Goal: Task Accomplishment & Management: Use online tool/utility

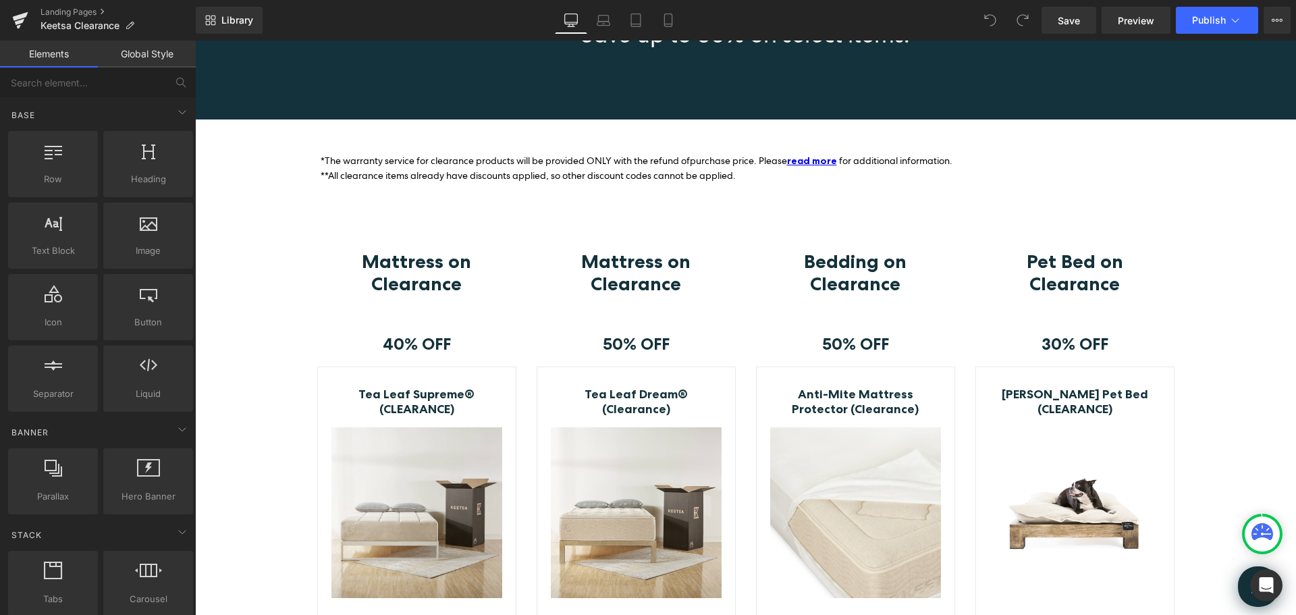
scroll to position [203, 0]
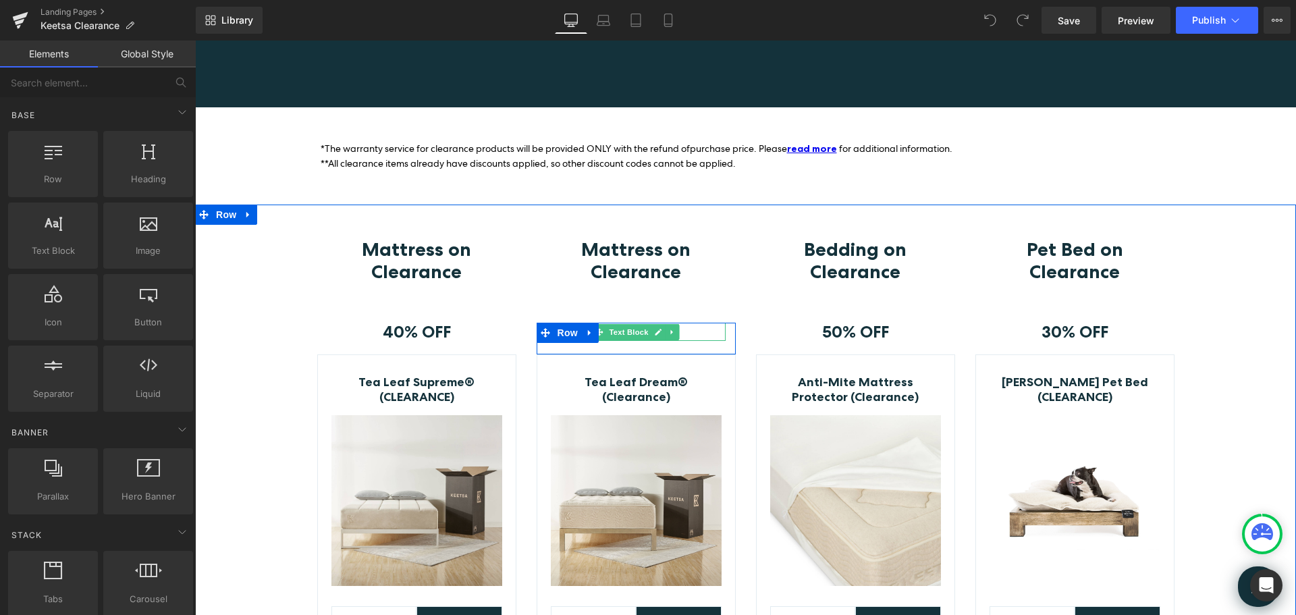
click at [655, 331] on icon at bounding box center [658, 332] width 7 height 7
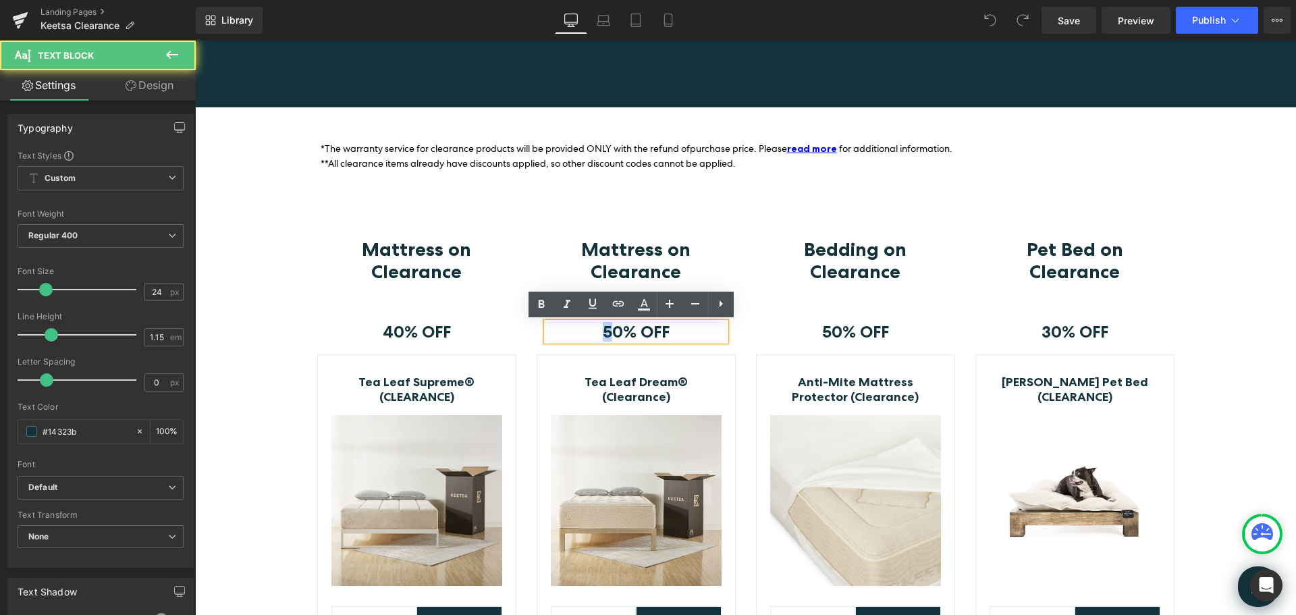
click at [603, 333] on strong "50% OFF" at bounding box center [636, 332] width 67 height 20
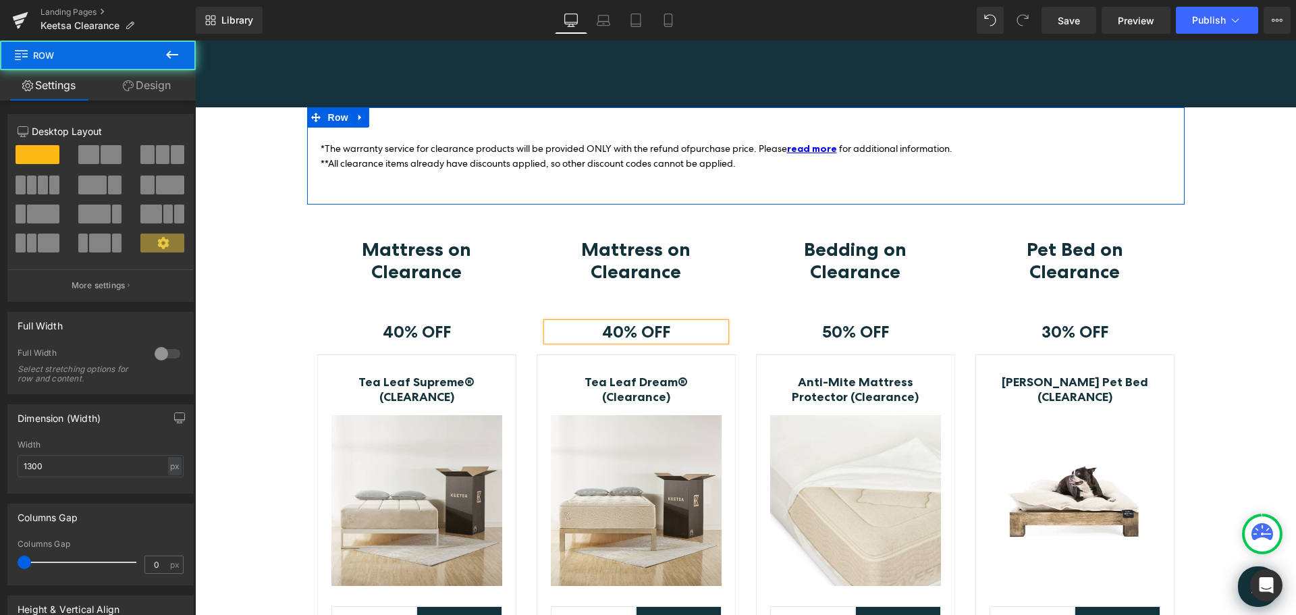
click at [739, 186] on div "*The warranty service for clearance products will be provided ONLY with the ref…" at bounding box center [746, 156] width 878 height 98
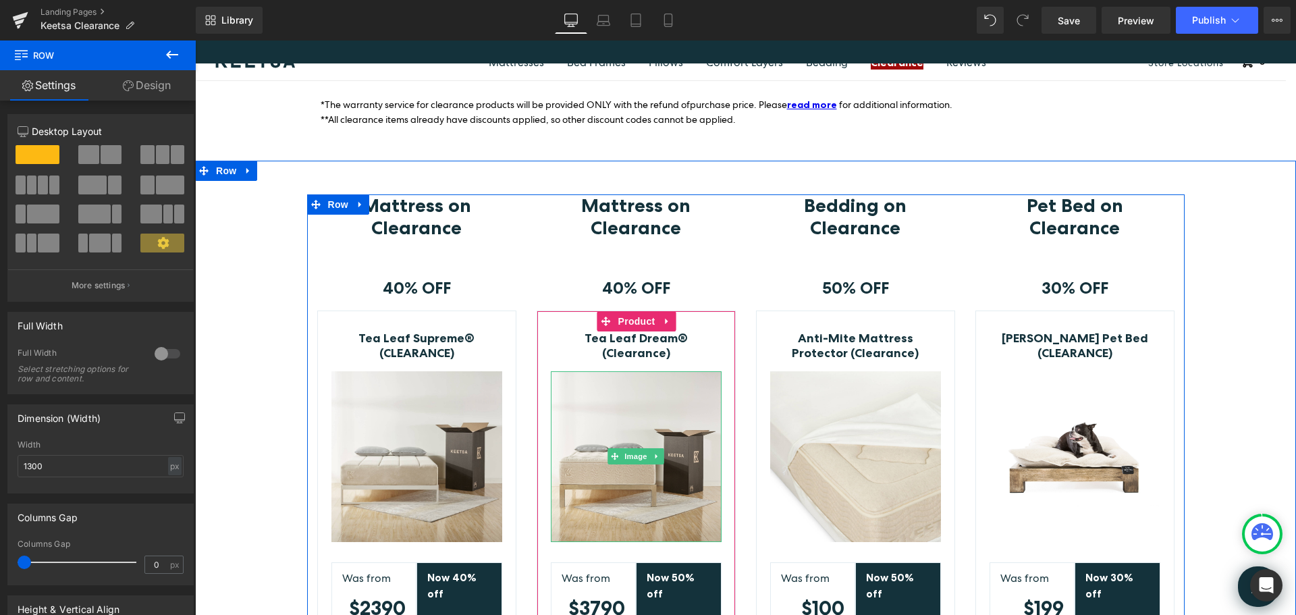
scroll to position [338, 0]
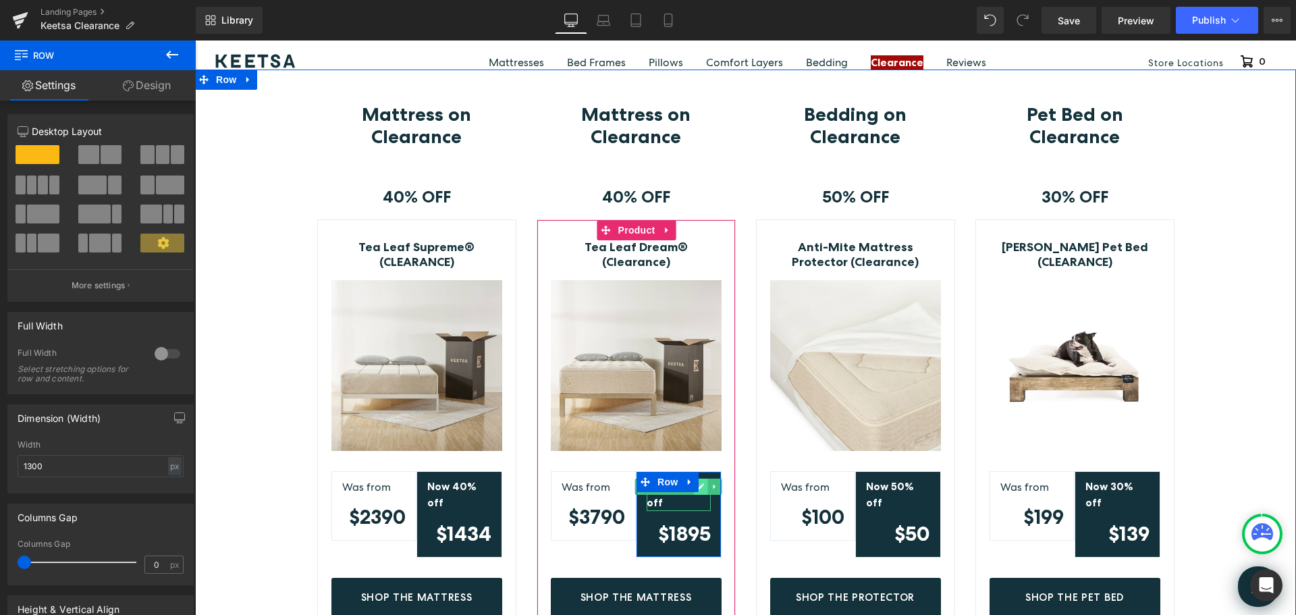
click at [699, 483] on icon at bounding box center [700, 487] width 7 height 8
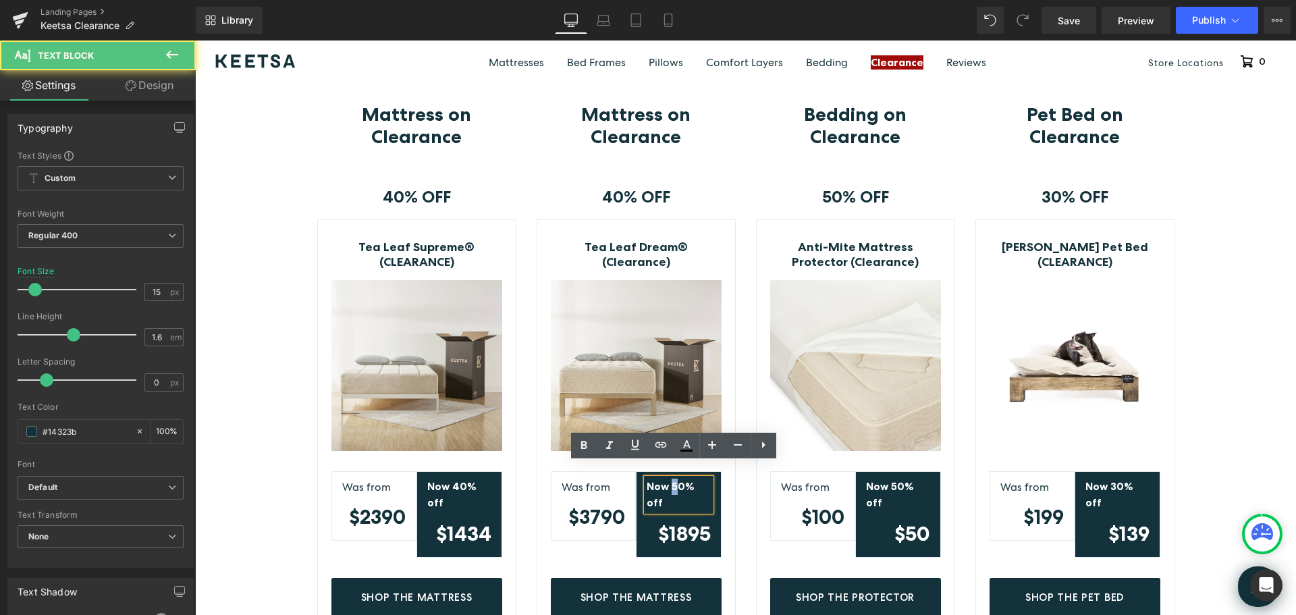
click at [668, 480] on strong "Now 50% off" at bounding box center [671, 494] width 48 height 29
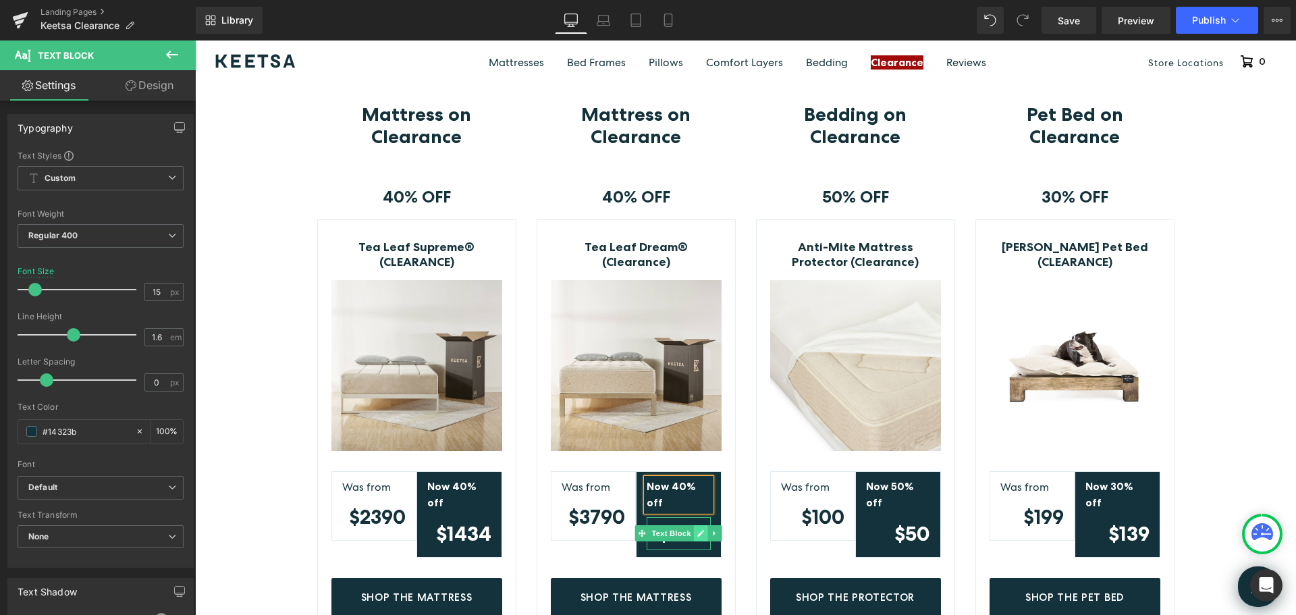
click at [697, 529] on icon at bounding box center [700, 533] width 7 height 8
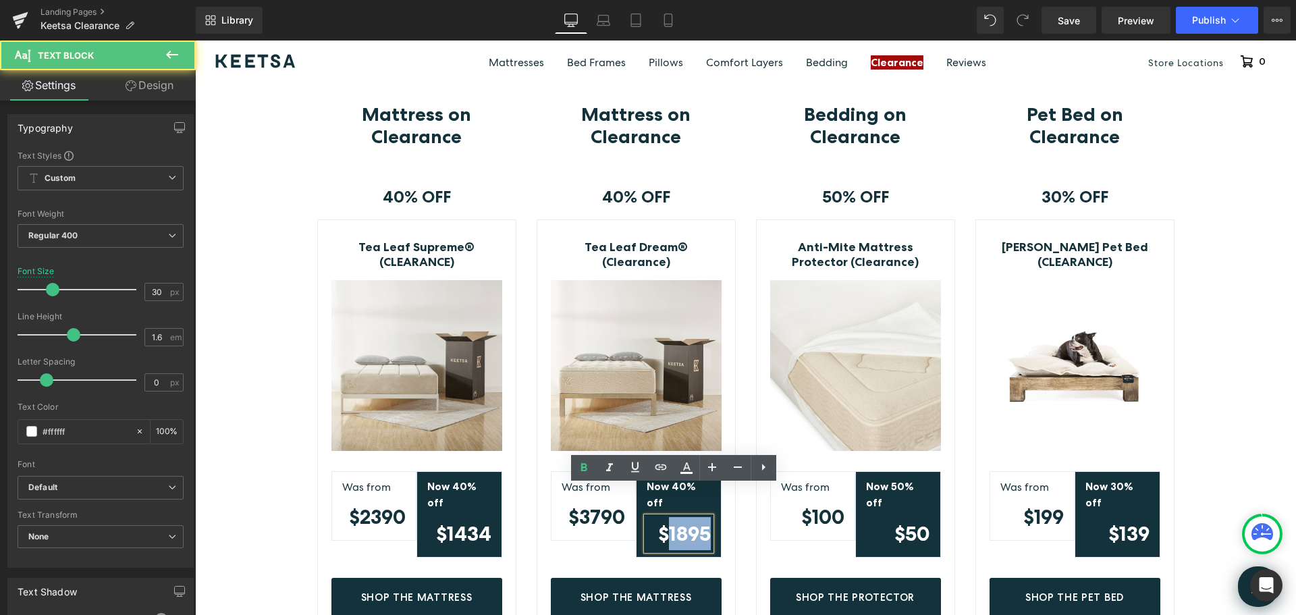
drag, startPoint x: 683, startPoint y: 506, endPoint x: 703, endPoint y: 506, distance: 20.9
click at [703, 521] on strong "$1895" at bounding box center [684, 533] width 53 height 24
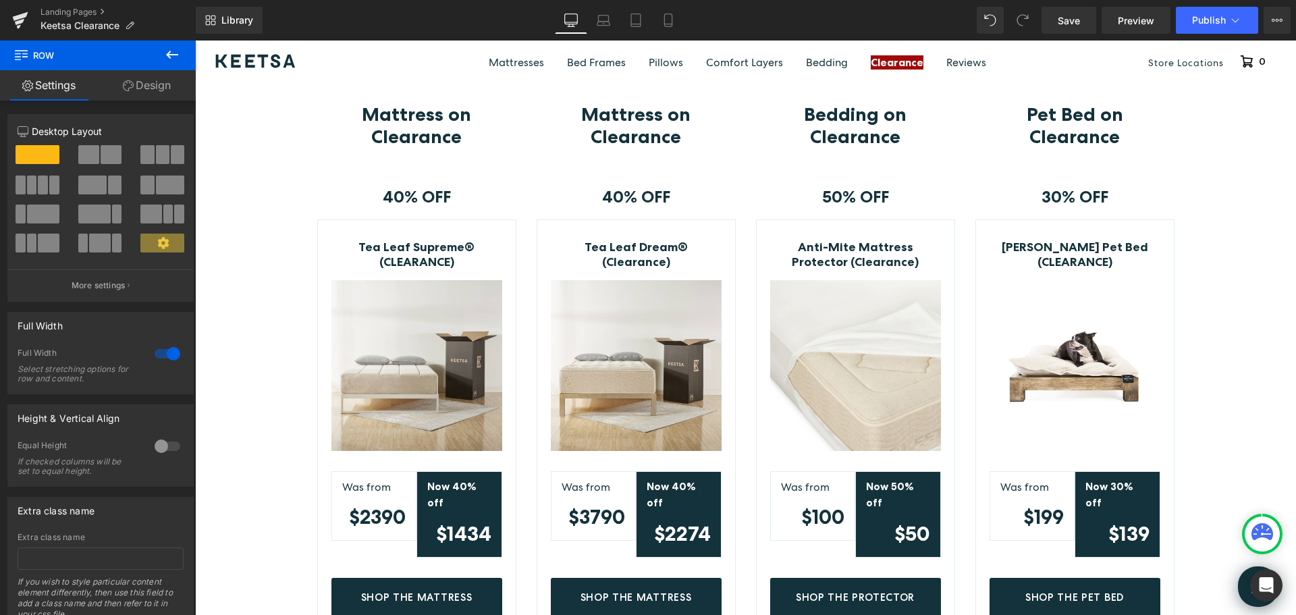
scroll to position [1028, 0]
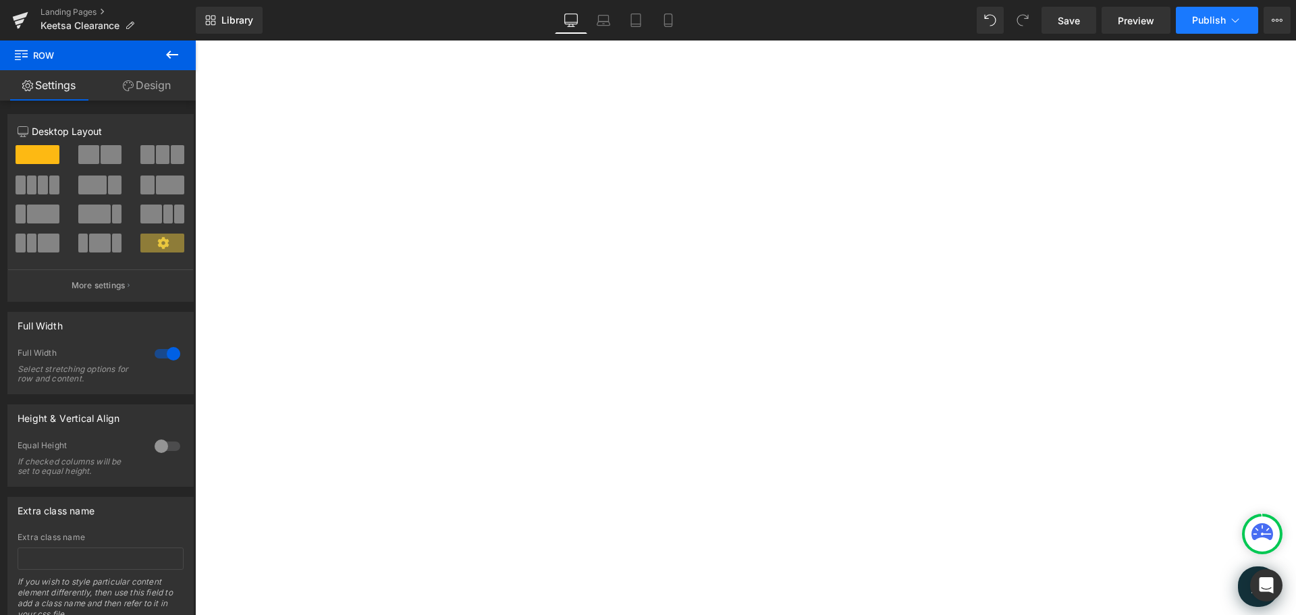
click at [1223, 22] on span "Publish" at bounding box center [1209, 20] width 34 height 11
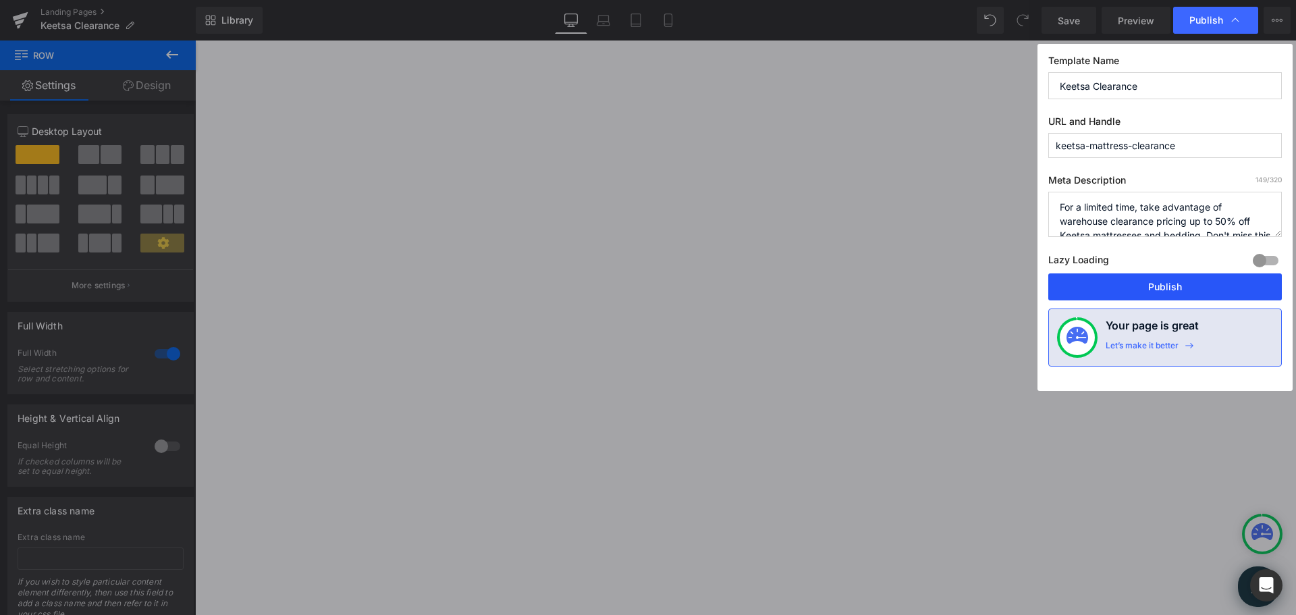
click at [1171, 283] on button "Publish" at bounding box center [1165, 286] width 234 height 27
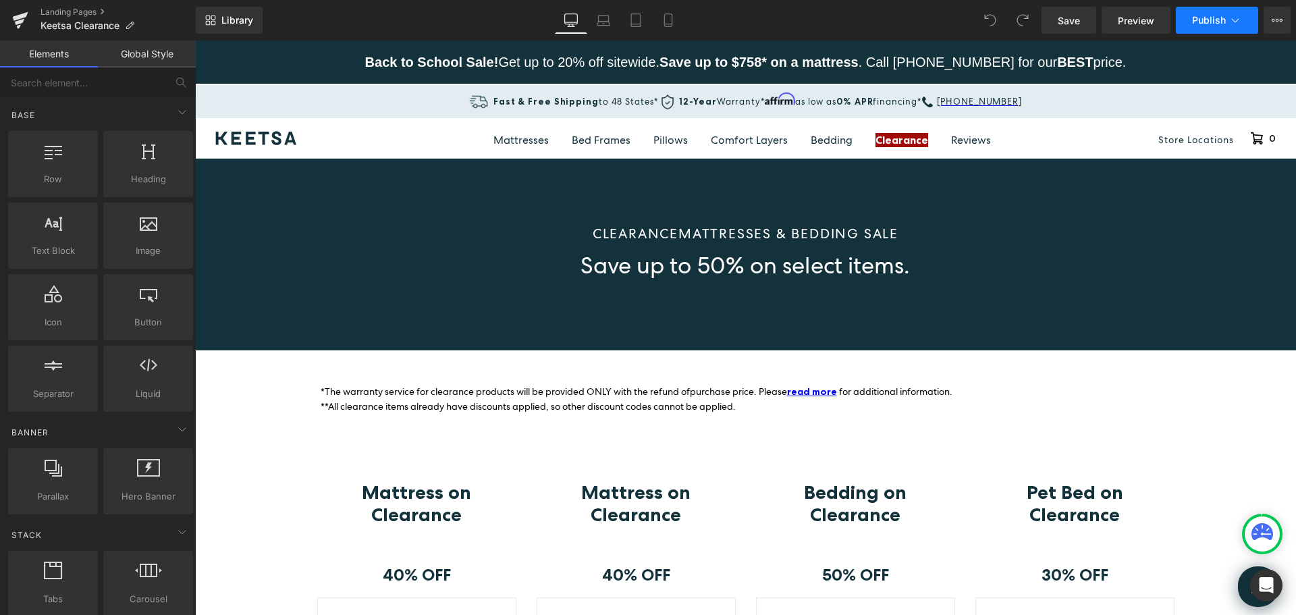
click at [1240, 21] on icon at bounding box center [1236, 21] width 14 height 14
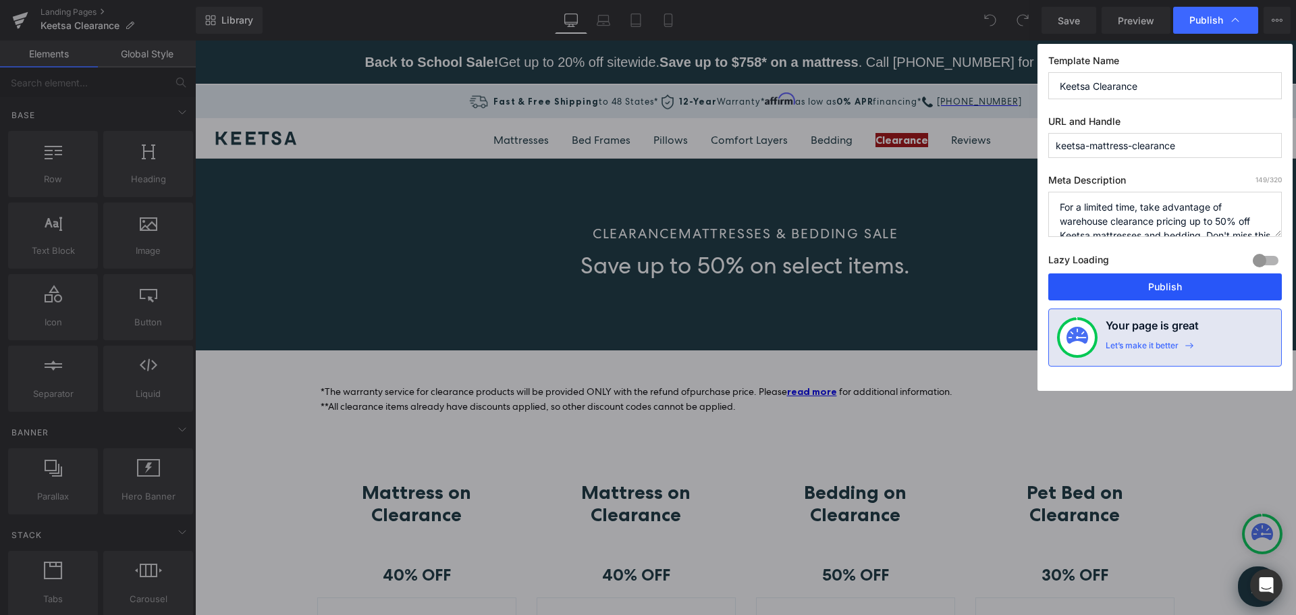
drag, startPoint x: 1165, startPoint y: 280, endPoint x: 969, endPoint y: 240, distance: 199.9
click at [1165, 280] on button "Publish" at bounding box center [1165, 286] width 234 height 27
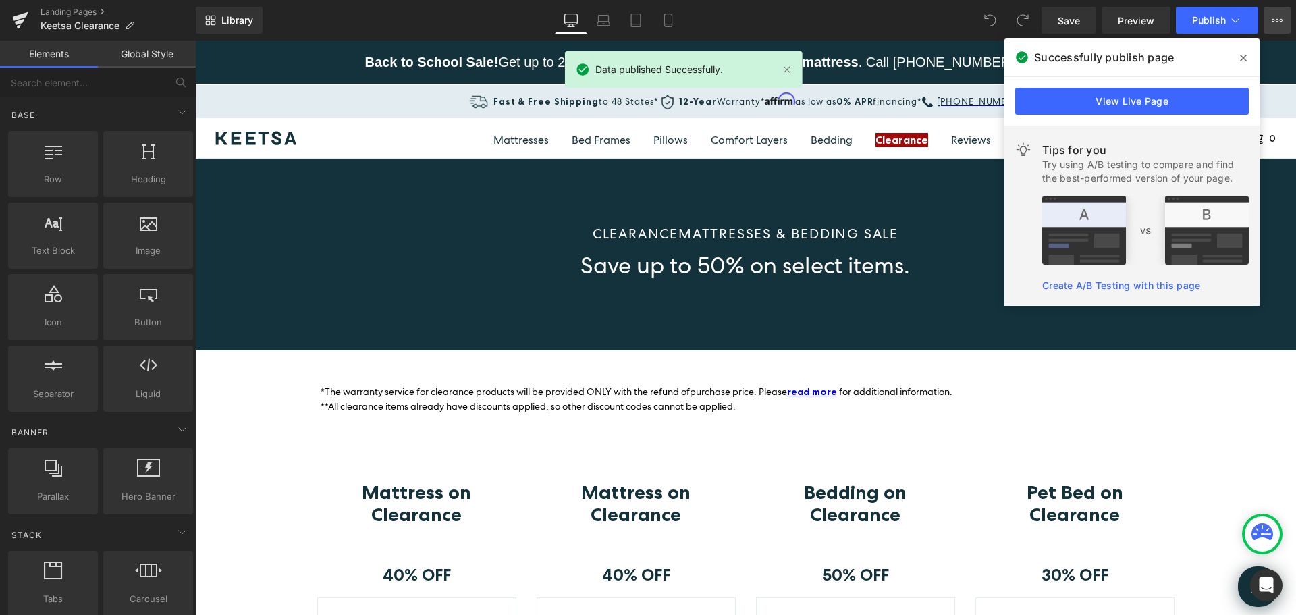
click at [1277, 18] on icon at bounding box center [1277, 20] width 11 height 11
click at [1242, 57] on icon at bounding box center [1243, 58] width 7 height 7
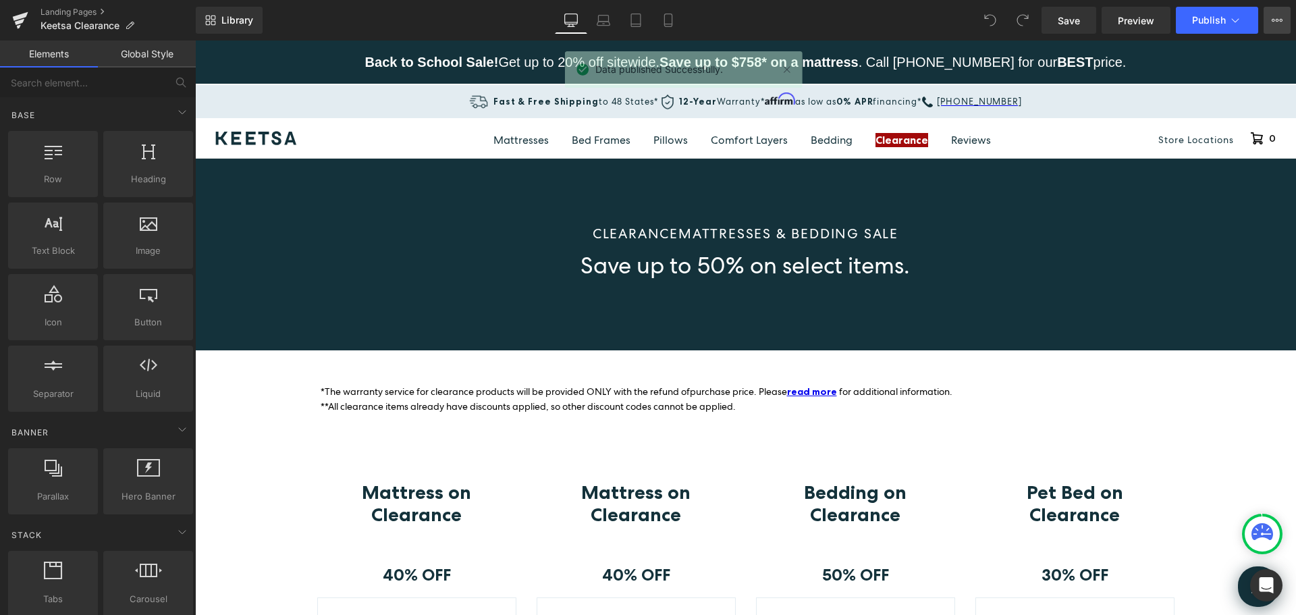
click at [1276, 18] on icon at bounding box center [1277, 20] width 11 height 11
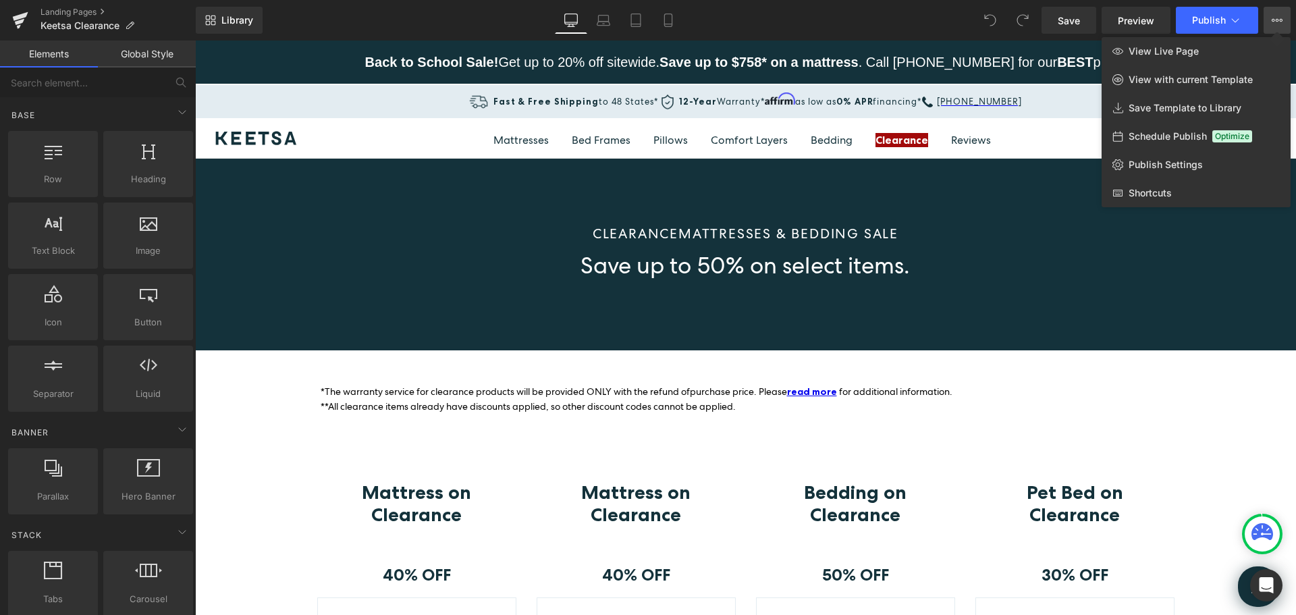
click at [1170, 397] on div at bounding box center [745, 328] width 1101 height 575
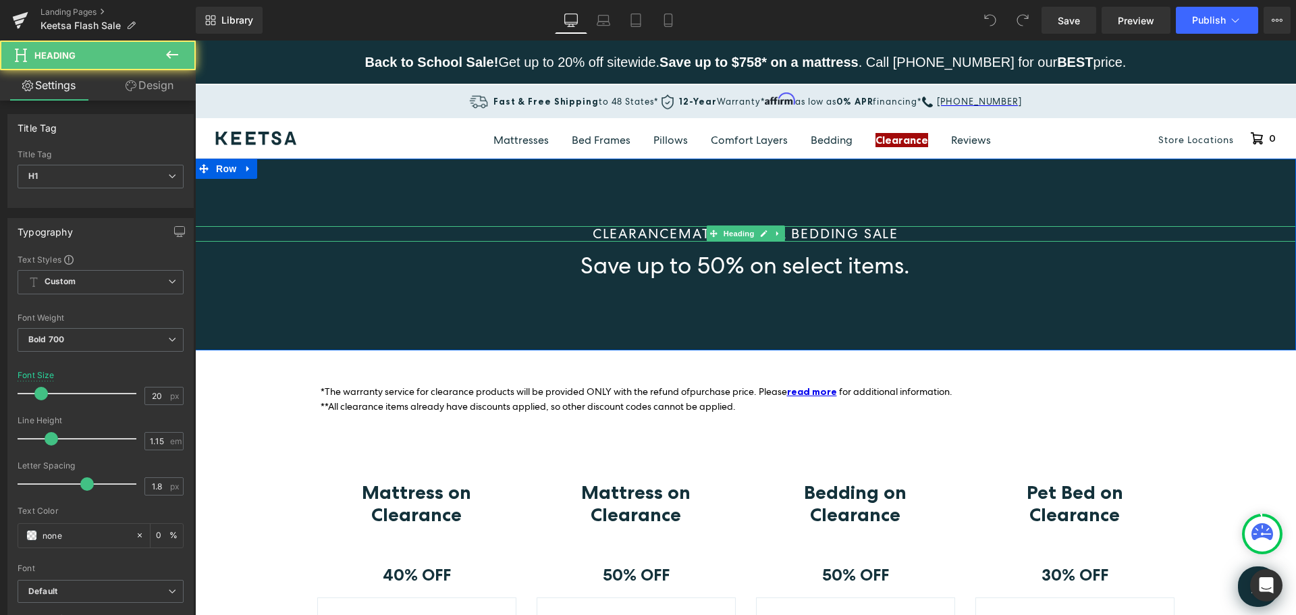
click at [673, 232] on span "CLEARANCE" at bounding box center [636, 234] width 86 height 18
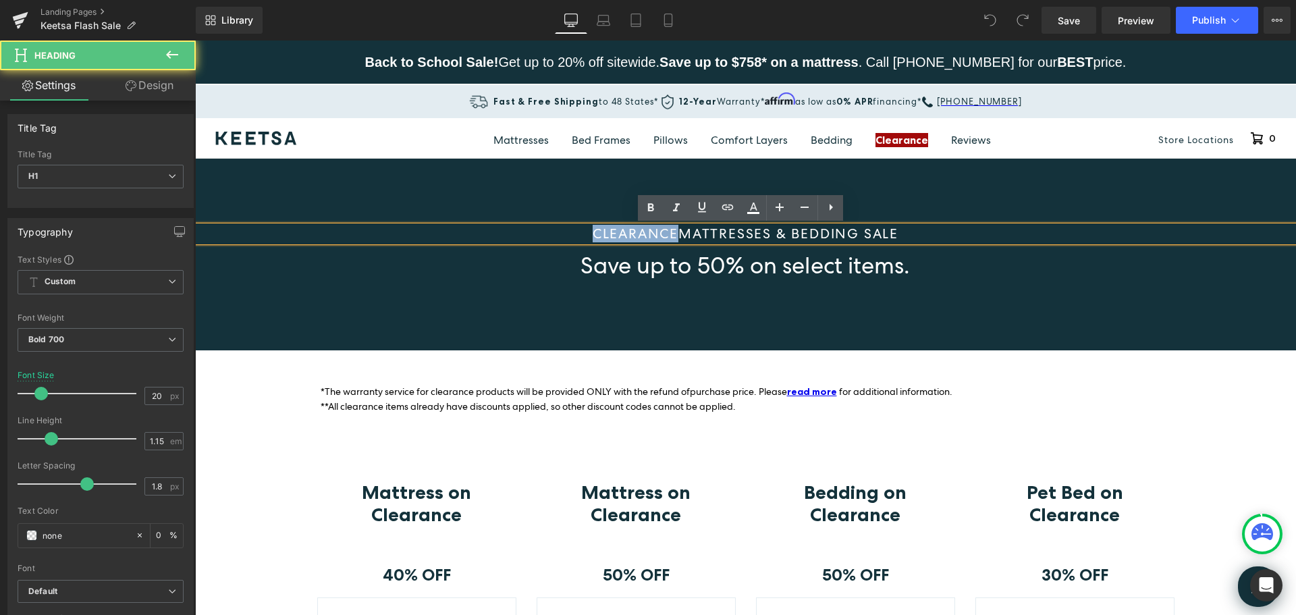
drag, startPoint x: 670, startPoint y: 234, endPoint x: 569, endPoint y: 236, distance: 101.3
click at [569, 236] on h1 "CLEARANCE MATTRESSES & BEDDING SALE" at bounding box center [745, 234] width 1101 height 16
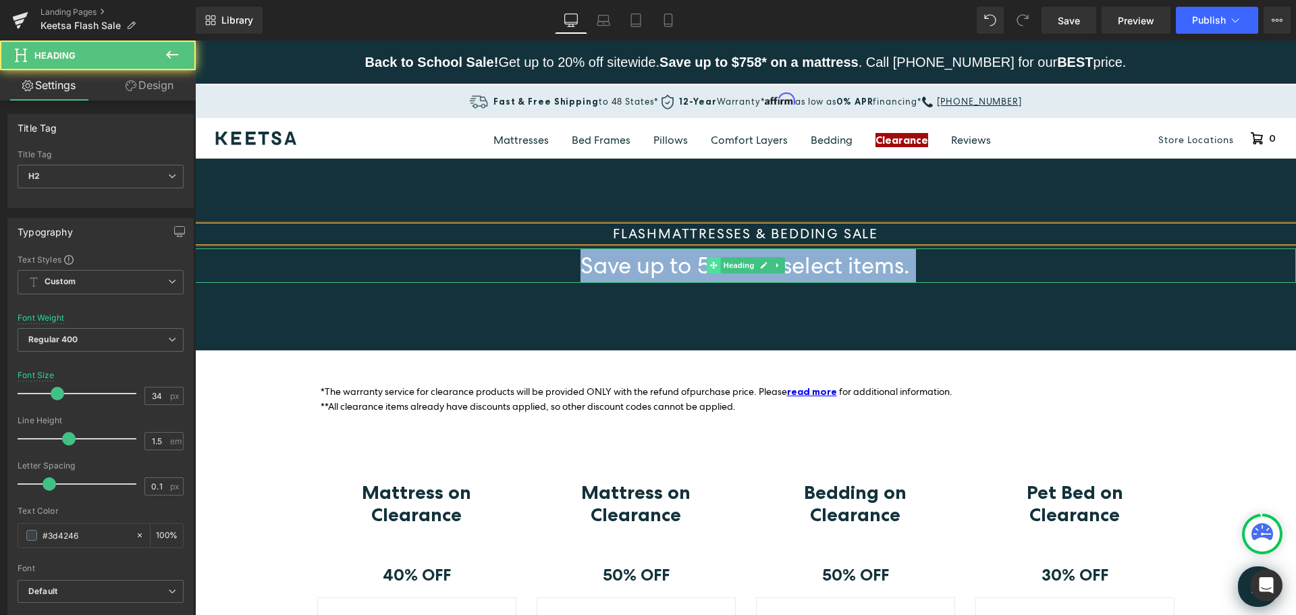
drag, startPoint x: 575, startPoint y: 266, endPoint x: 708, endPoint y: 263, distance: 133.7
click at [708, 263] on div "Save up to 50% on select items. Heading" at bounding box center [745, 265] width 1101 height 34
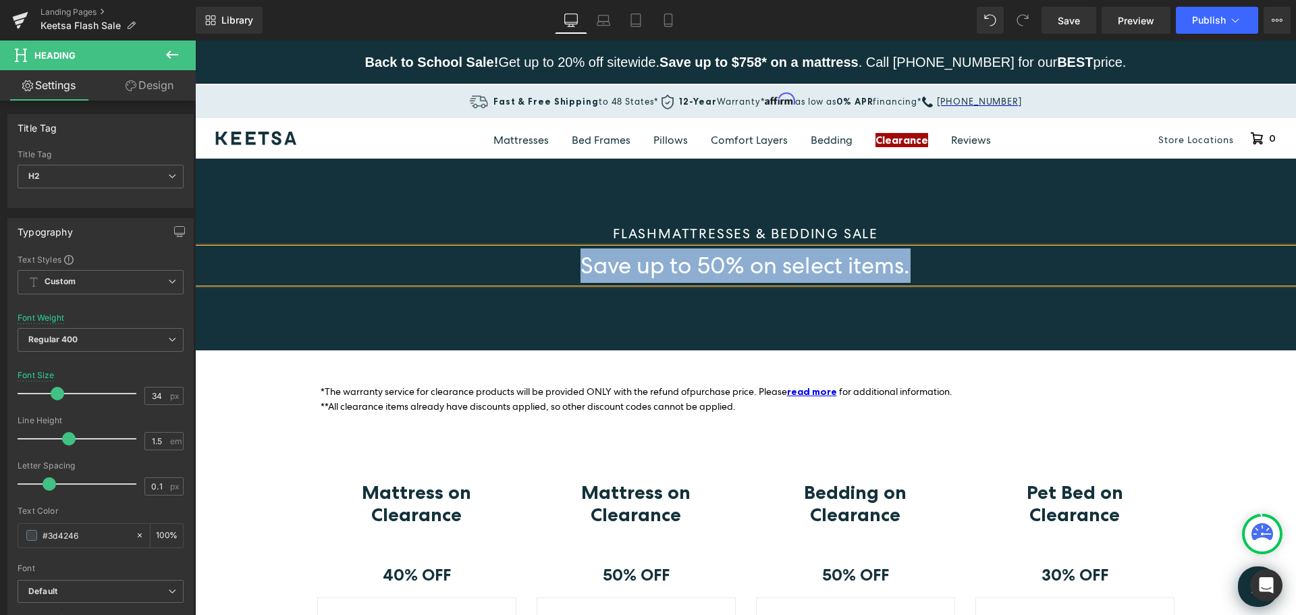
click at [735, 265] on span "Save up to 50% on select items." at bounding box center [745, 265] width 329 height 30
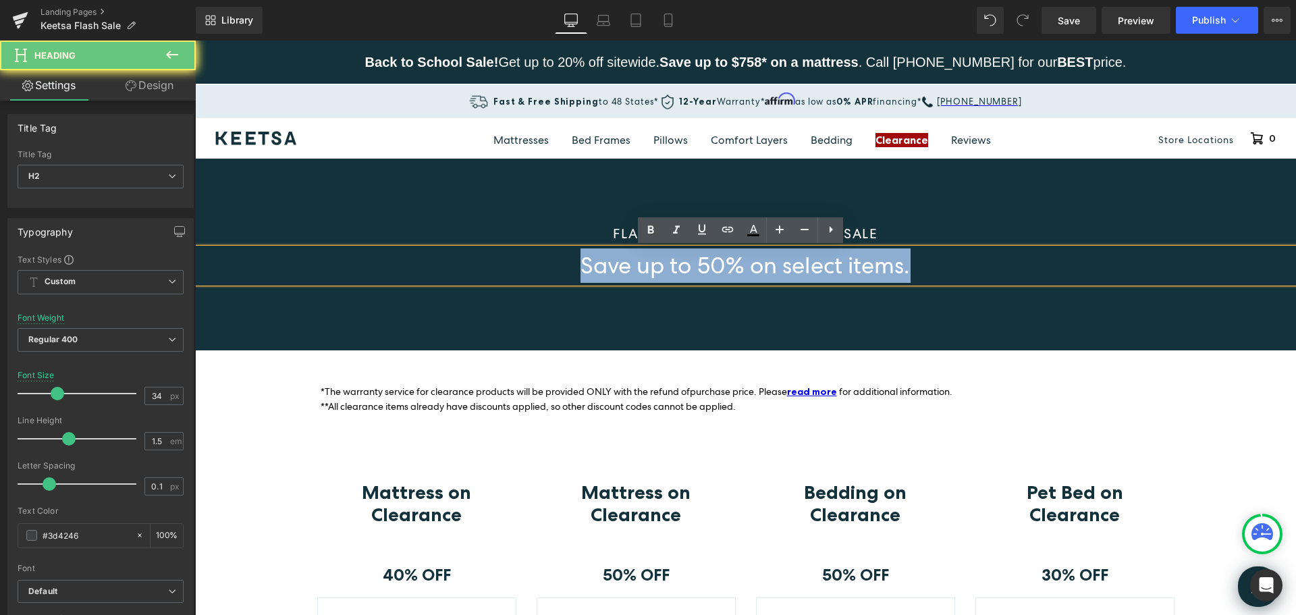
click at [731, 269] on span "Save up to 50% on select items." at bounding box center [745, 265] width 329 height 30
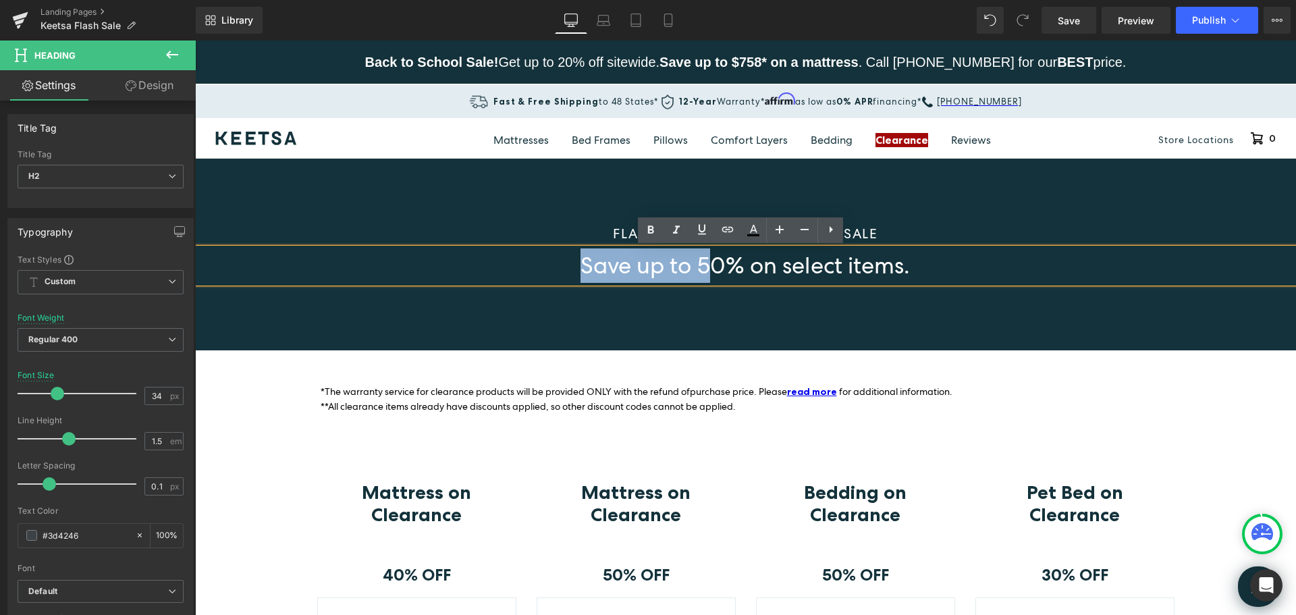
drag, startPoint x: 707, startPoint y: 265, endPoint x: 569, endPoint y: 265, distance: 137.7
click at [569, 269] on h2 "Save up to 50% on select items." at bounding box center [745, 265] width 1101 height 34
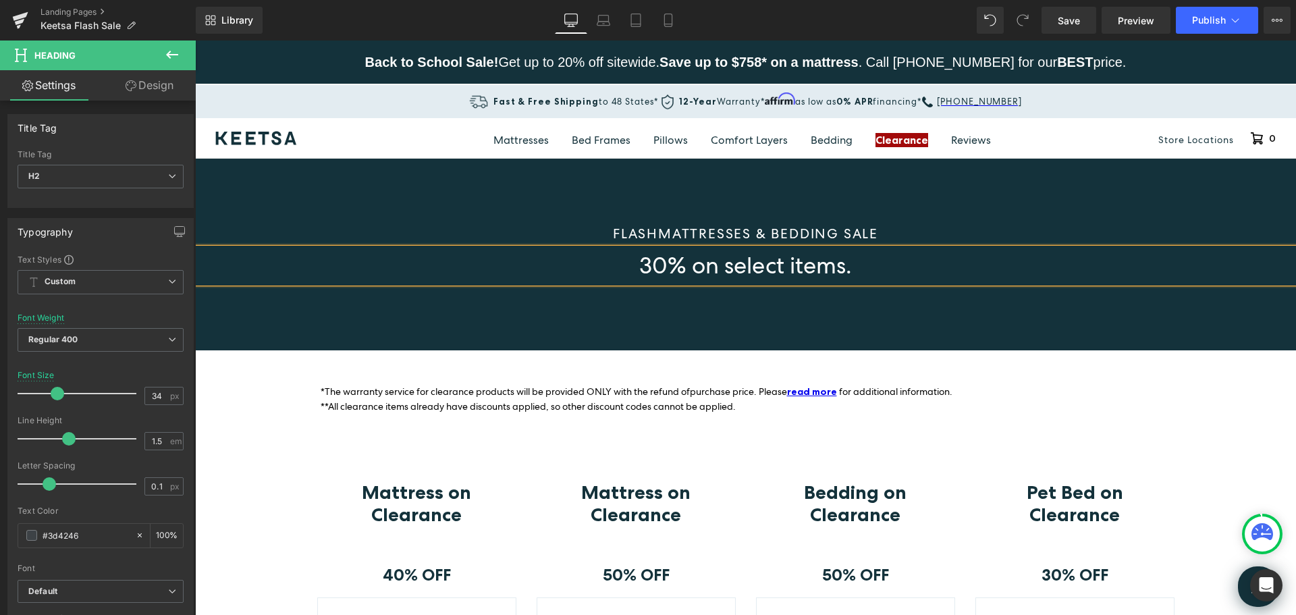
click at [882, 269] on h2 "30% on select items." at bounding box center [745, 265] width 1101 height 34
click at [658, 232] on span "MATTRESSES & BEDDING SALE" at bounding box center [768, 234] width 220 height 18
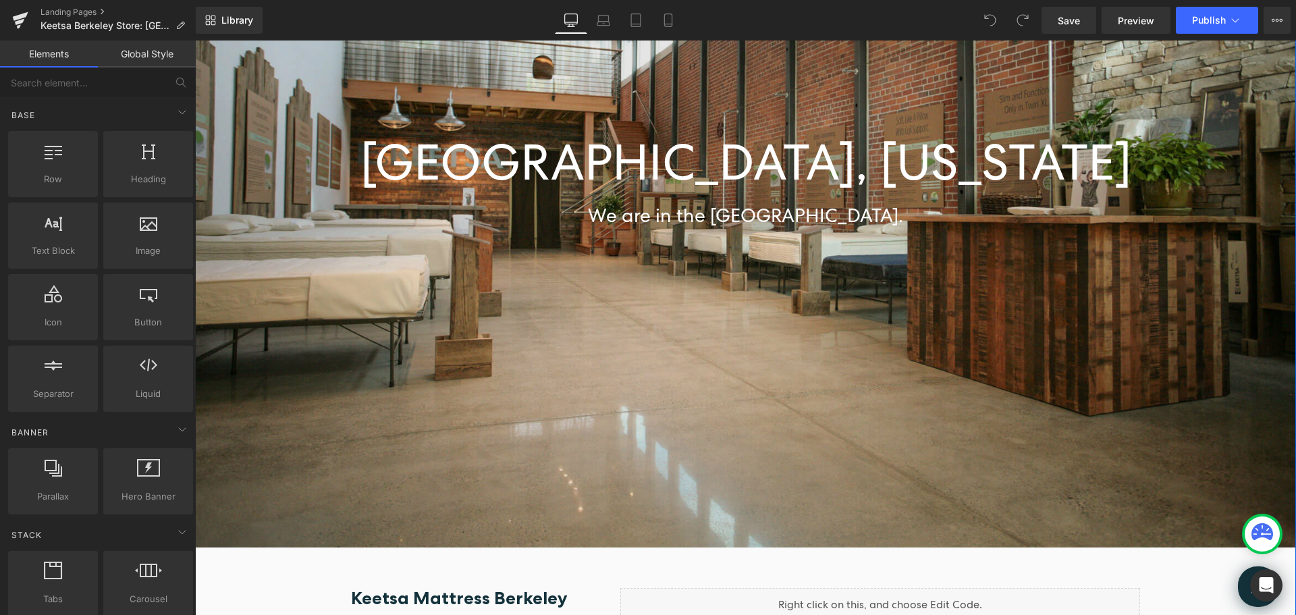
scroll to position [338, 0]
click at [836, 217] on font "We are in the [GEOGRAPHIC_DATA]." at bounding box center [745, 216] width 315 height 24
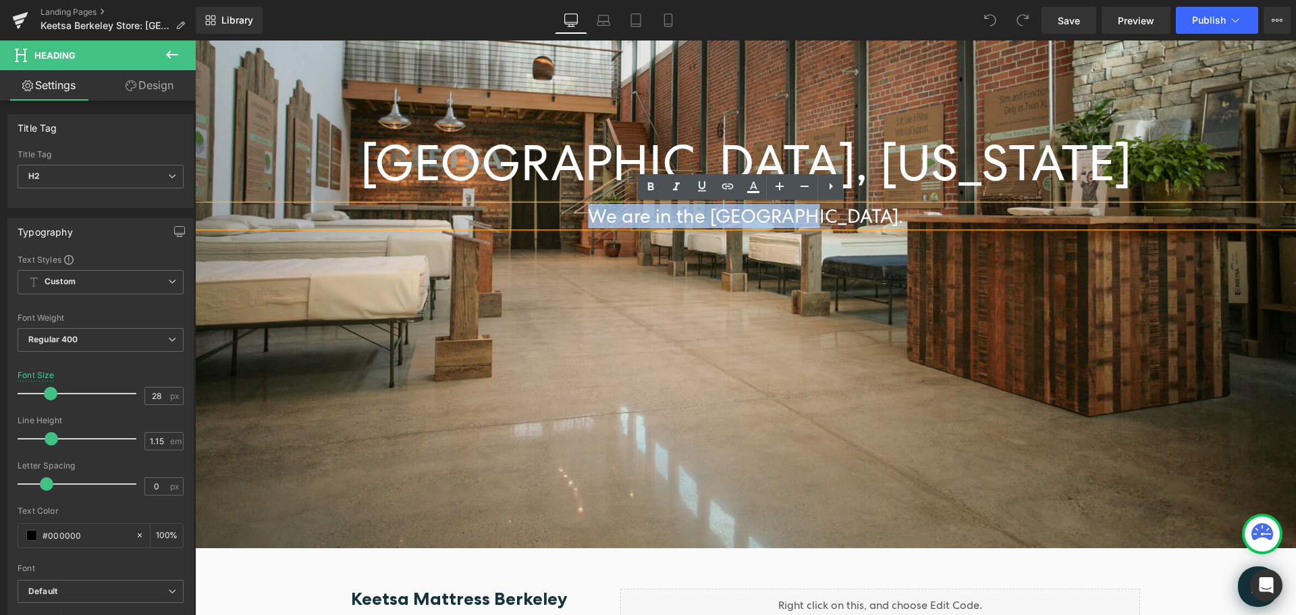
drag, startPoint x: 838, startPoint y: 219, endPoint x: 636, endPoint y: 222, distance: 201.9
click at [636, 222] on h2 "We are in the [GEOGRAPHIC_DATA]." at bounding box center [745, 216] width 1101 height 22
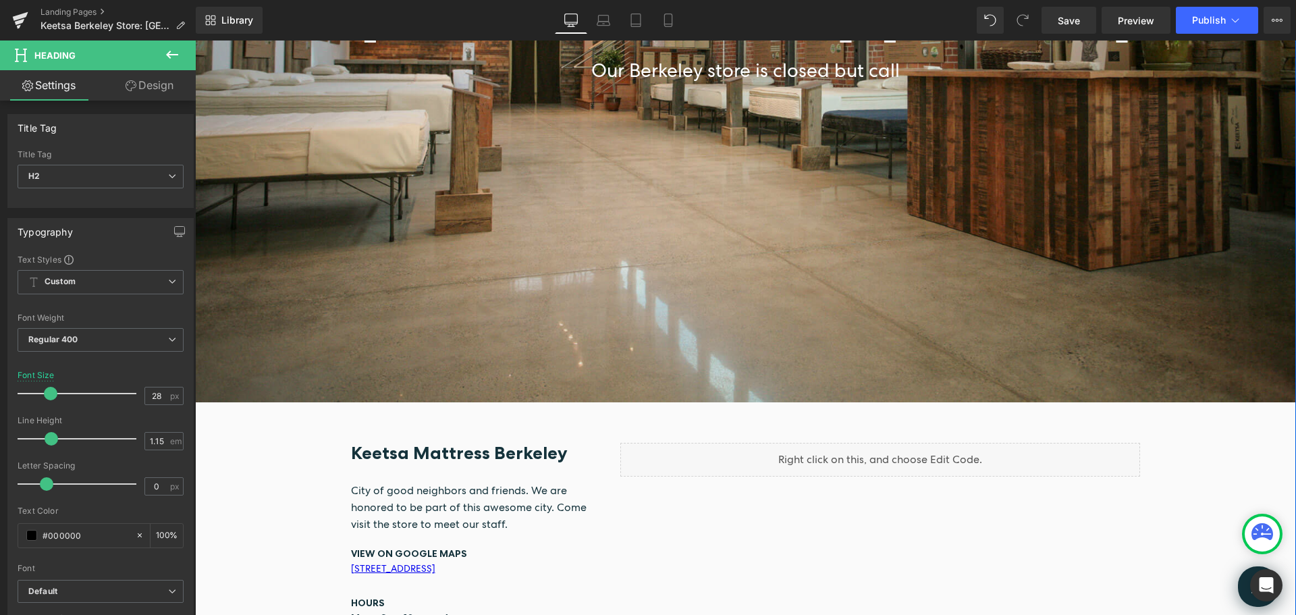
scroll to position [473, 0]
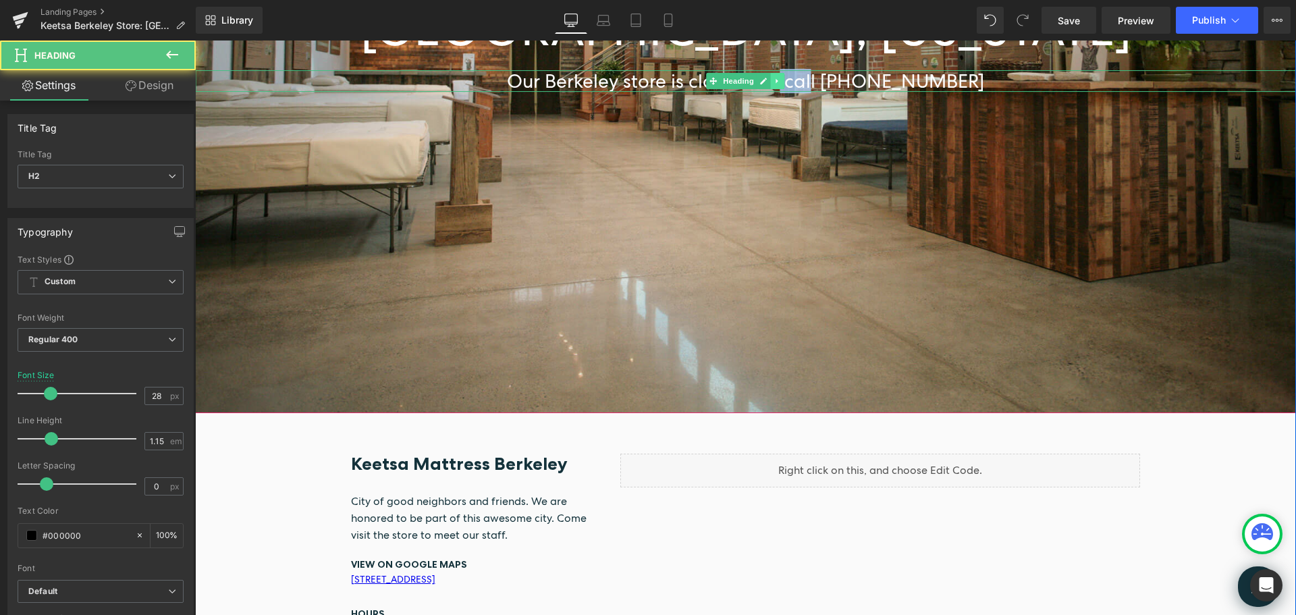
drag, startPoint x: 791, startPoint y: 83, endPoint x: 767, endPoint y: 82, distance: 24.3
click at [767, 82] on div "Our Berkeley store is closed but call (212) 343-0333 Heading" at bounding box center [745, 81] width 1101 height 22
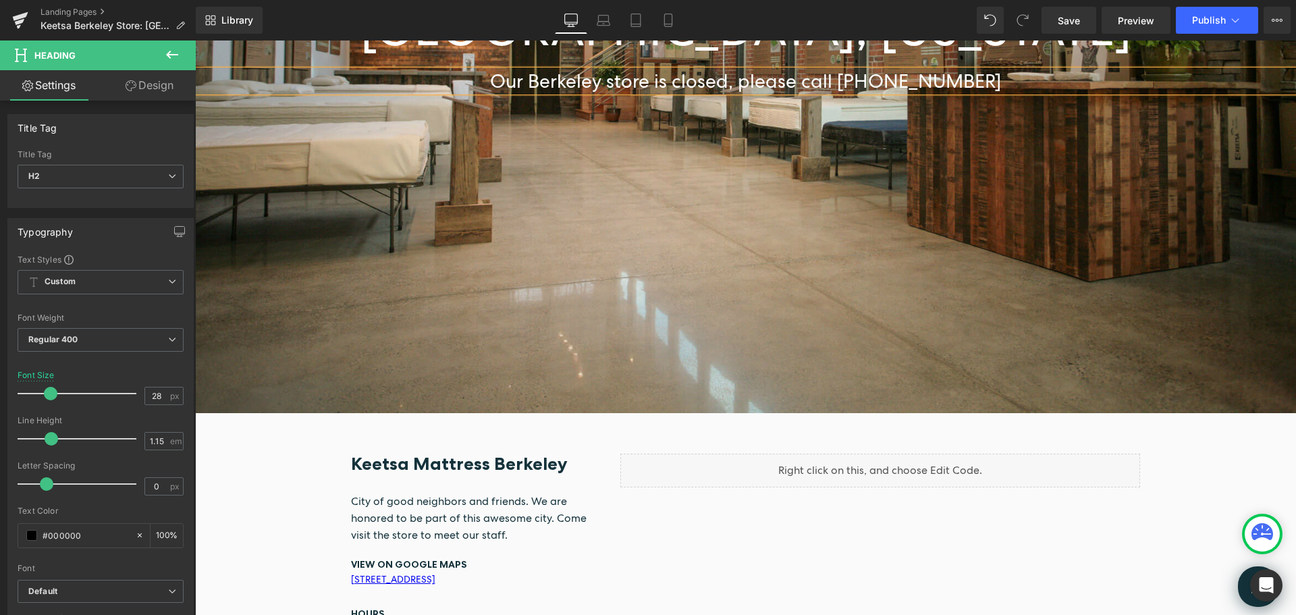
click at [996, 81] on h2 "Our Berkeley store is closed, please call (212) 343-0333" at bounding box center [745, 81] width 1101 height 22
click at [1190, 20] on button "Publish" at bounding box center [1217, 20] width 82 height 27
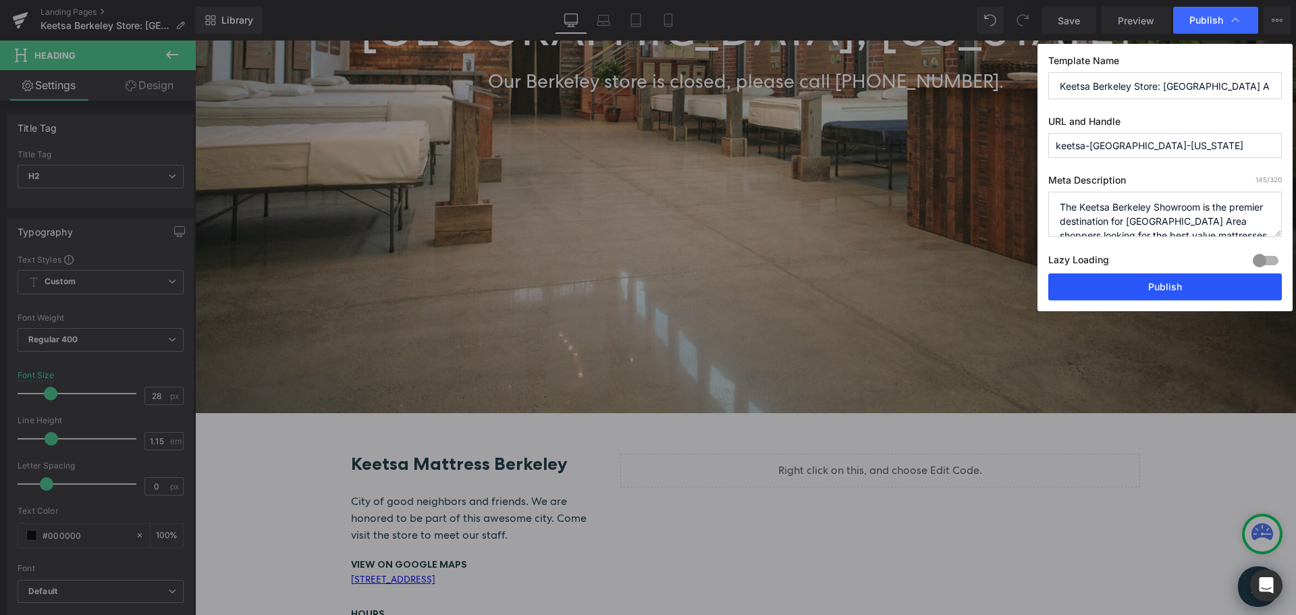
drag, startPoint x: 1123, startPoint y: 282, endPoint x: 496, endPoint y: 369, distance: 634.0
click at [1123, 282] on button "Publish" at bounding box center [1165, 286] width 234 height 27
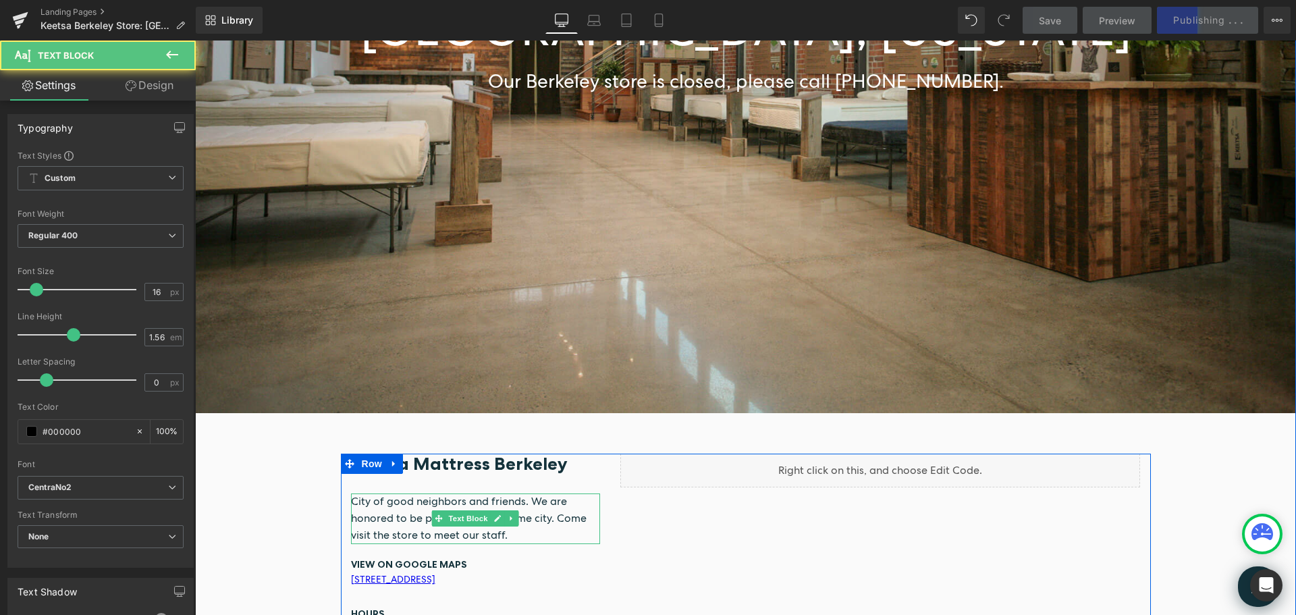
click at [531, 523] on font "City of good neighbors and friends. We are honored to be part of this awesome c…" at bounding box center [469, 518] width 236 height 48
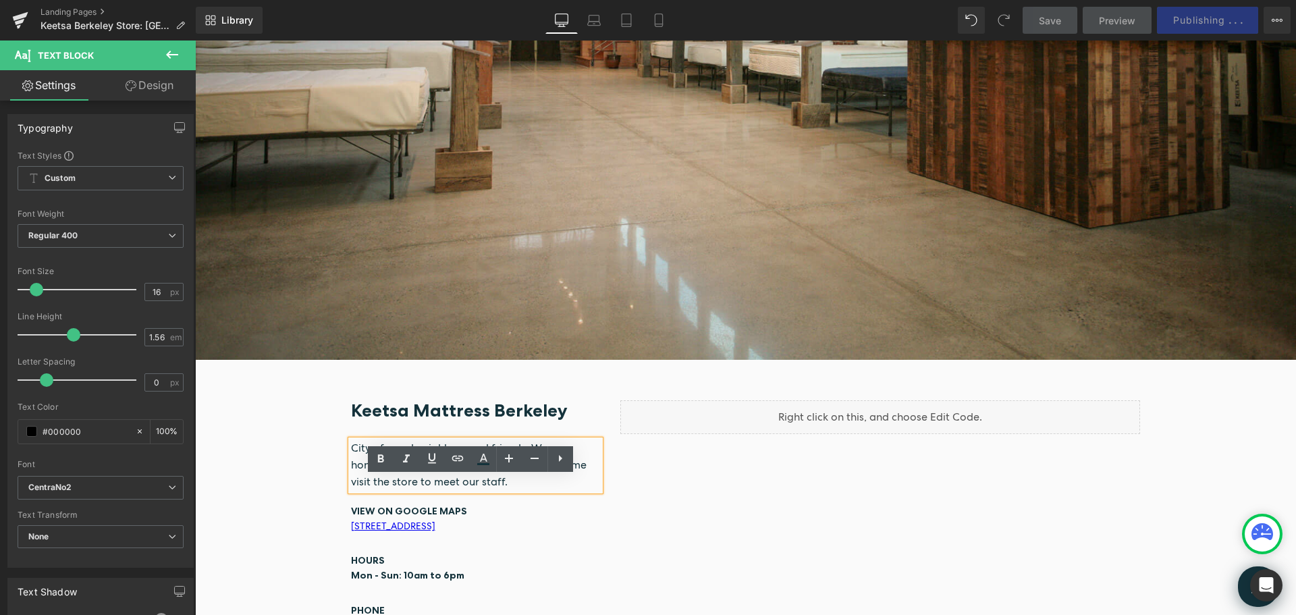
scroll to position [608, 0]
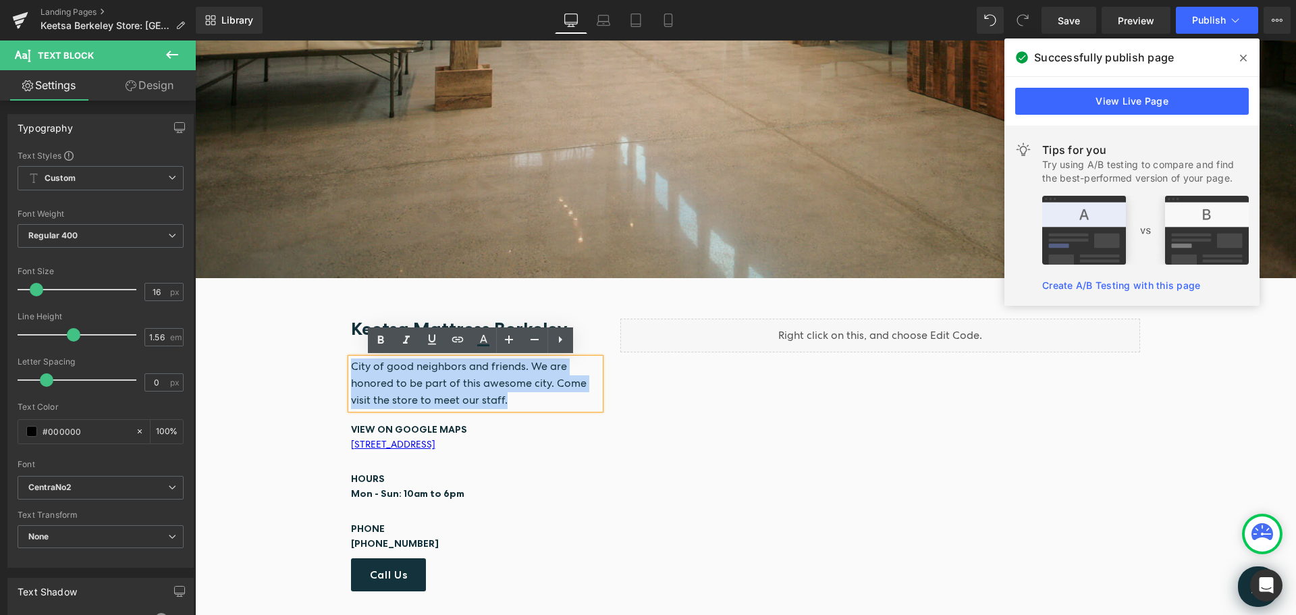
drag, startPoint x: 504, startPoint y: 399, endPoint x: 348, endPoint y: 367, distance: 159.1
click at [351, 367] on p "City of good neighbors and friends. We are honored to be part of this awesome c…" at bounding box center [476, 383] width 250 height 51
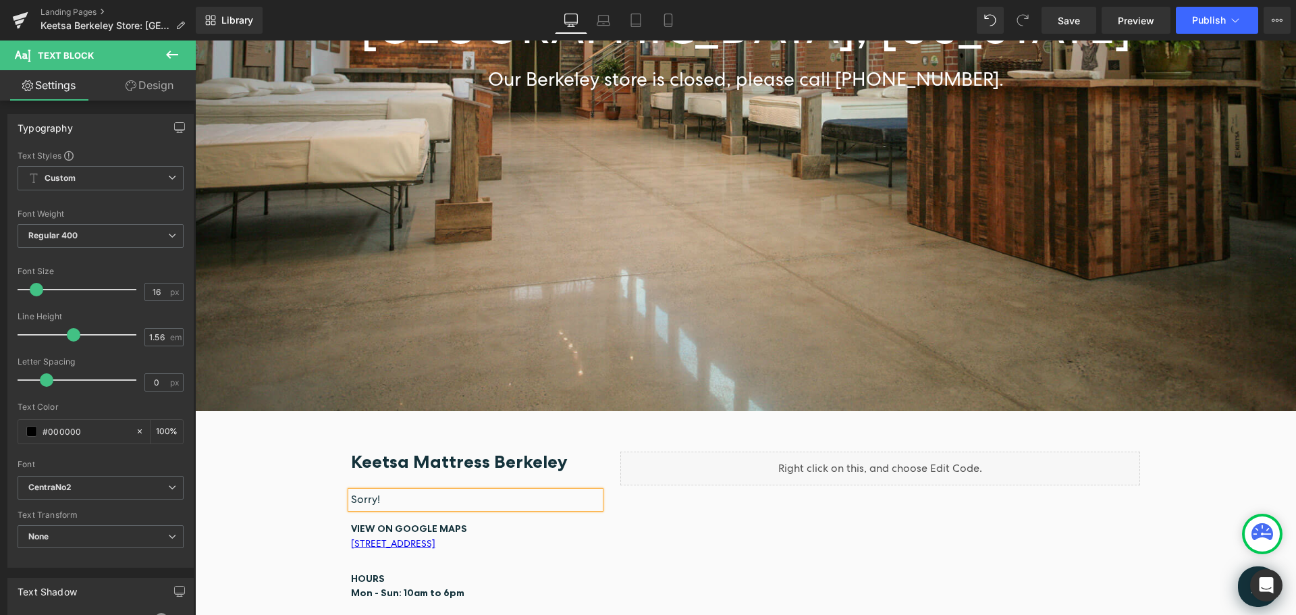
scroll to position [540, 0]
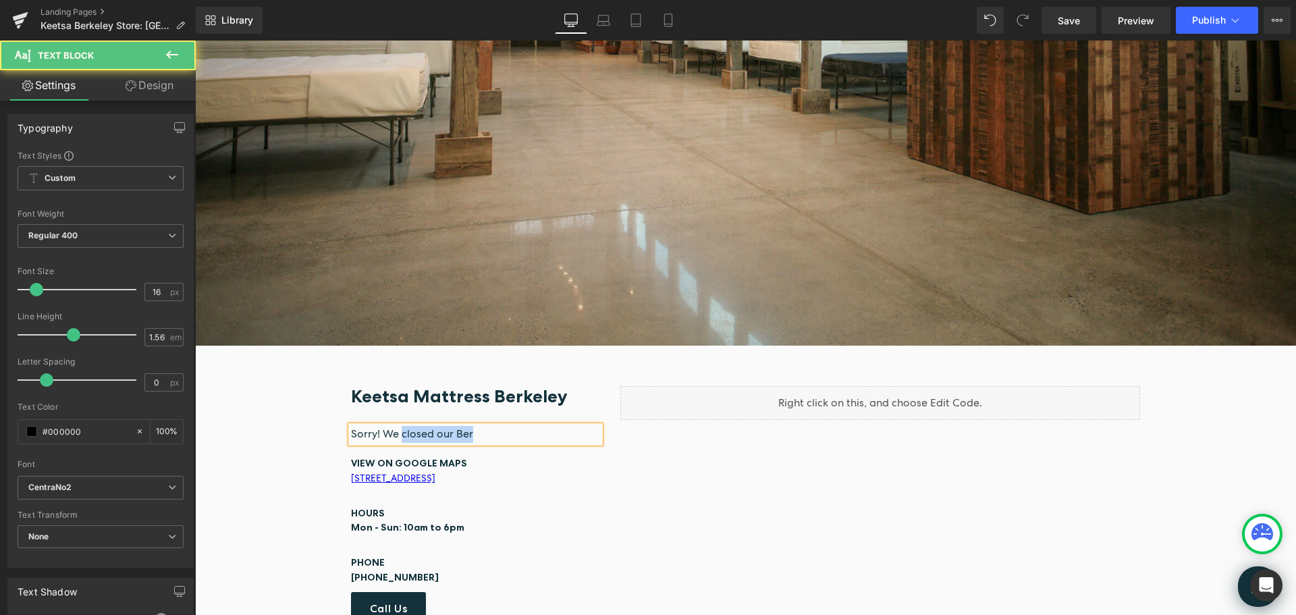
drag, startPoint x: 486, startPoint y: 433, endPoint x: 395, endPoint y: 427, distance: 91.4
click at [395, 427] on p "Sorry! We closed our Ber" at bounding box center [476, 434] width 250 height 17
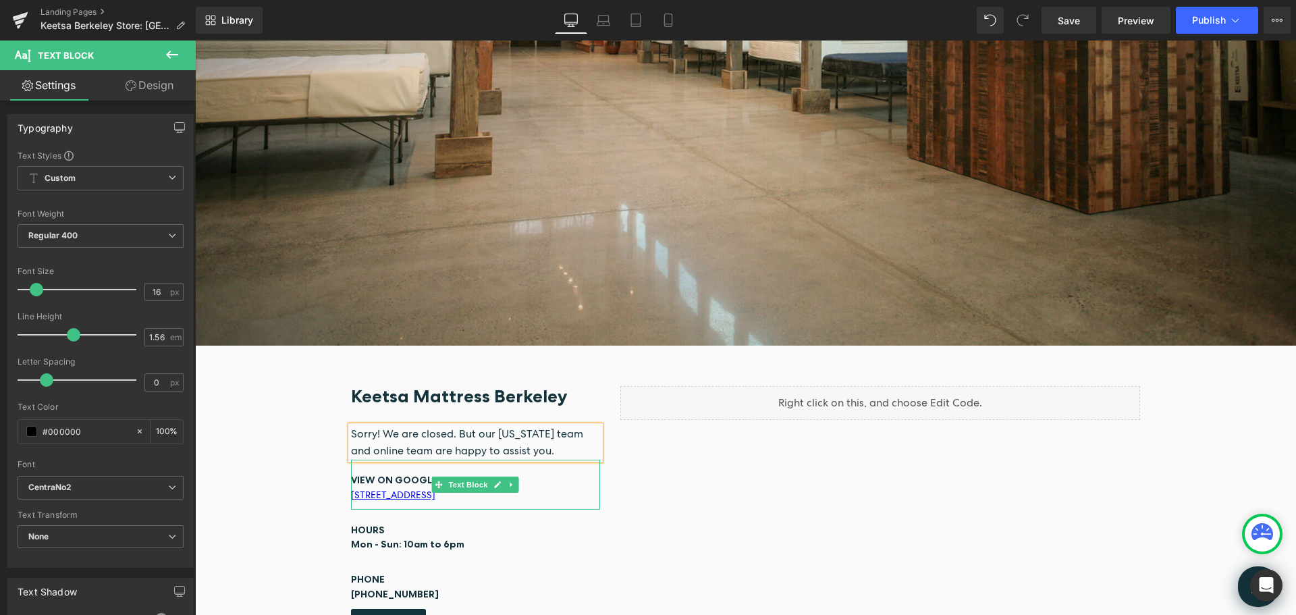
click at [539, 491] on p "2117 San Pablo Ave, Berkeley, CA 94702" at bounding box center [476, 495] width 250 height 15
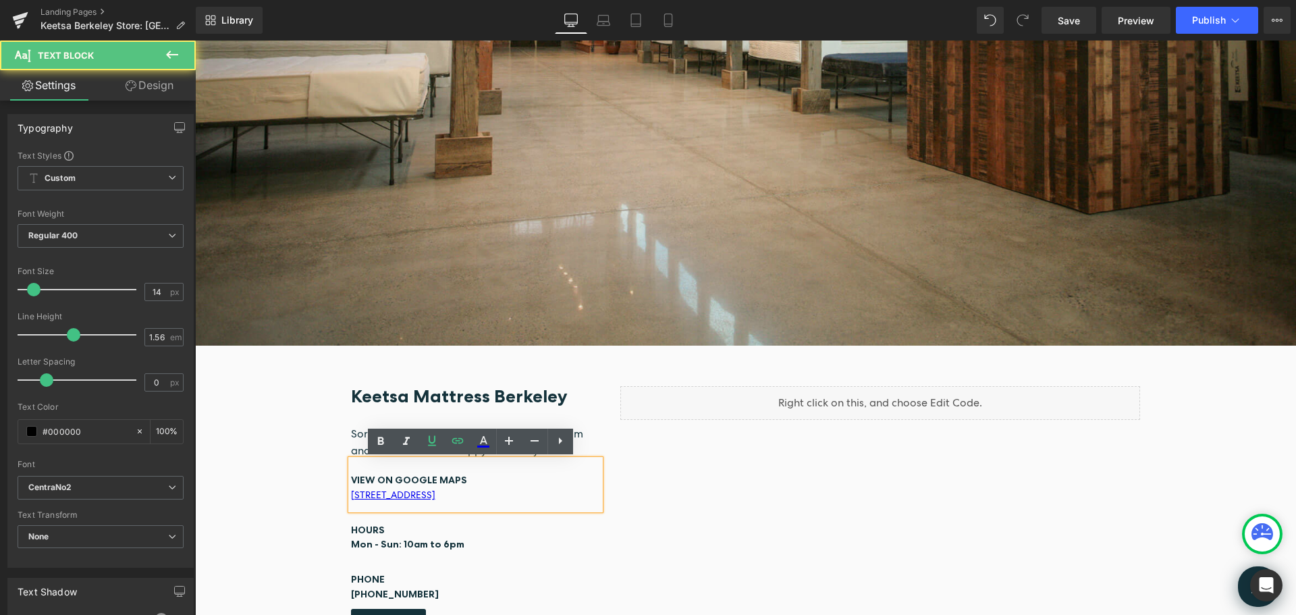
drag, startPoint x: 526, startPoint y: 497, endPoint x: 340, endPoint y: 479, distance: 186.5
click at [334, 476] on div "Keetsa Mattress Berkeley Heading Sorry! We are closed. But our New York team an…" at bounding box center [745, 517] width 1101 height 263
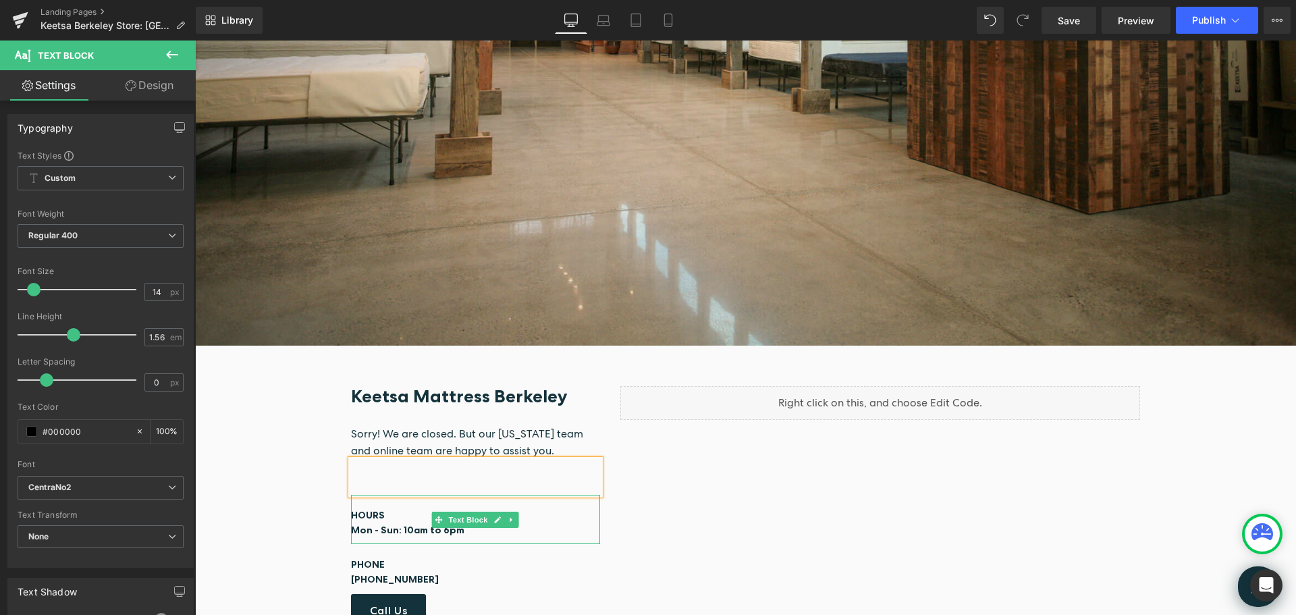
click at [452, 533] on b "Mon - Sun: 10am to 6pm" at bounding box center [407, 530] width 113 height 12
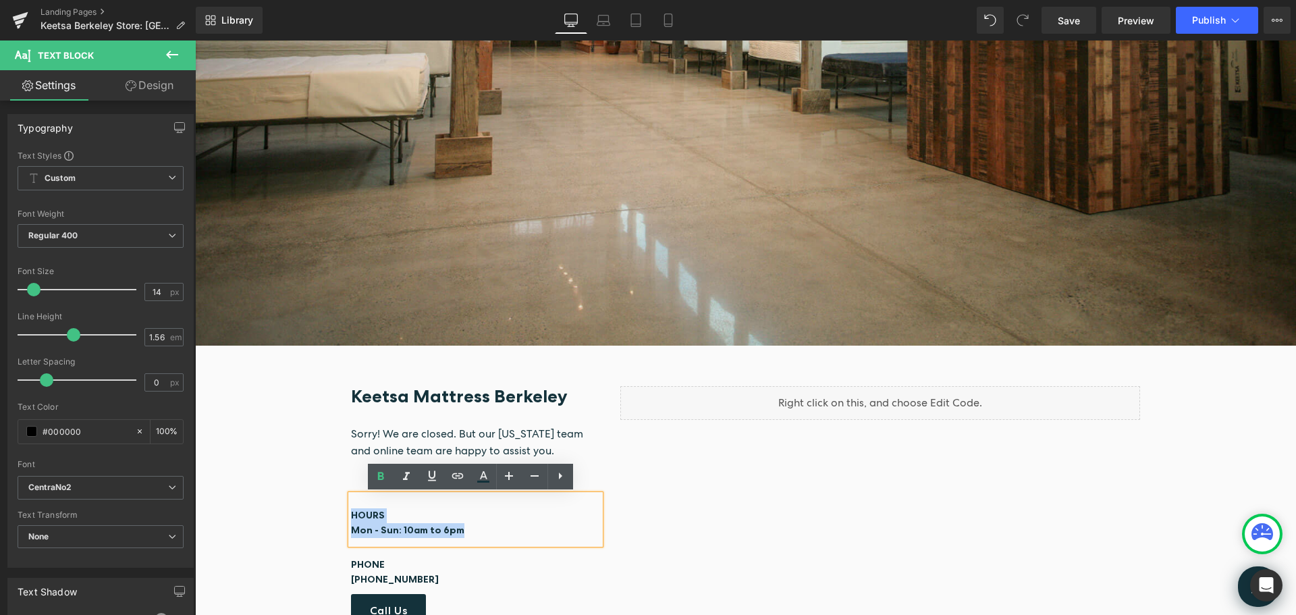
drag, startPoint x: 460, startPoint y: 528, endPoint x: 340, endPoint y: 514, distance: 121.7
click at [341, 514] on div "Keetsa Mattress Berkeley Heading Sorry! We are closed. But our New York team an…" at bounding box center [476, 507] width 270 height 242
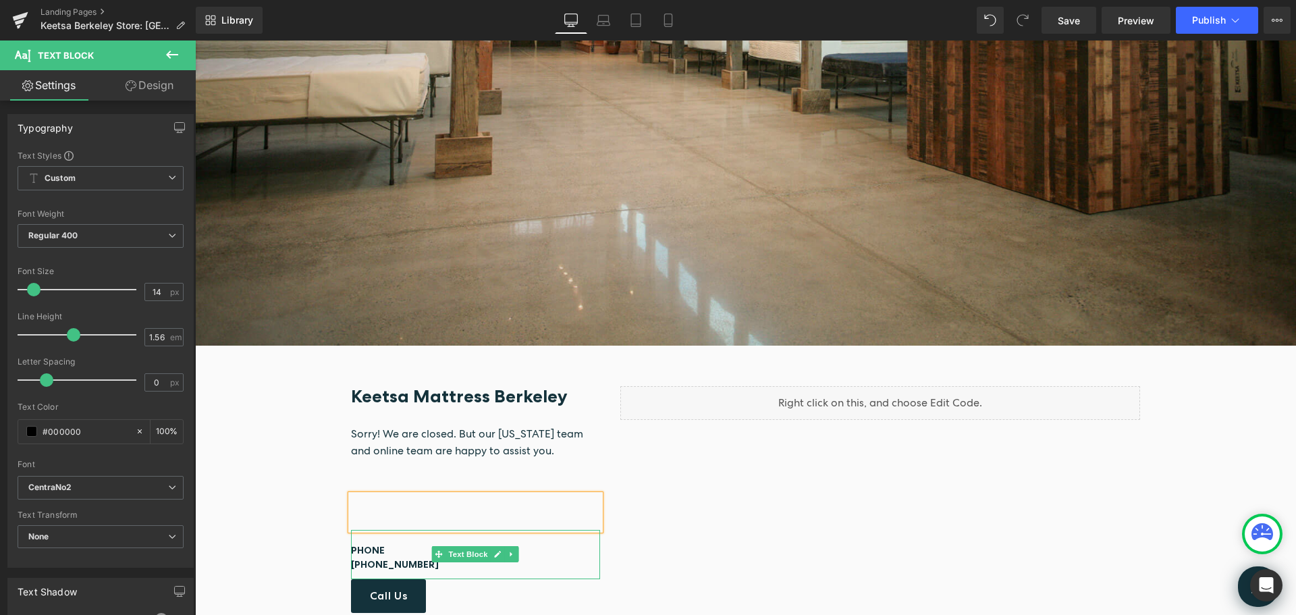
click at [411, 562] on b "(510) 848-8970" at bounding box center [395, 564] width 88 height 12
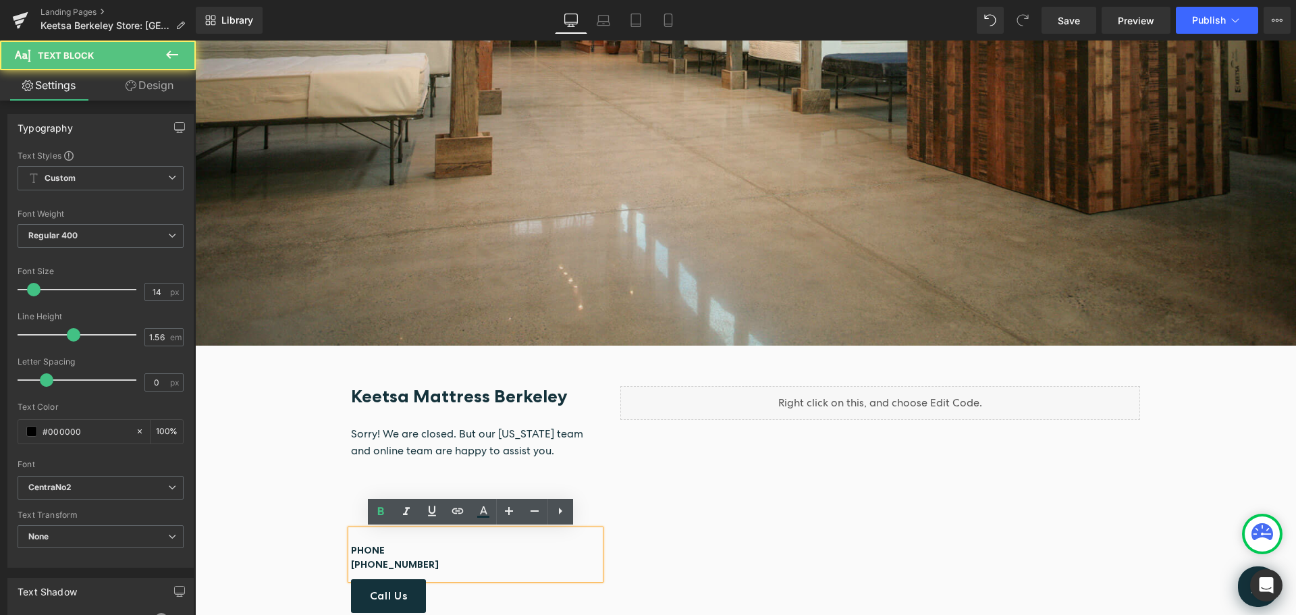
click at [417, 566] on p "(510) 848-8970" at bounding box center [476, 565] width 250 height 15
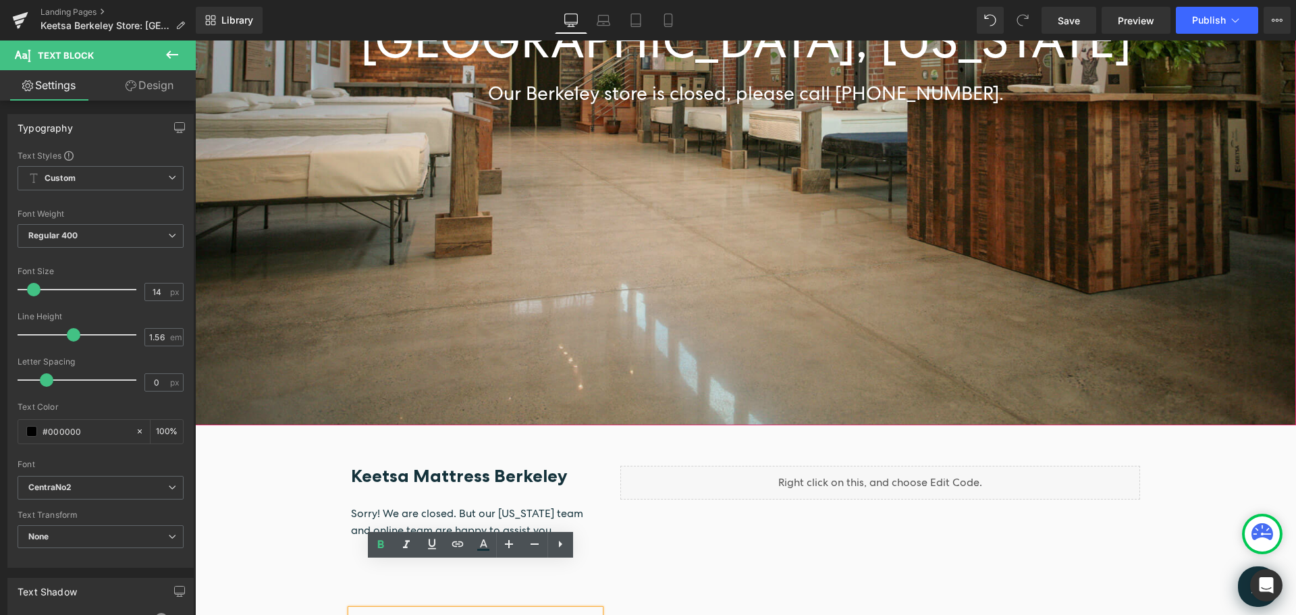
scroll to position [270, 0]
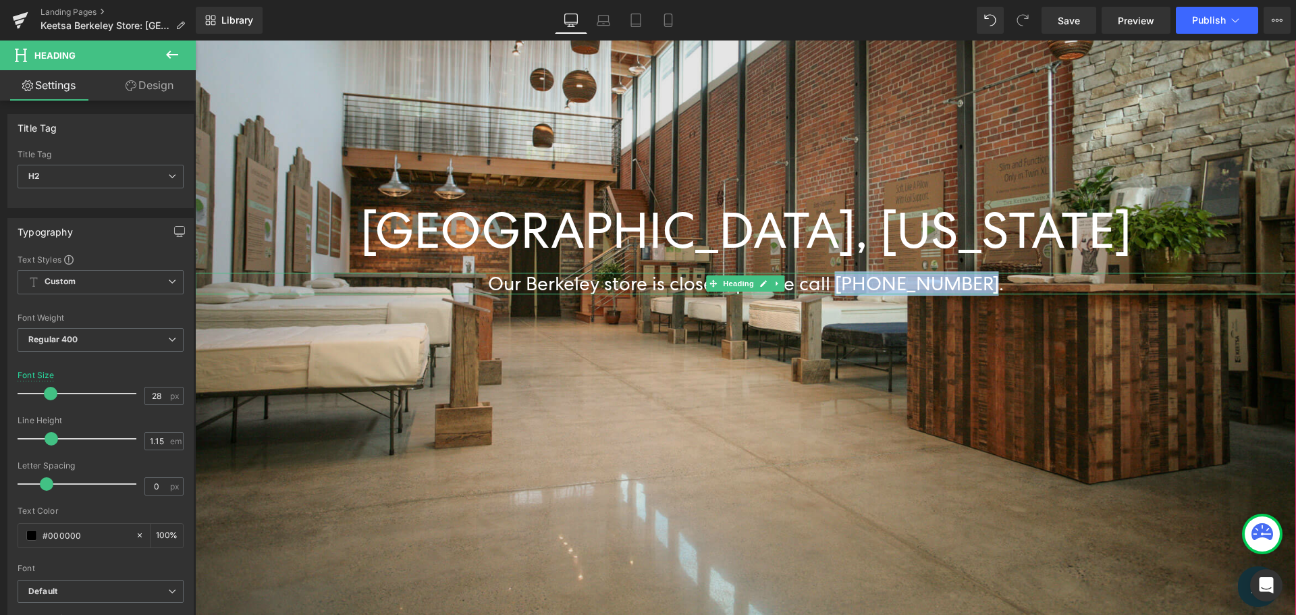
drag, startPoint x: 922, startPoint y: 283, endPoint x: 971, endPoint y: 280, distance: 48.7
click at [971, 280] on font "Our Berkeley store is closed, please call (212) 343-0333." at bounding box center [746, 283] width 516 height 24
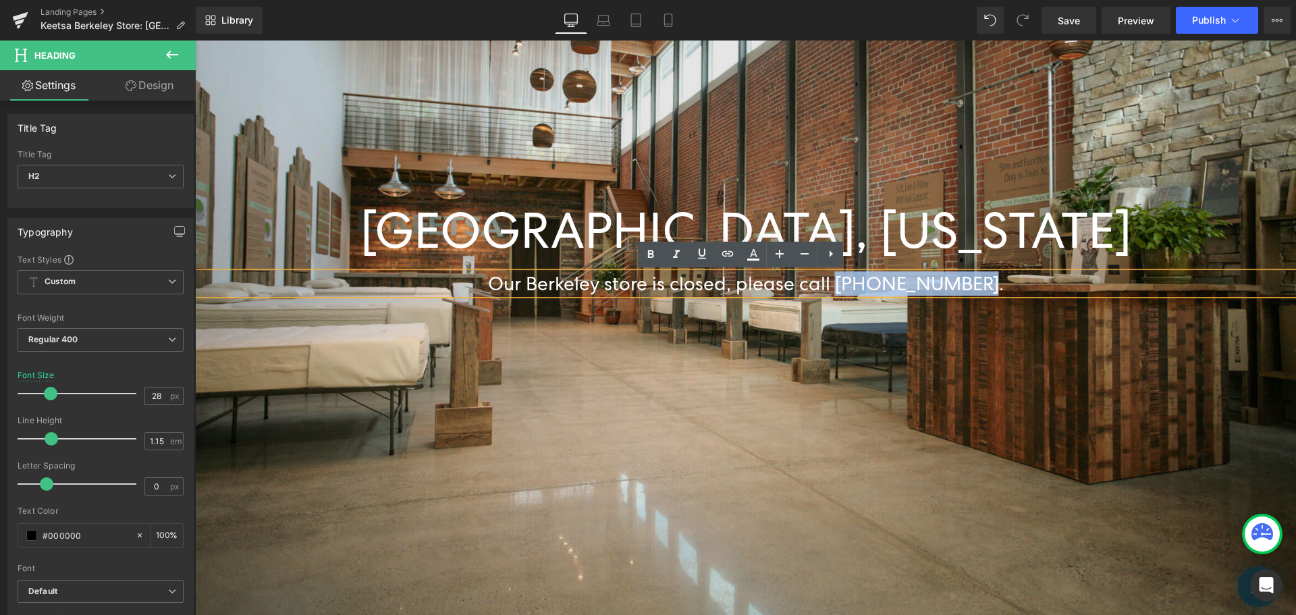
copy font "(212) 343-0333"
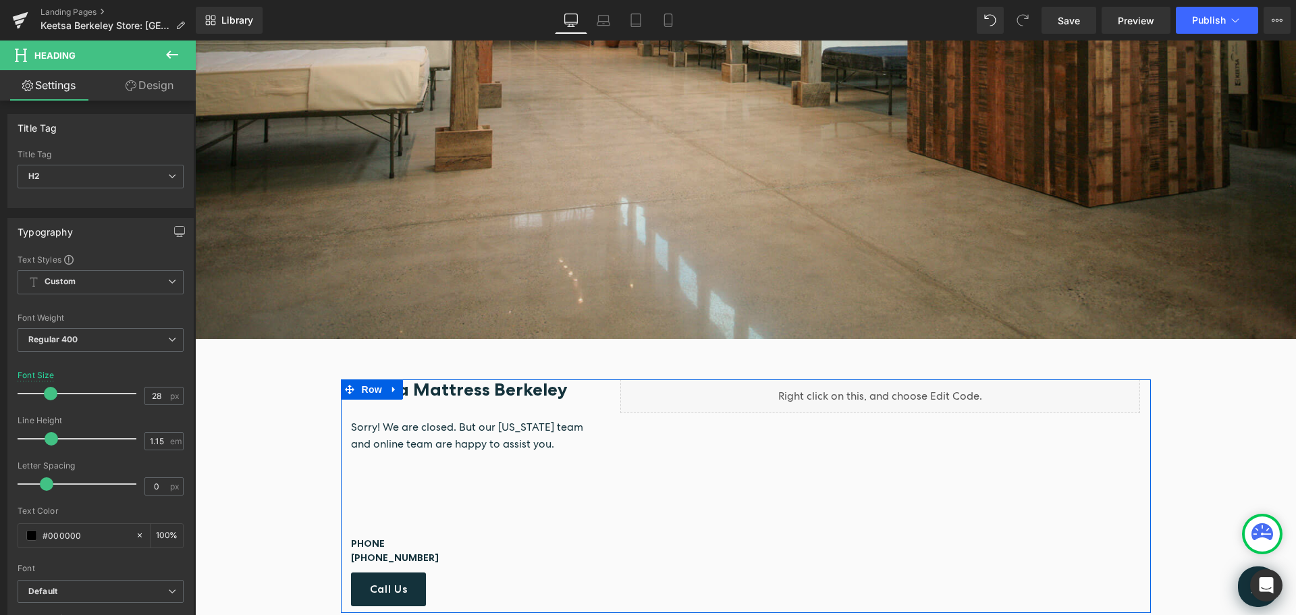
scroll to position [743, 0]
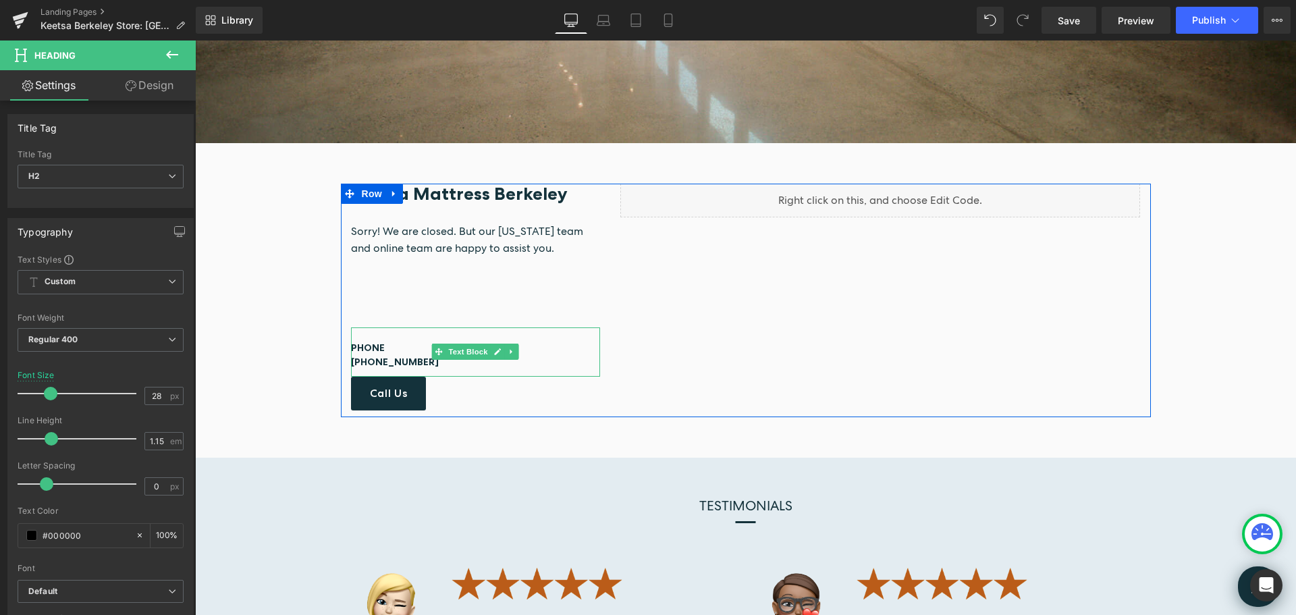
drag, startPoint x: 393, startPoint y: 363, endPoint x: 419, endPoint y: 363, distance: 25.7
click at [393, 363] on b "(510) 848-8970" at bounding box center [395, 362] width 88 height 12
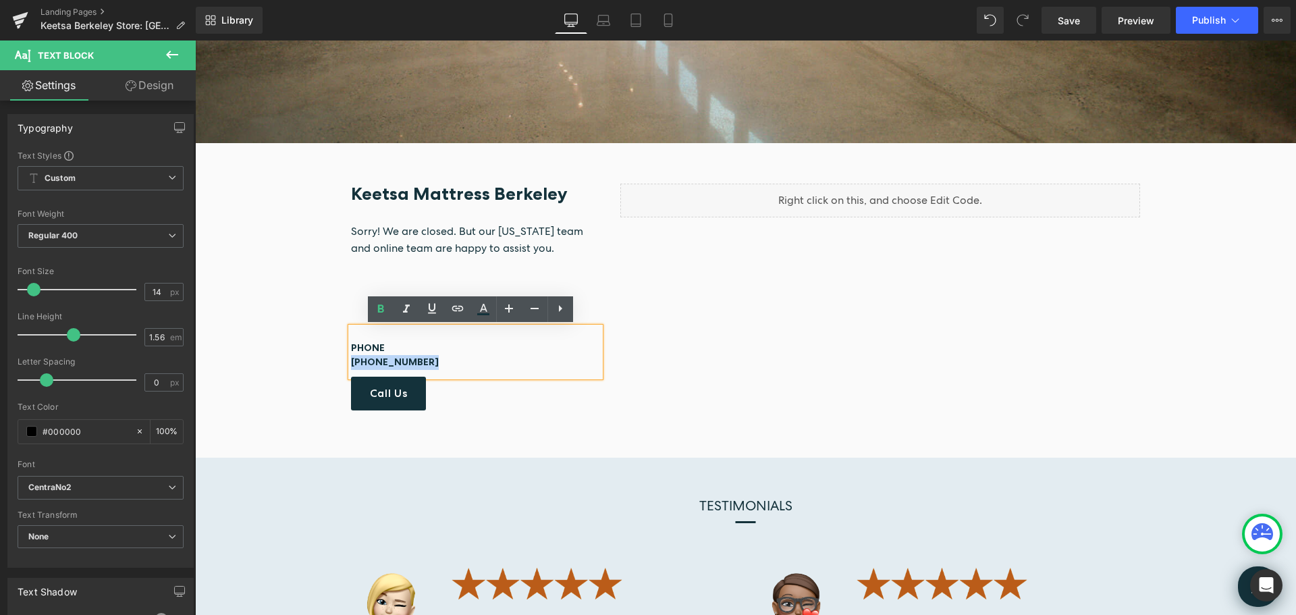
drag, startPoint x: 417, startPoint y: 360, endPoint x: 347, endPoint y: 361, distance: 70.2
click at [351, 361] on p "(510) 848-8970" at bounding box center [476, 362] width 250 height 15
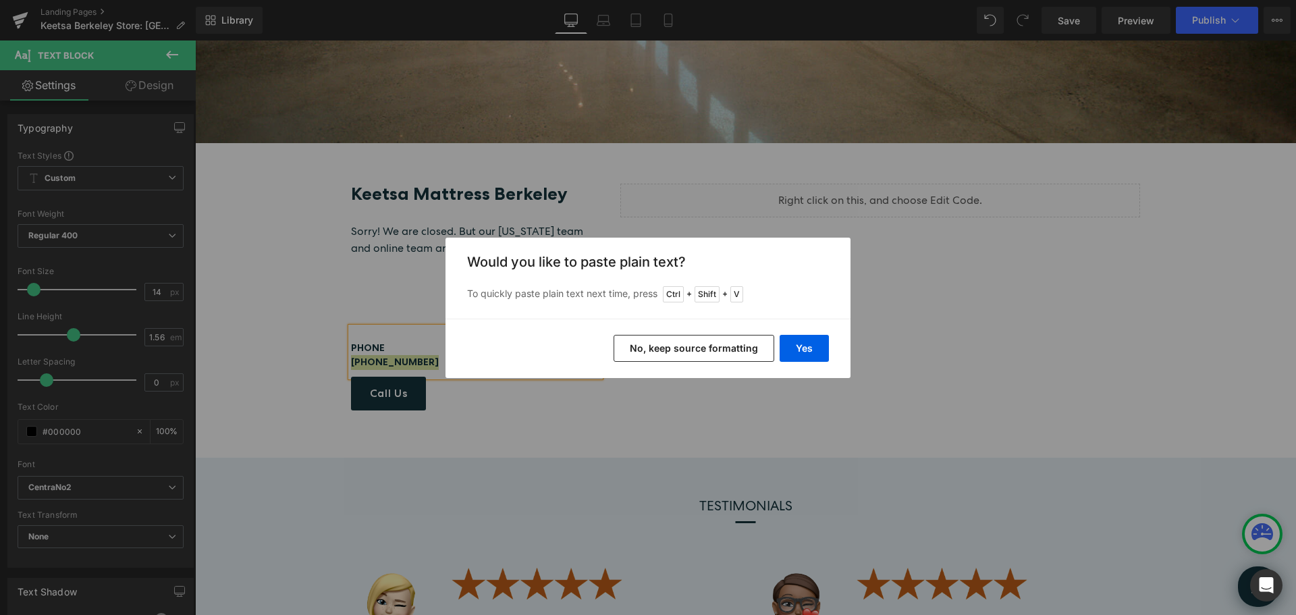
click at [721, 354] on button "No, keep source formatting" at bounding box center [694, 348] width 161 height 27
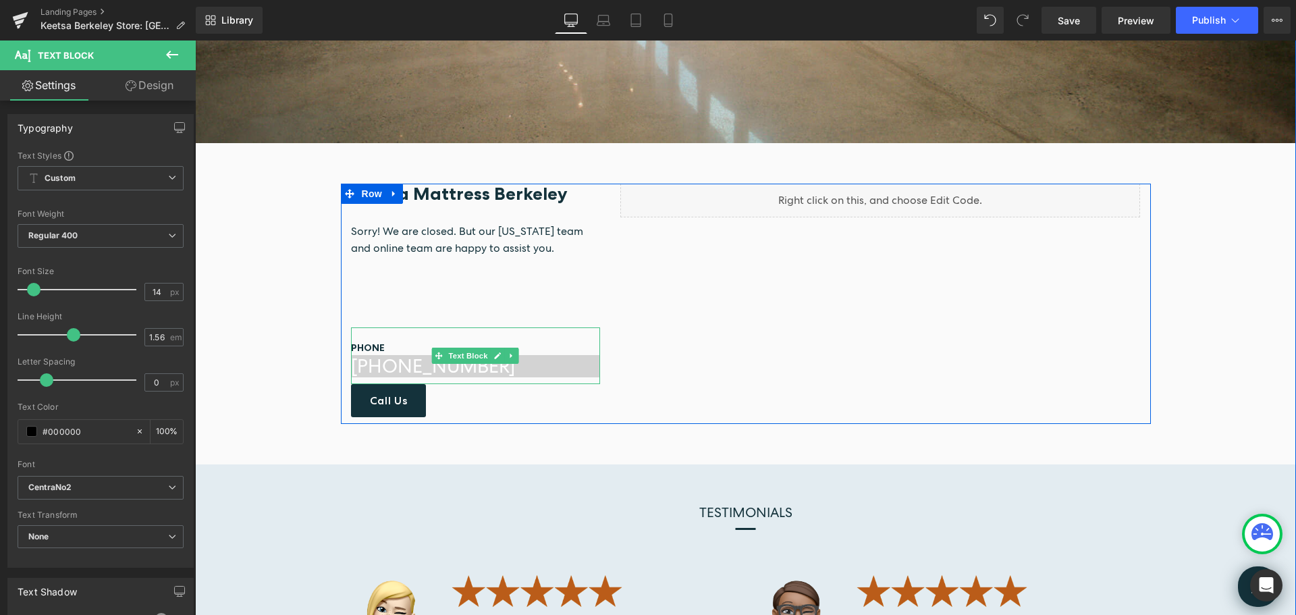
click at [475, 370] on h2 "(212) 343-0333" at bounding box center [476, 366] width 250 height 22
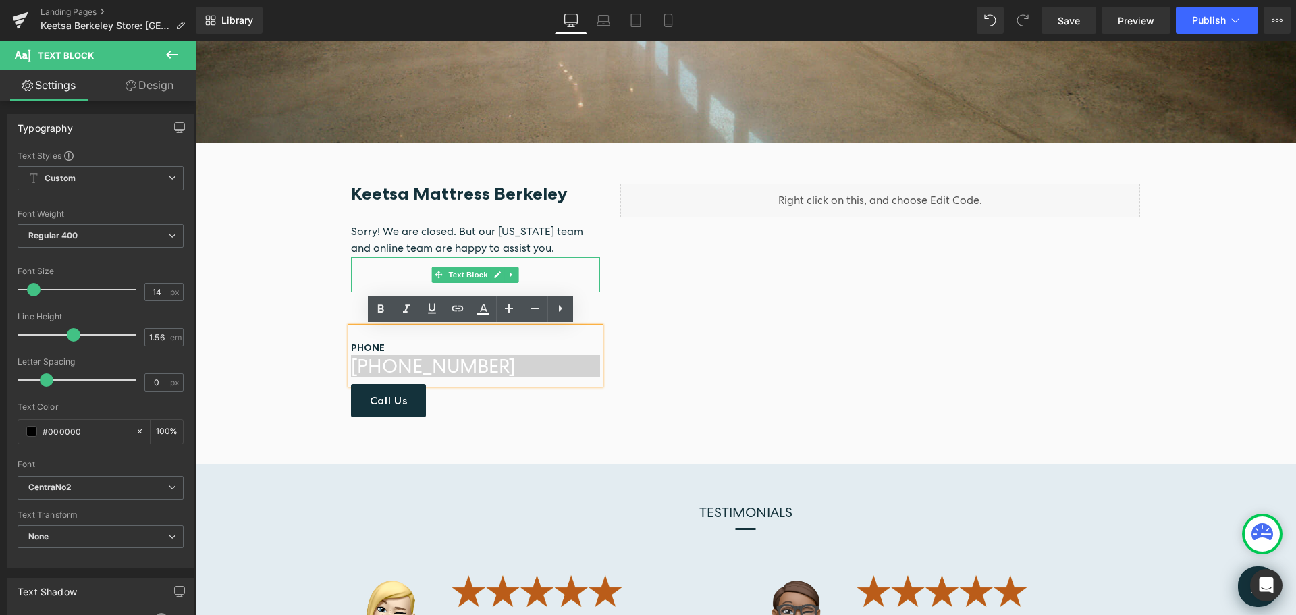
click at [566, 264] on div at bounding box center [476, 274] width 250 height 35
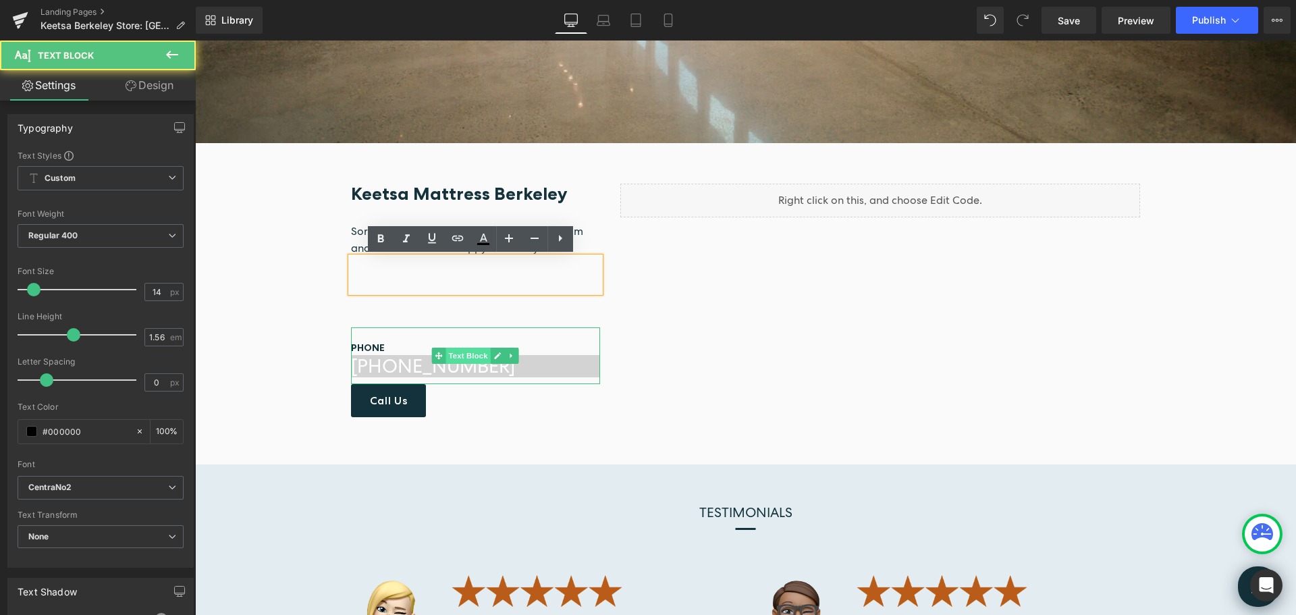
click at [479, 363] on span "Text Block" at bounding box center [468, 356] width 45 height 16
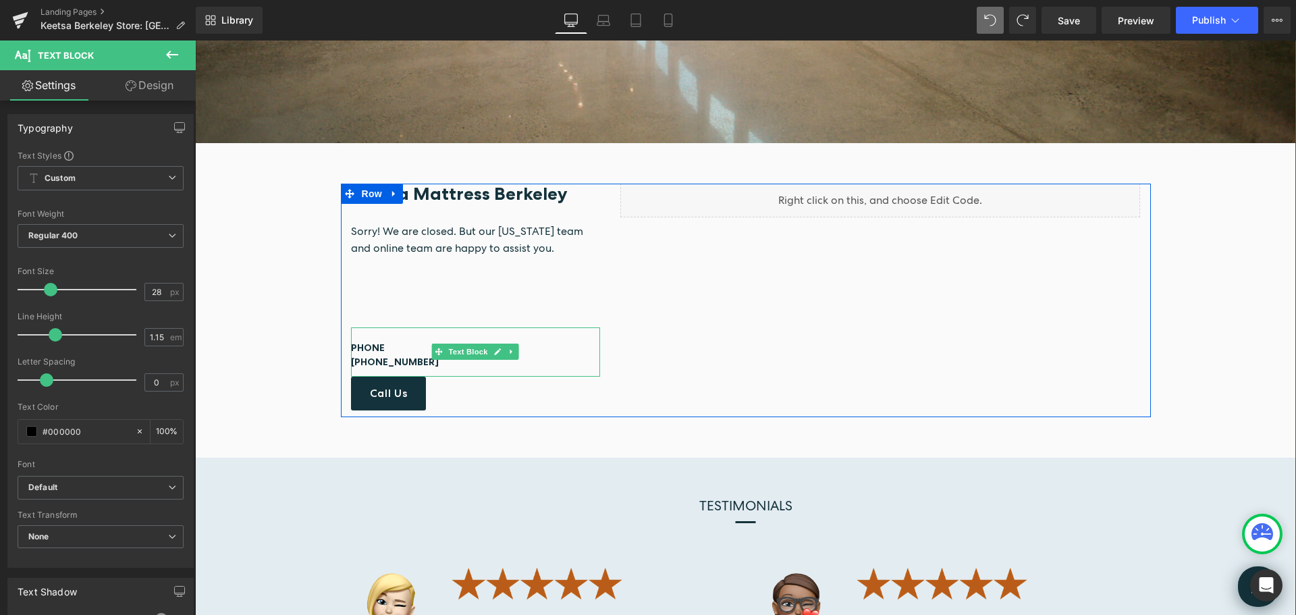
click at [419, 362] on p "(510) 848-8970" at bounding box center [476, 362] width 250 height 15
click at [418, 361] on p "(510) 848-8970" at bounding box center [476, 362] width 250 height 15
click at [440, 367] on p "(212) 343-0333 and" at bounding box center [476, 362] width 250 height 15
click at [415, 389] on link "Call Us" at bounding box center [389, 393] width 76 height 33
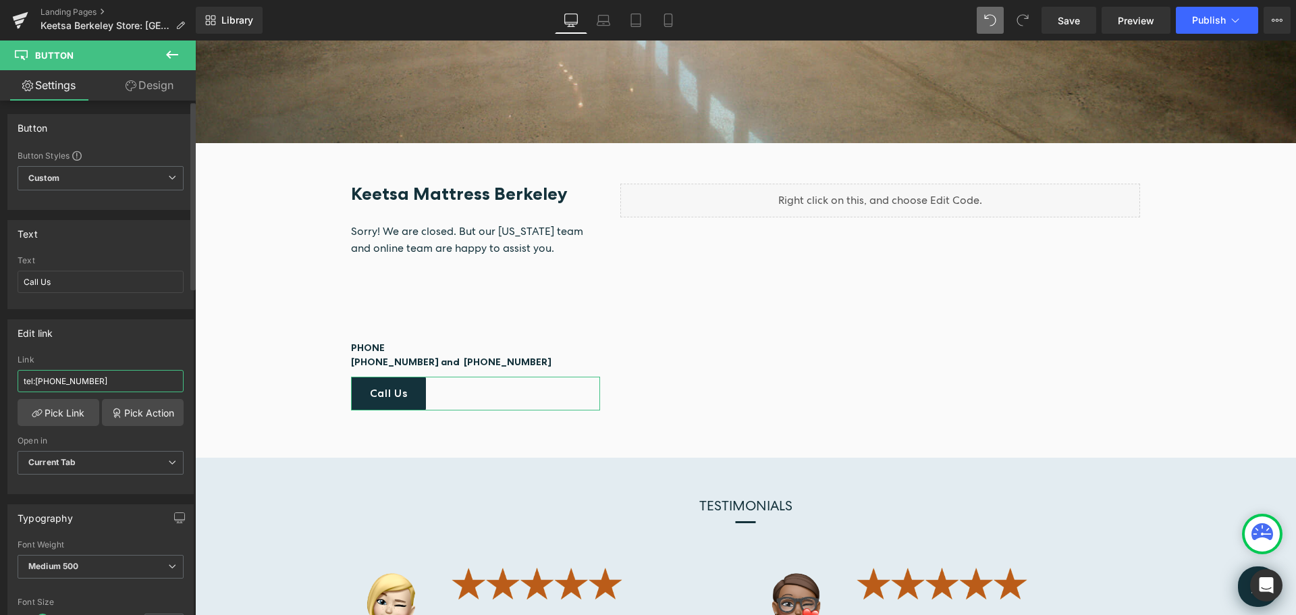
drag, startPoint x: 55, startPoint y: 379, endPoint x: 43, endPoint y: 379, distance: 12.8
click at [43, 379] on input "tel:1-510-848-8970" at bounding box center [101, 381] width 166 height 22
type input "tel:1-212-343-0333"
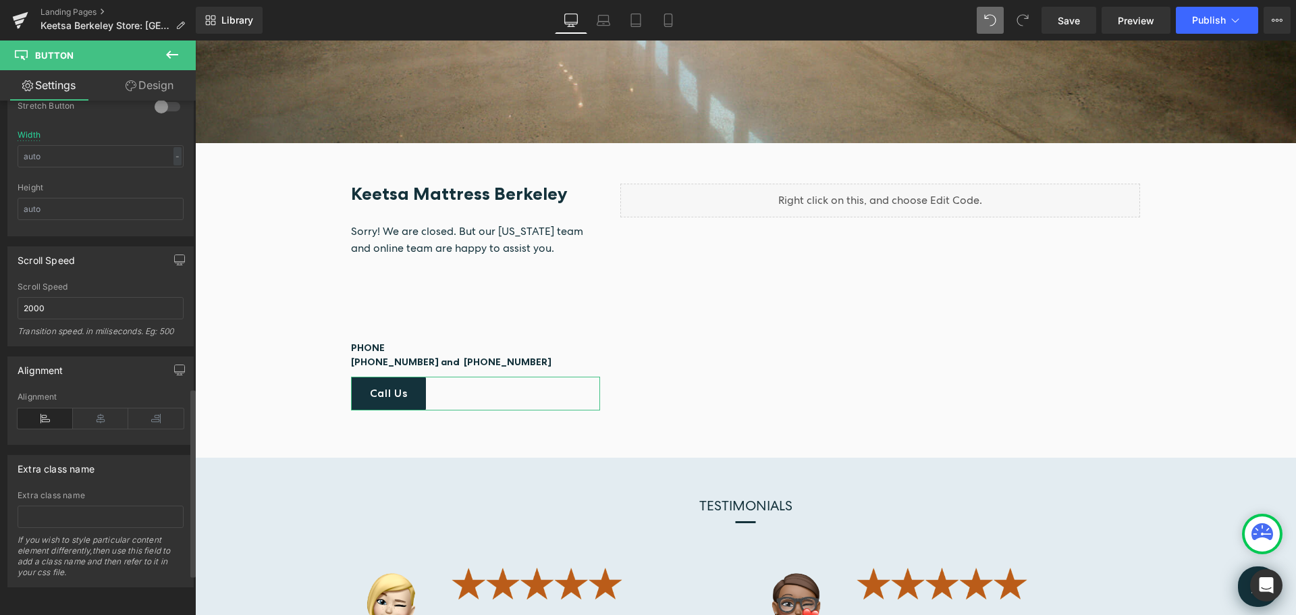
scroll to position [897, 0]
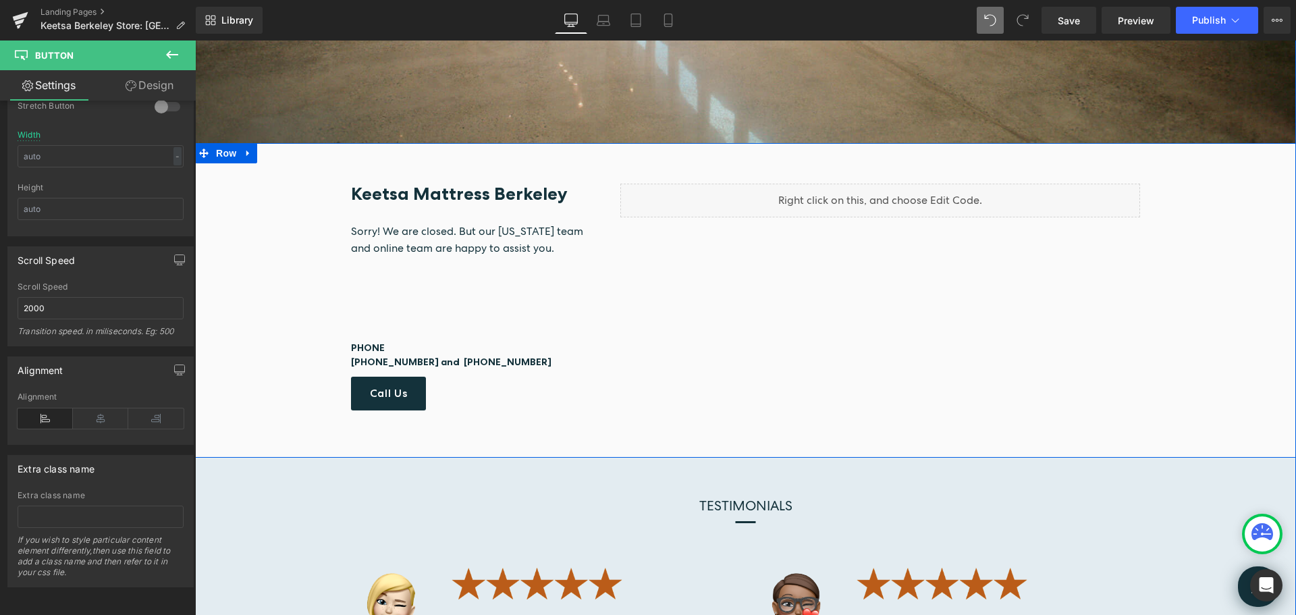
click at [1231, 290] on div "Keetsa Mattress Berkeley Heading Sorry! We are closed. But our New York team an…" at bounding box center [745, 301] width 1101 height 234
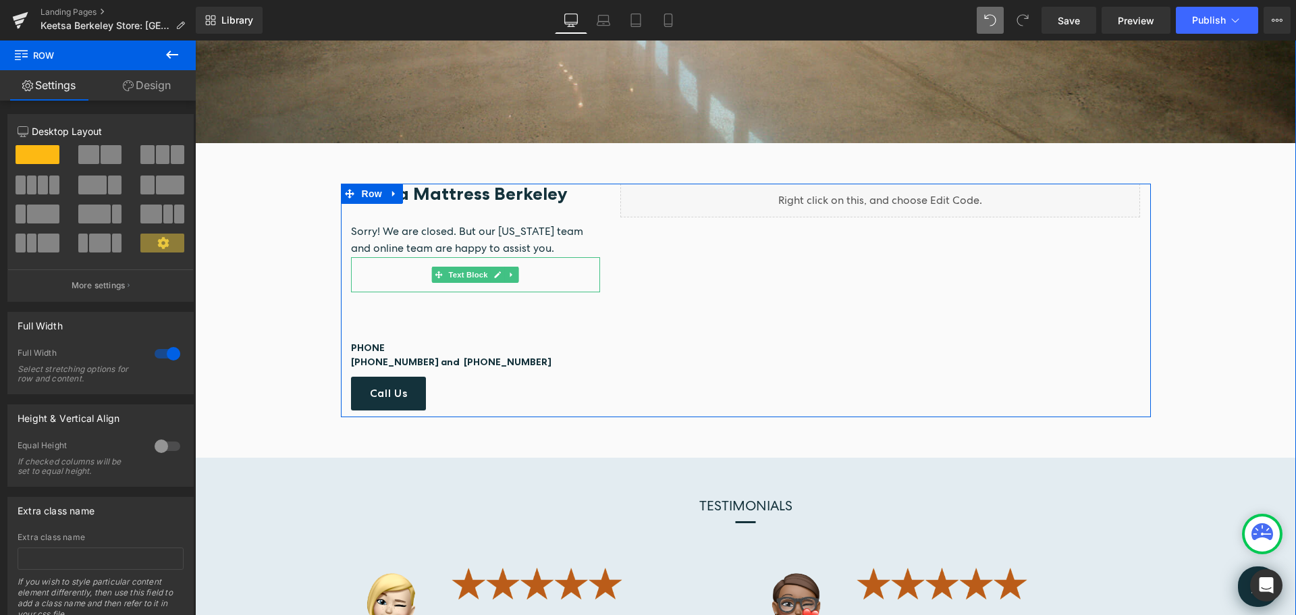
click at [380, 274] on p at bounding box center [476, 278] width 250 height 15
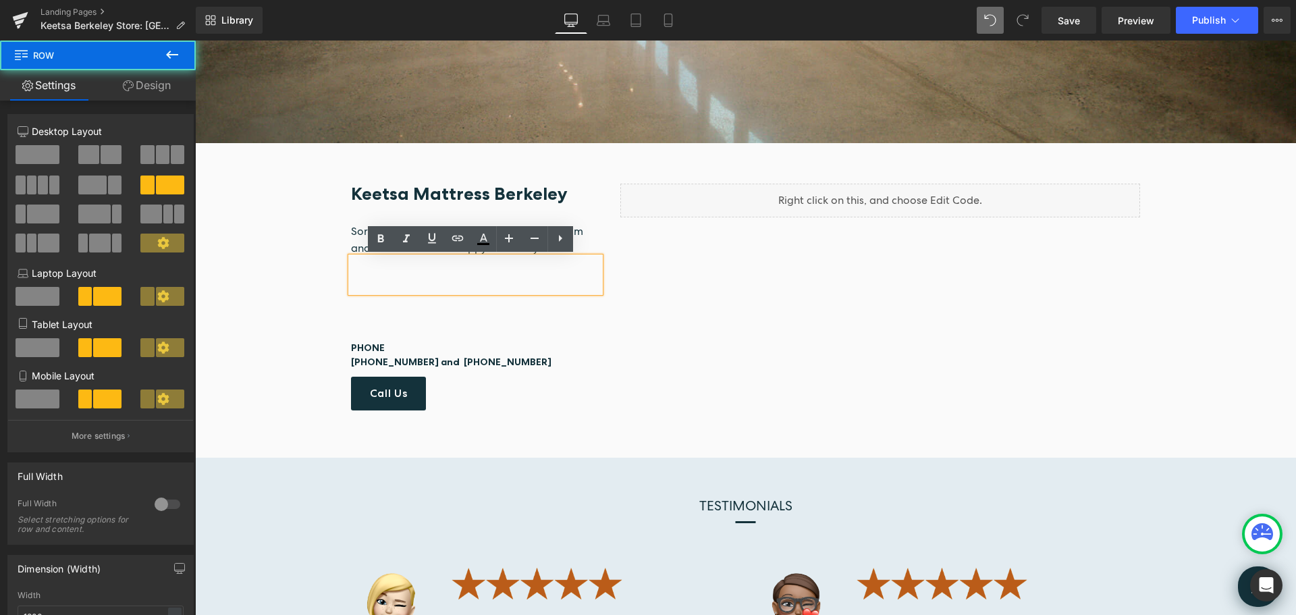
click at [342, 257] on div "Keetsa Mattress Berkeley Heading Sorry! We are closed. But our New York team an…" at bounding box center [476, 297] width 270 height 227
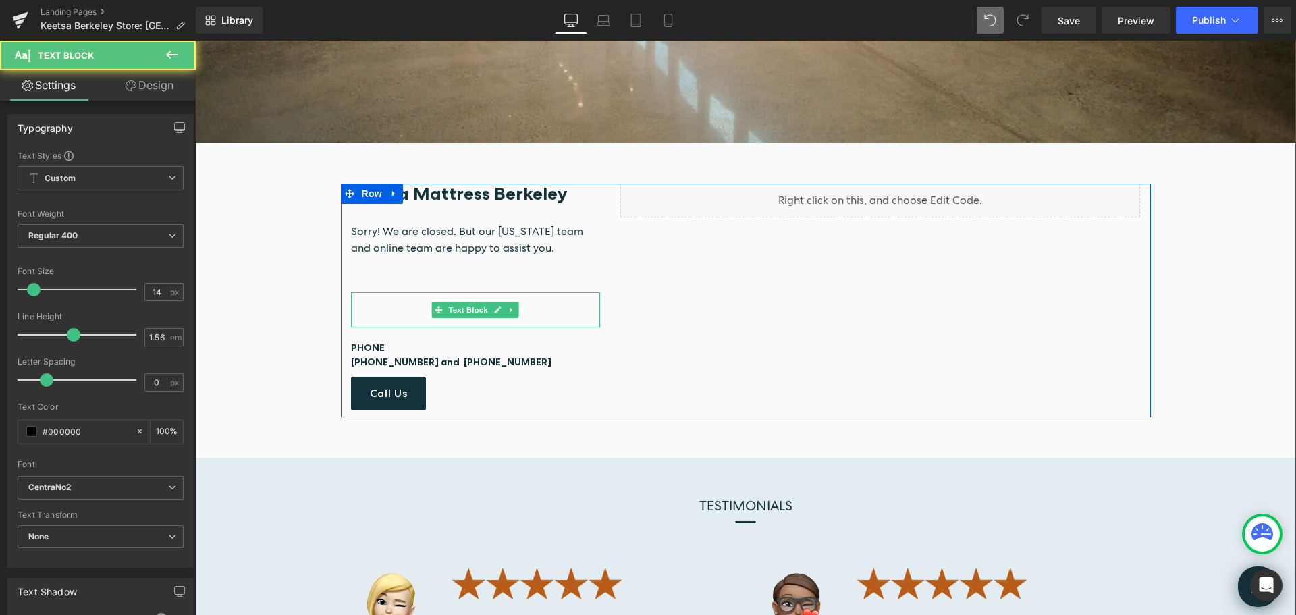
click at [400, 312] on p at bounding box center [476, 313] width 250 height 15
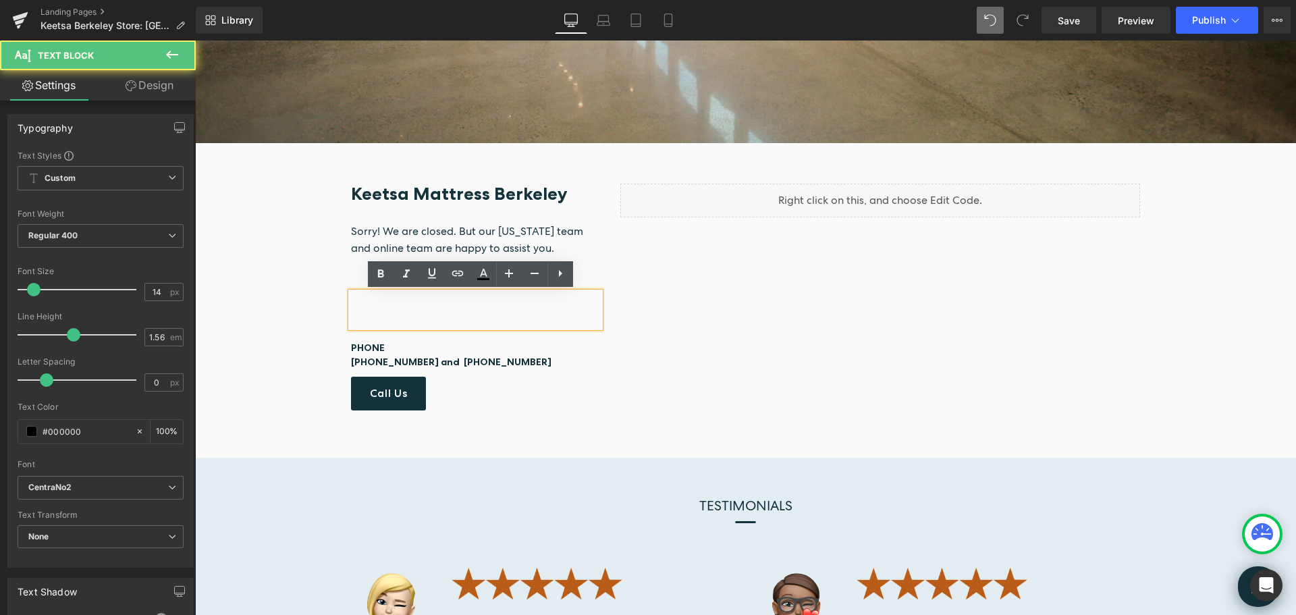
click at [351, 292] on div at bounding box center [476, 309] width 250 height 35
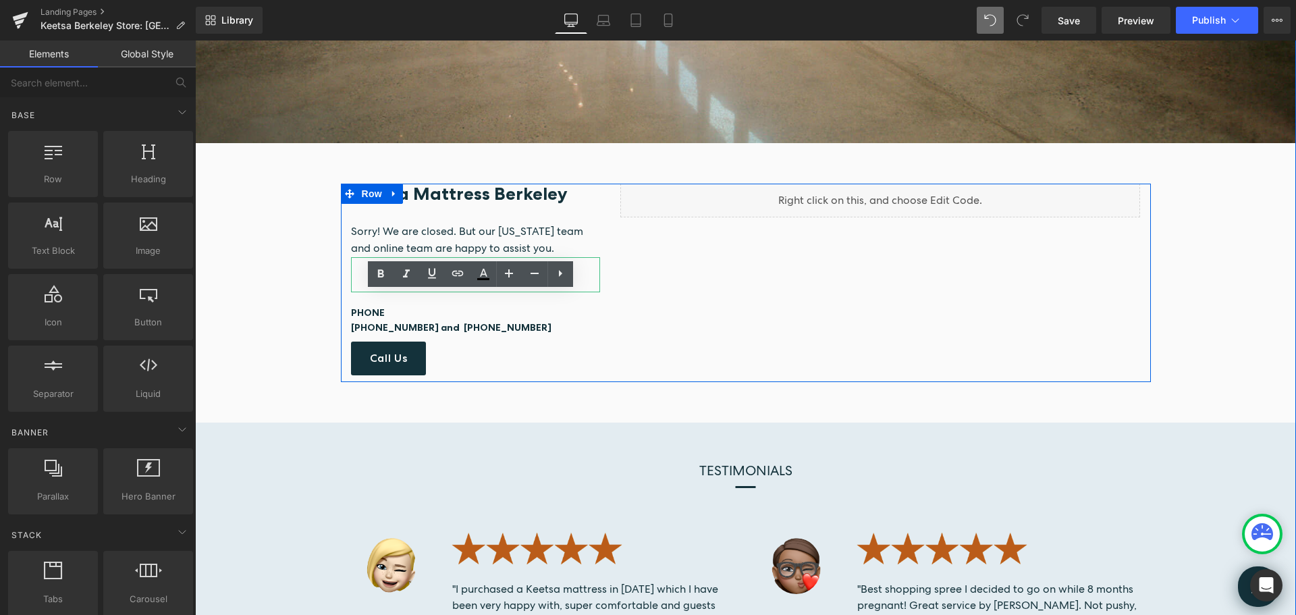
click at [351, 274] on p at bounding box center [476, 278] width 250 height 15
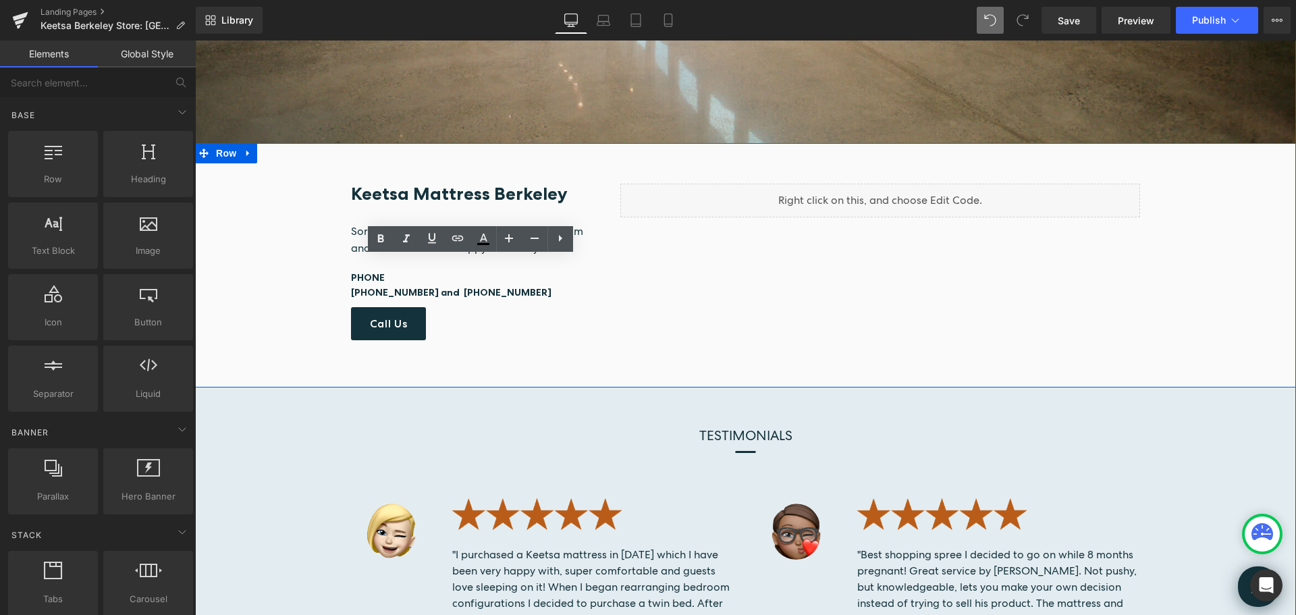
click at [1198, 235] on div "Keetsa Mattress Berkeley Heading Sorry! We are closed. But our New York team an…" at bounding box center [745, 265] width 1101 height 163
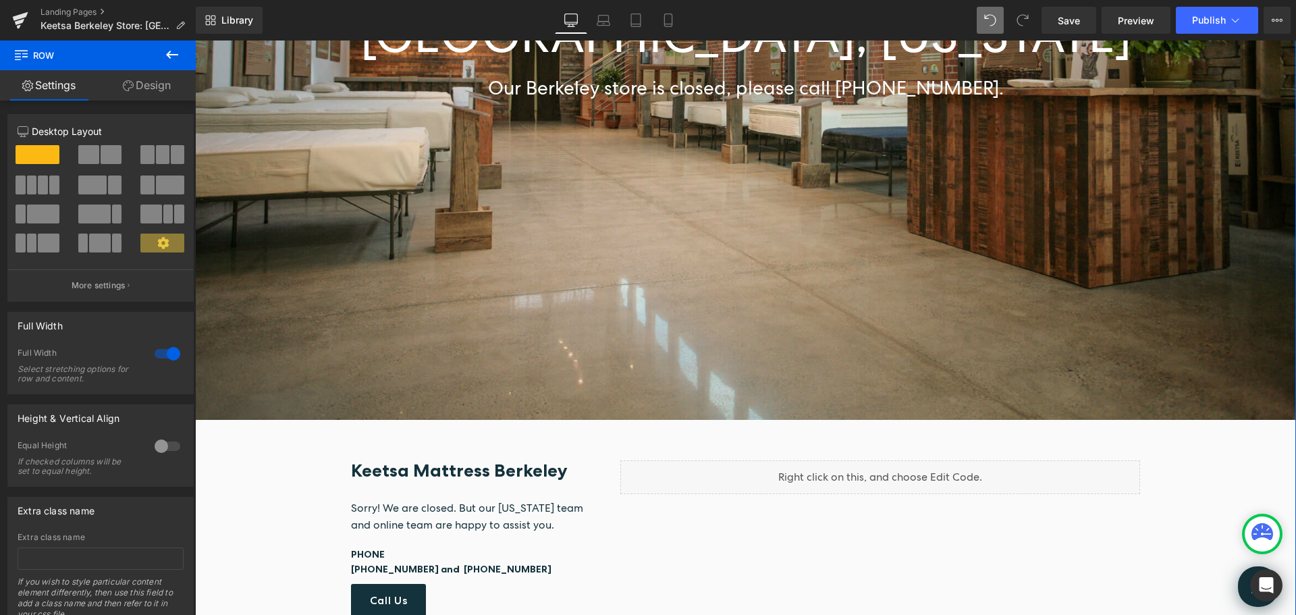
scroll to position [270, 0]
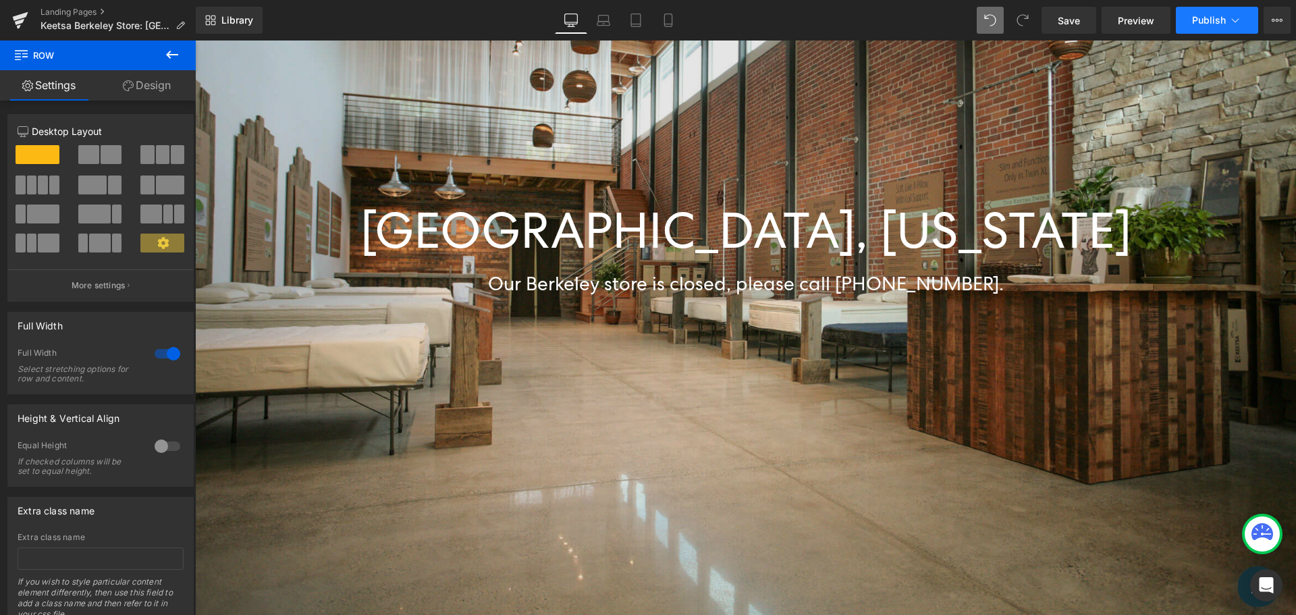
click at [1196, 24] on span "Publish" at bounding box center [1209, 20] width 34 height 11
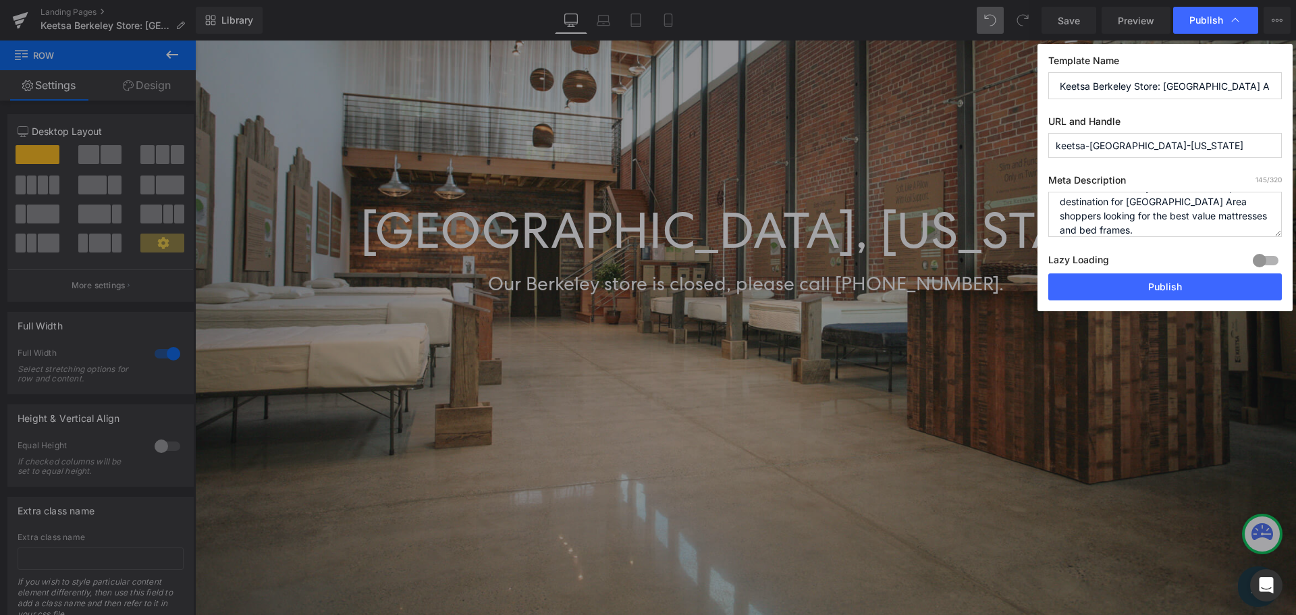
scroll to position [28, 0]
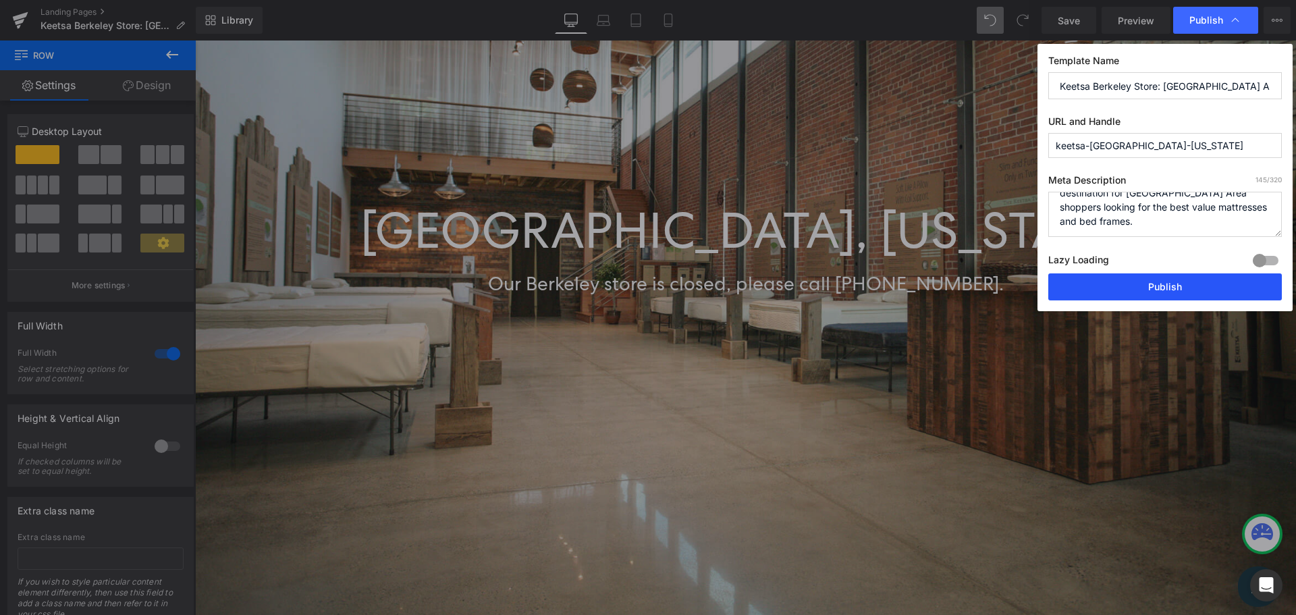
click at [1161, 296] on button "Publish" at bounding box center [1165, 286] width 234 height 27
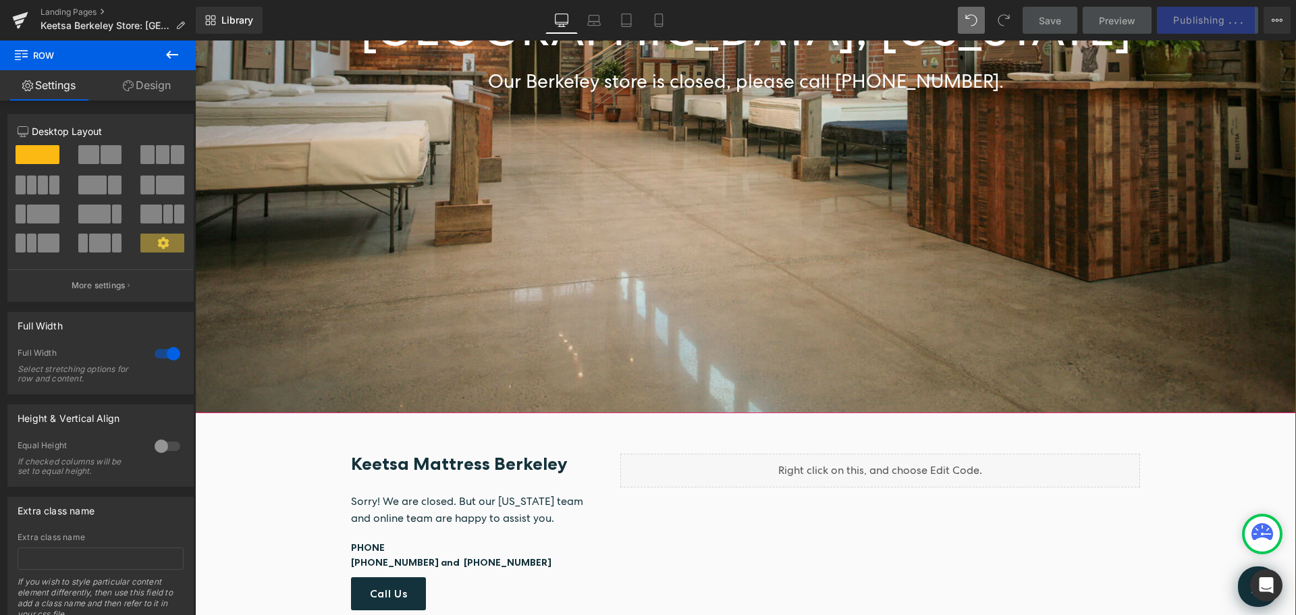
scroll to position [675, 0]
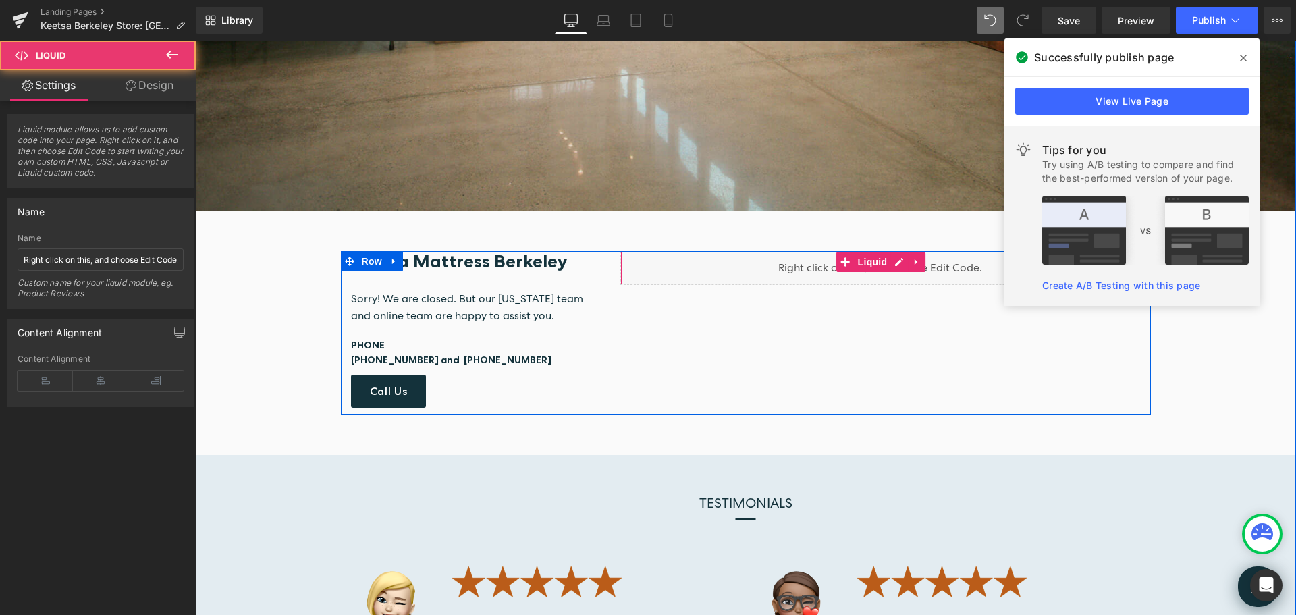
click at [776, 269] on div "Liquid" at bounding box center [880, 268] width 520 height 34
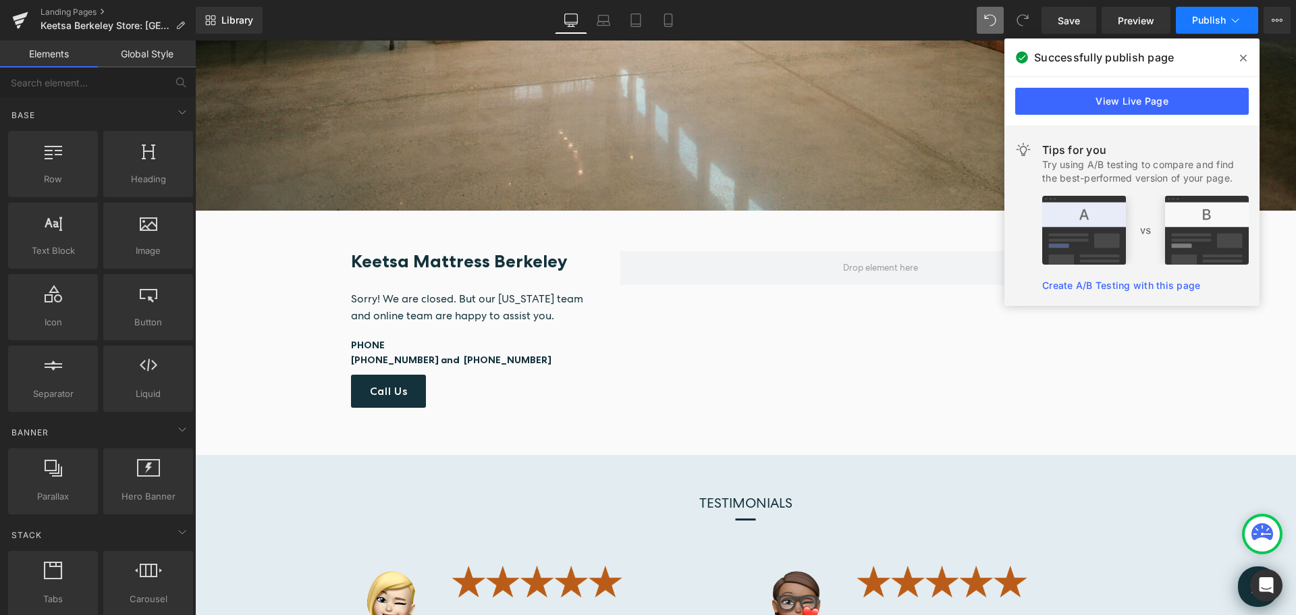
click at [1221, 20] on span "Publish" at bounding box center [1209, 20] width 34 height 11
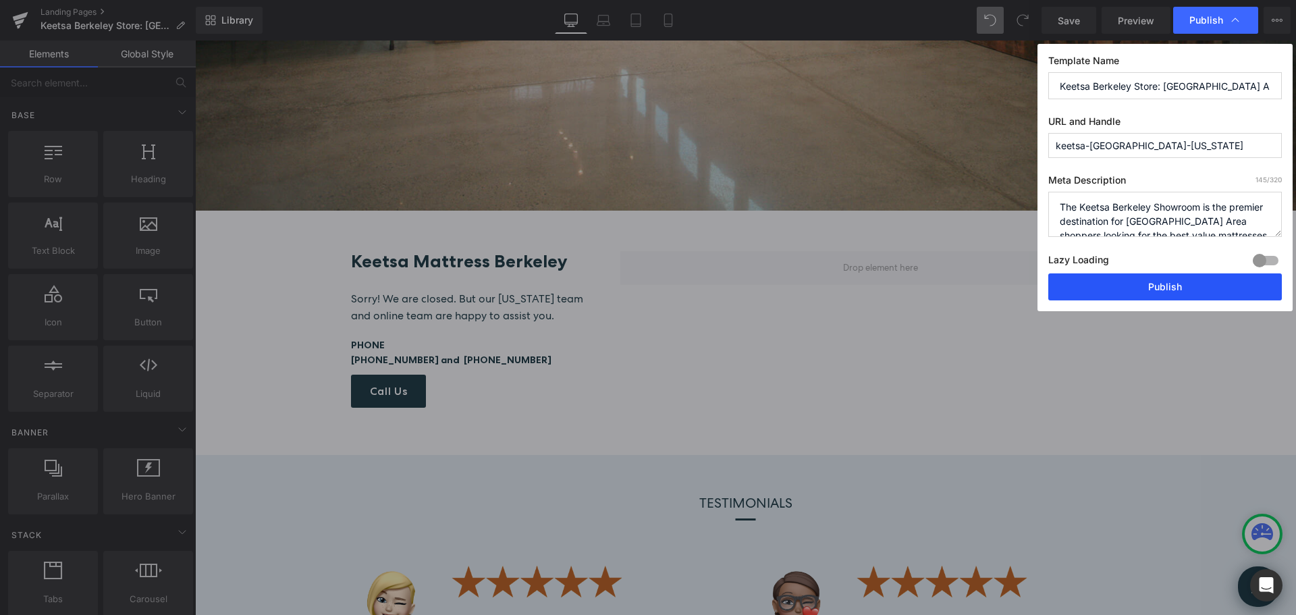
click at [1136, 284] on button "Publish" at bounding box center [1165, 286] width 234 height 27
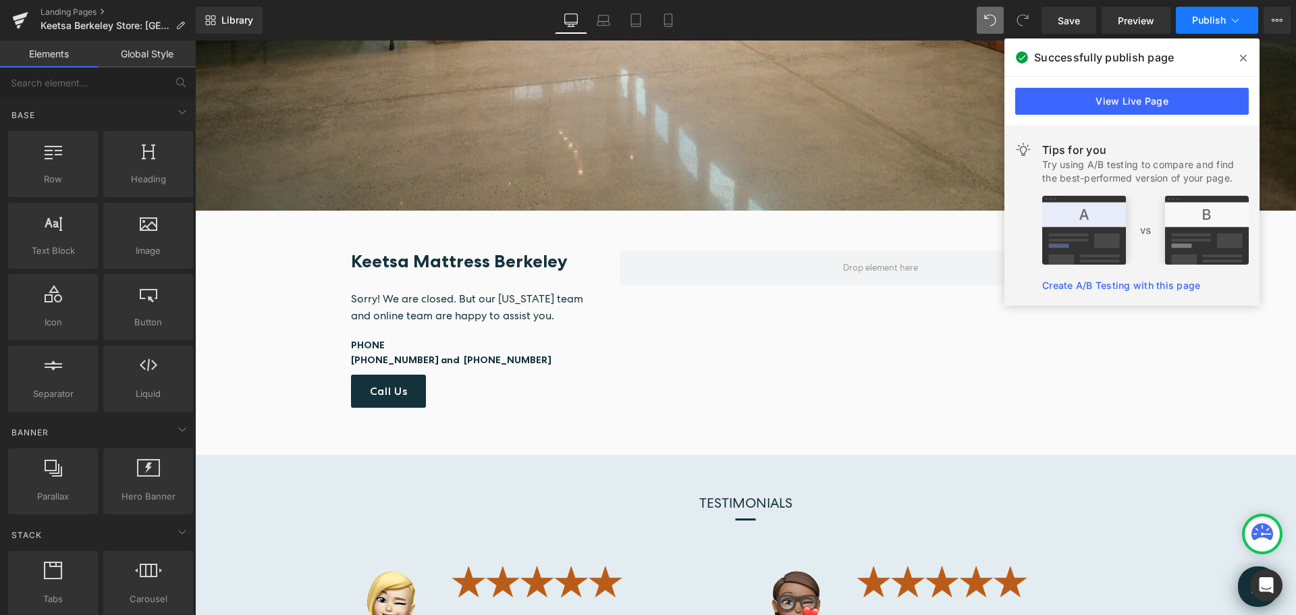
click at [1209, 18] on span "Publish" at bounding box center [1209, 20] width 34 height 11
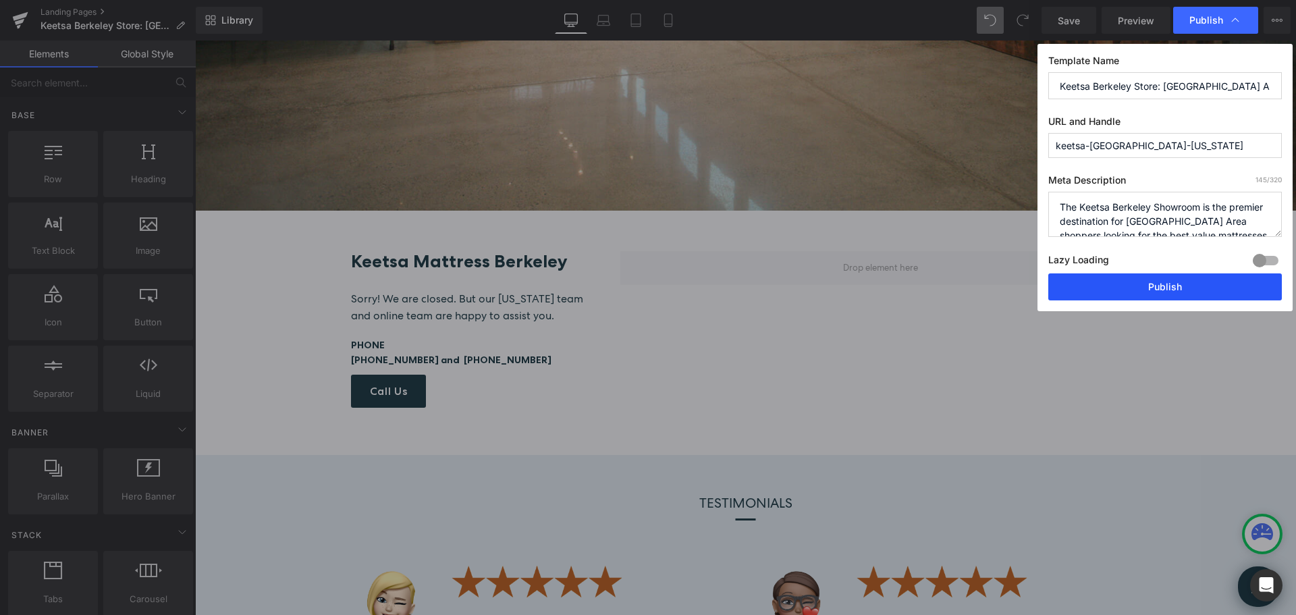
click at [1155, 287] on button "Publish" at bounding box center [1165, 286] width 234 height 27
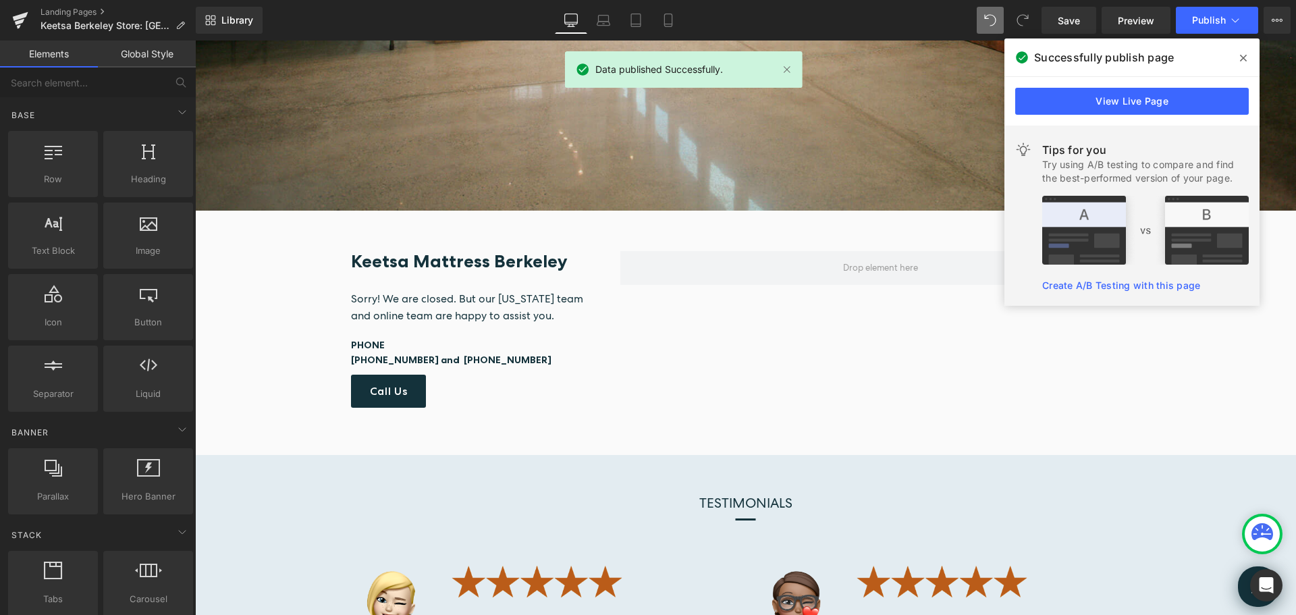
click at [1244, 57] on icon at bounding box center [1243, 58] width 7 height 7
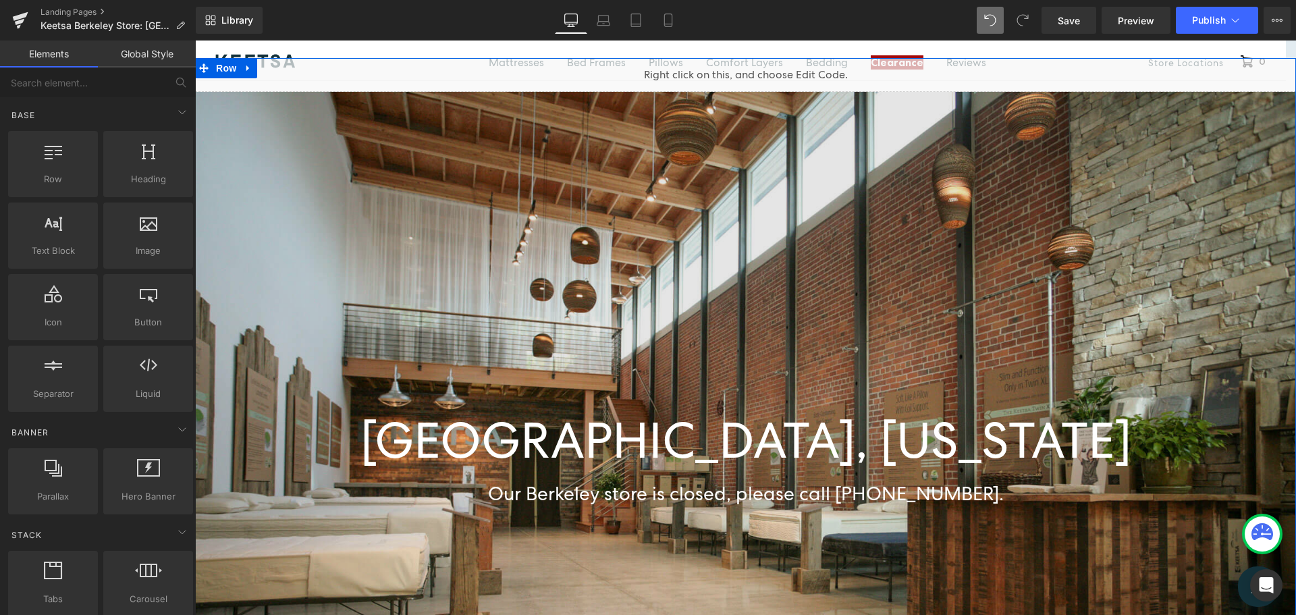
scroll to position [0, 0]
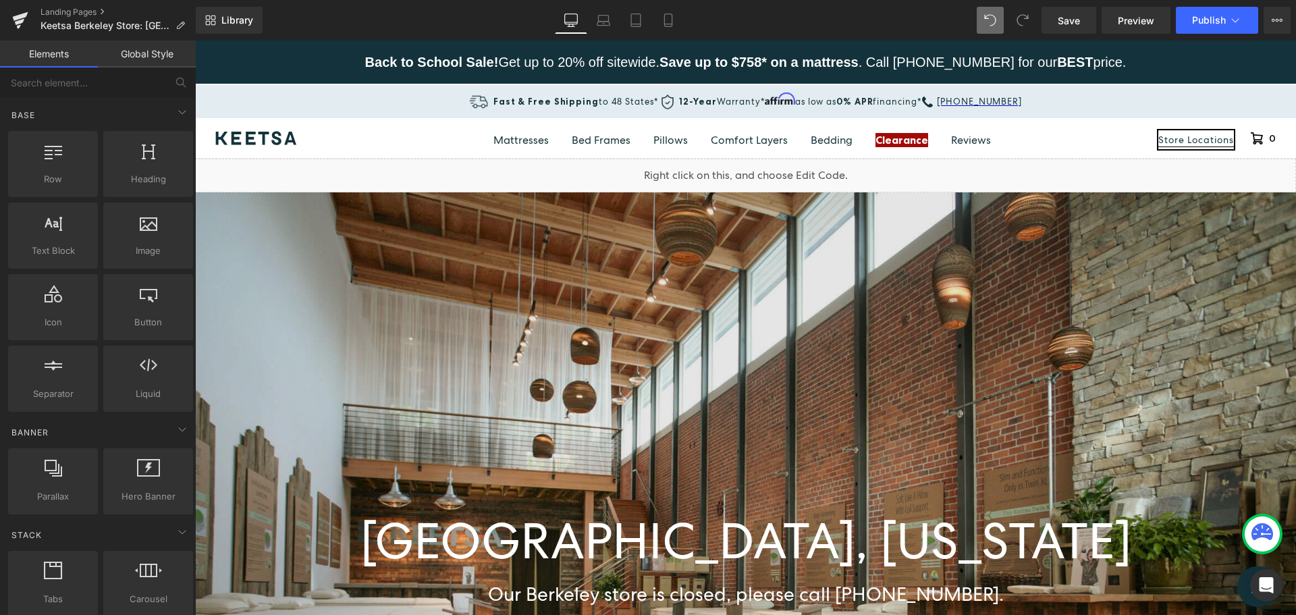
click at [1198, 144] on link "Store Locations" at bounding box center [1197, 139] width 76 height 19
click at [1235, 25] on icon at bounding box center [1236, 21] width 14 height 14
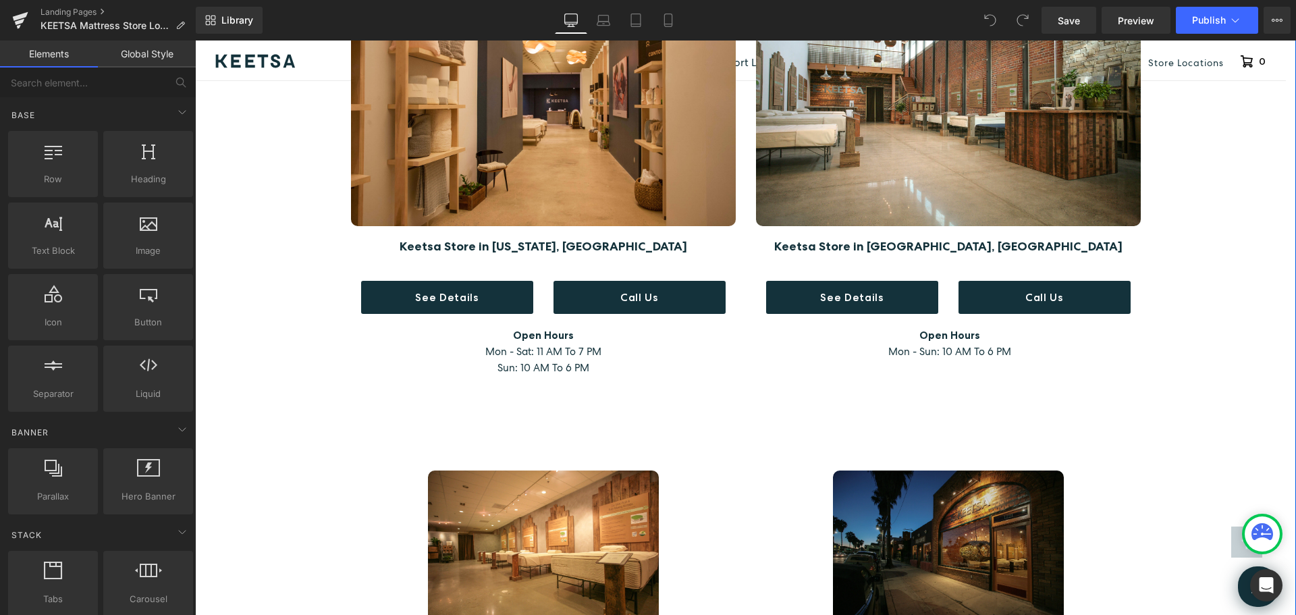
scroll to position [1013, 0]
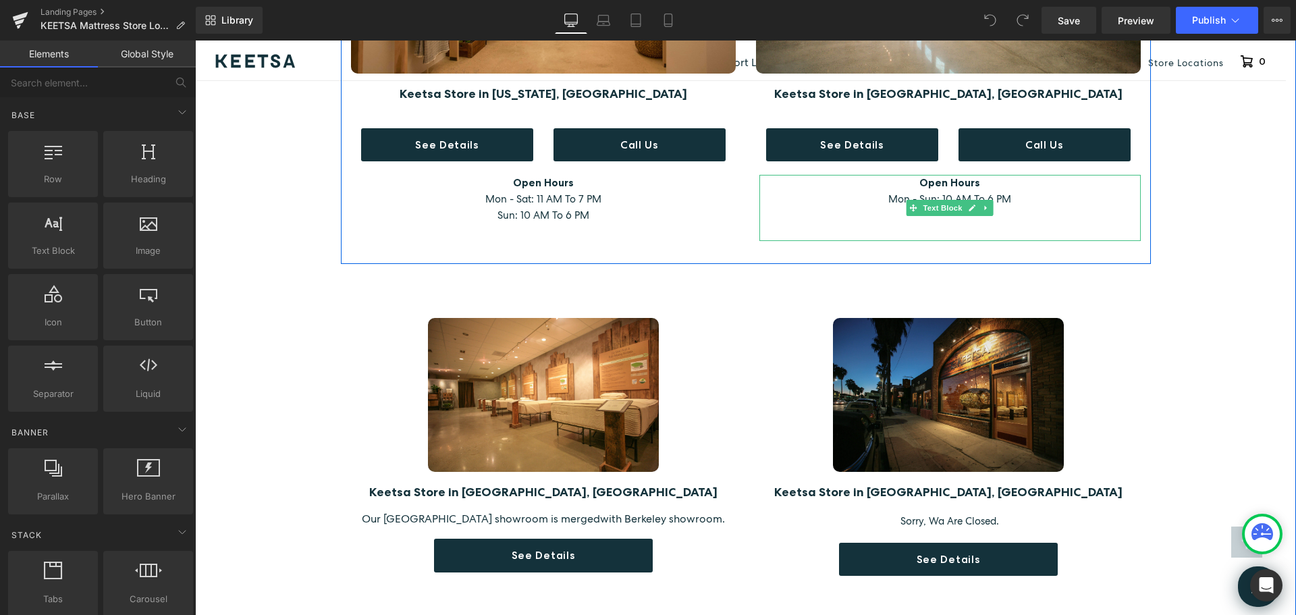
click at [947, 182] on span "Open Hours" at bounding box center [950, 182] width 61 height 13
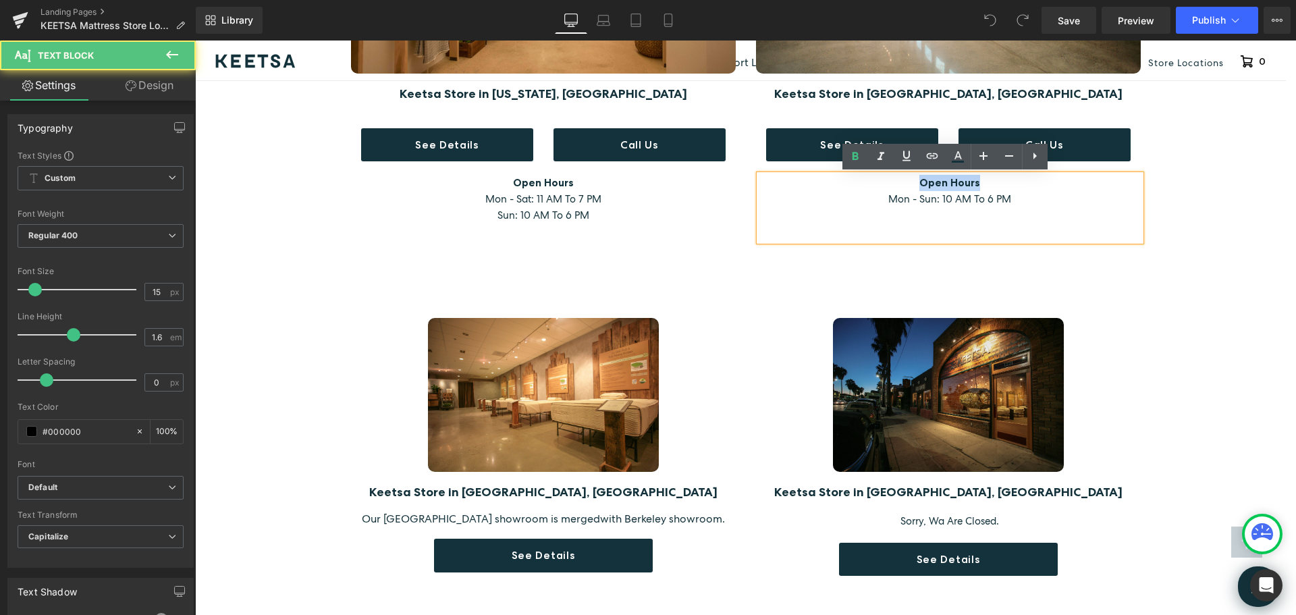
drag, startPoint x: 915, startPoint y: 180, endPoint x: 996, endPoint y: 184, distance: 81.1
click at [996, 184] on p "Open Hours" at bounding box center [950, 183] width 381 height 16
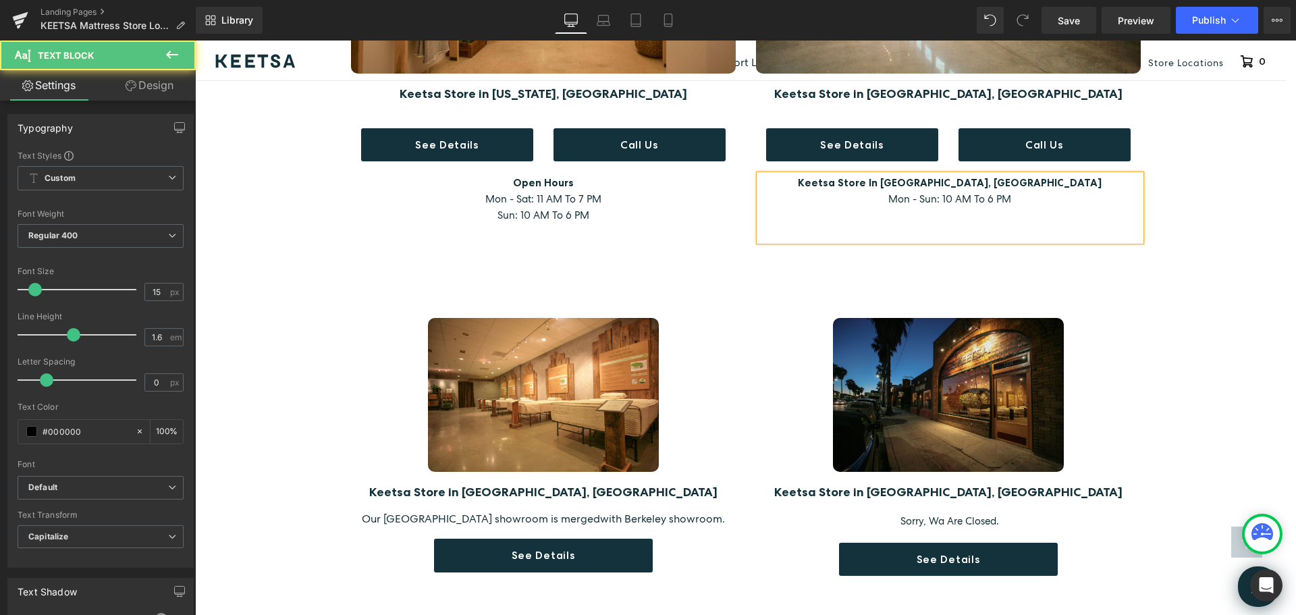
click at [992, 198] on span "Mon - Sun: 10 AM To 6 PM" at bounding box center [949, 199] width 123 height 14
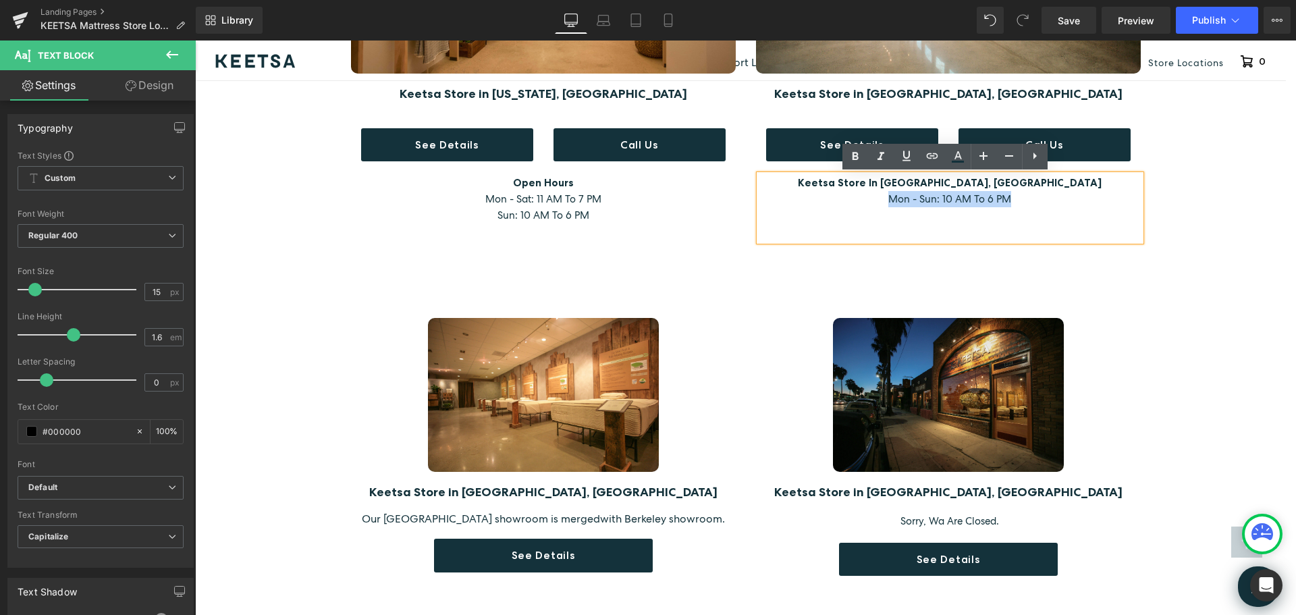
drag, startPoint x: 1009, startPoint y: 199, endPoint x: 865, endPoint y: 192, distance: 144.6
click at [863, 193] on p "Mon - Sun: 10 AM To 6 PM" at bounding box center [950, 199] width 381 height 16
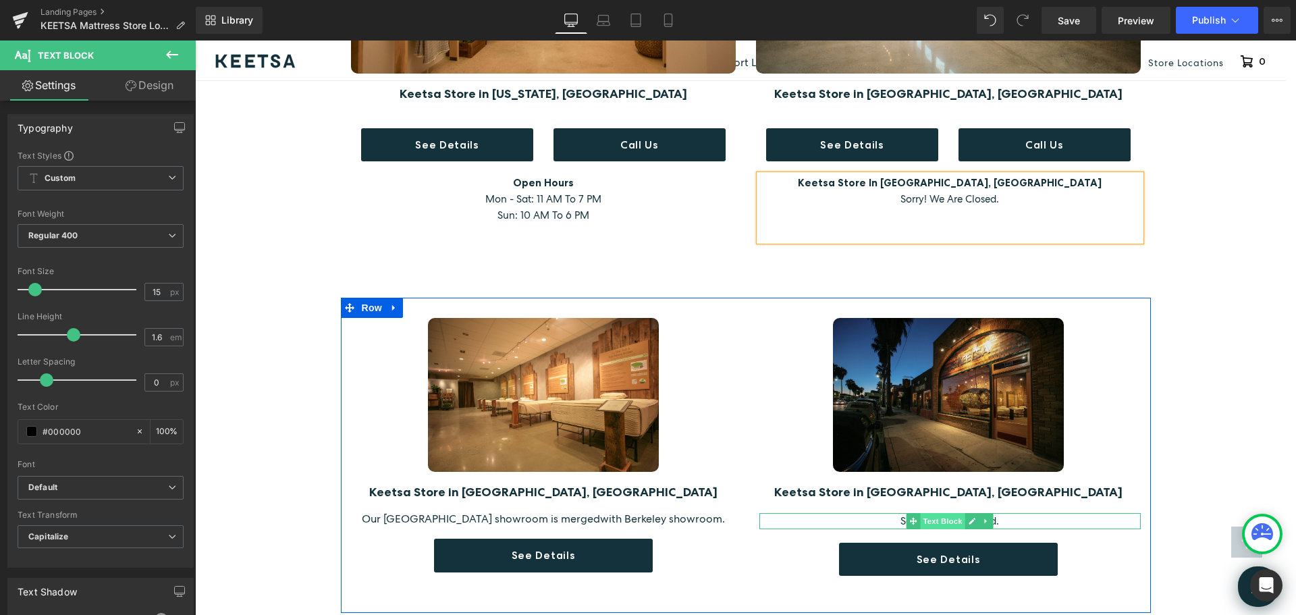
click at [929, 522] on span "Text Block" at bounding box center [942, 521] width 45 height 16
click at [969, 518] on icon at bounding box center [972, 521] width 7 height 8
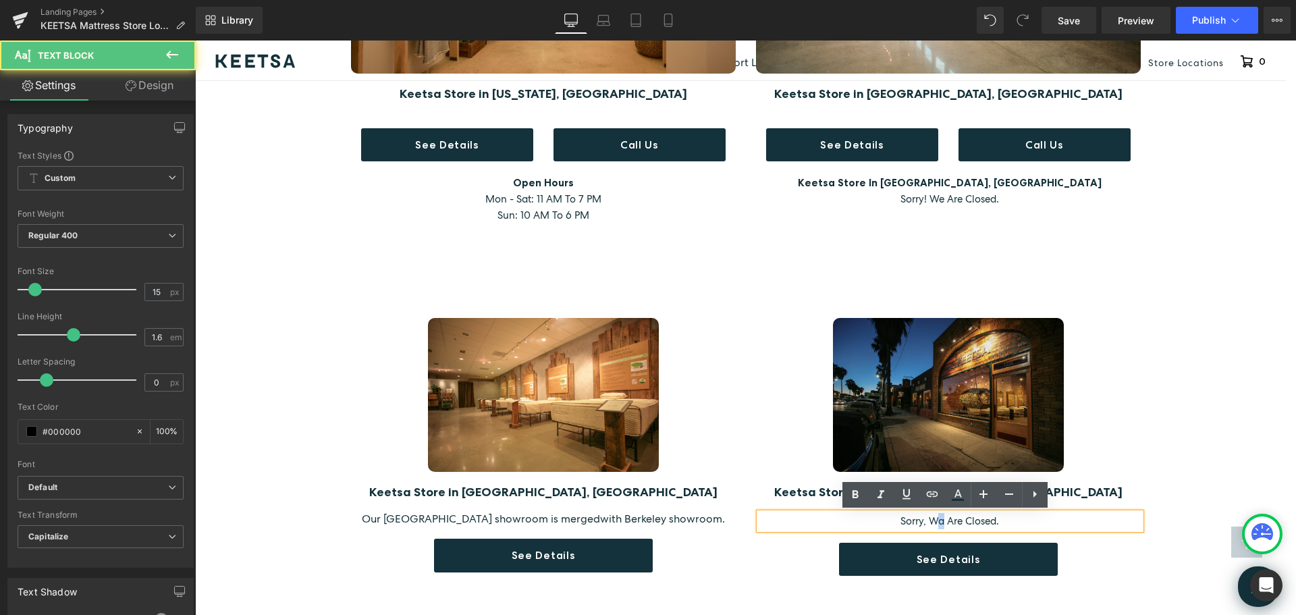
click at [935, 520] on span "Sorry, wa are closed." at bounding box center [950, 521] width 99 height 14
click at [923, 521] on span "Sorry, we are closed." at bounding box center [950, 521] width 98 height 14
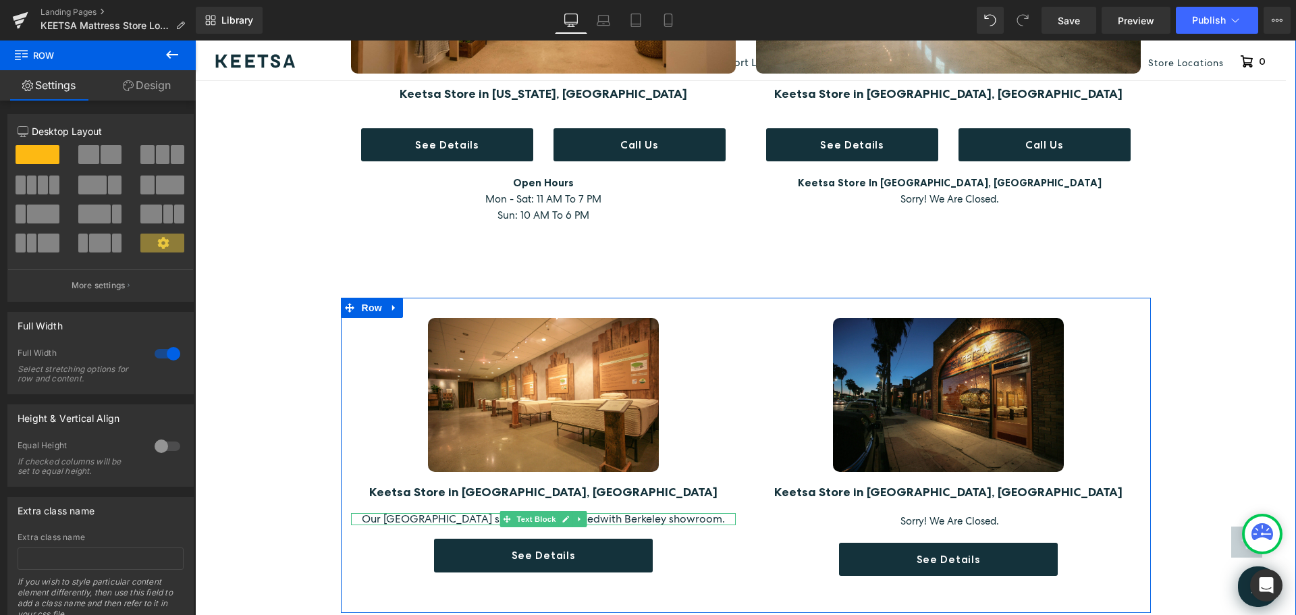
click at [600, 518] on span "with Berkeley showroom." at bounding box center [662, 519] width 125 height 14
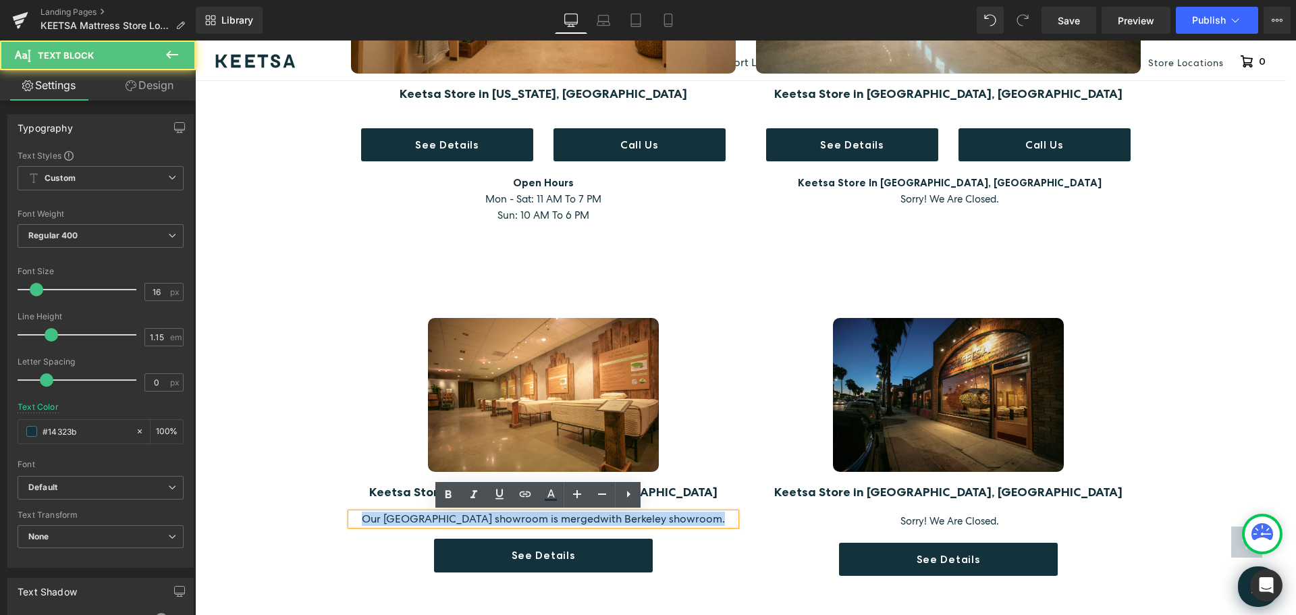
drag, startPoint x: 704, startPoint y: 519, endPoint x: 367, endPoint y: 525, distance: 337.6
click at [367, 525] on p "Our San Francisco showroom is merged with Berkeley showroom." at bounding box center [543, 519] width 385 height 12
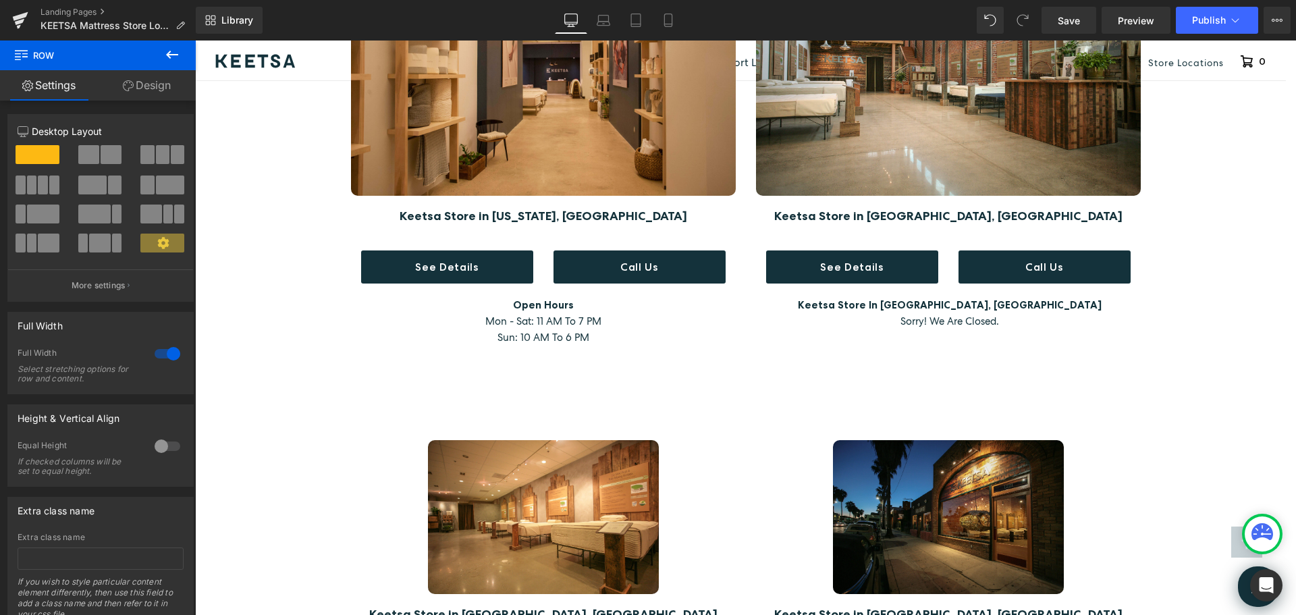
scroll to position [878, 0]
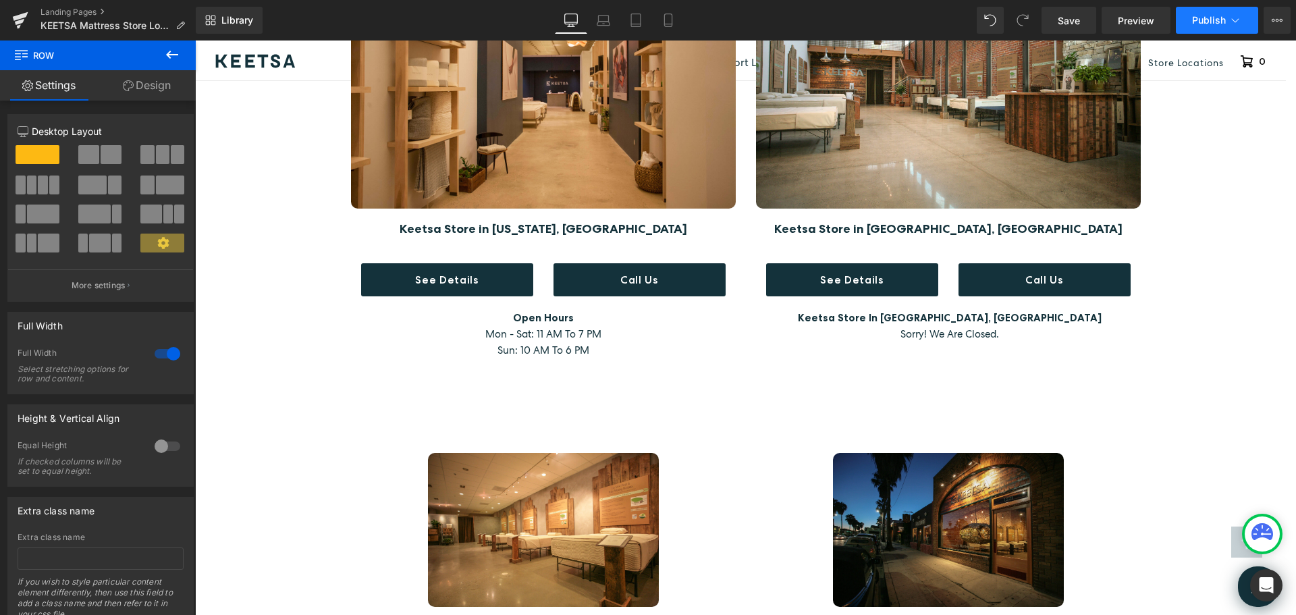
click at [1211, 16] on span "Publish" at bounding box center [1209, 20] width 34 height 11
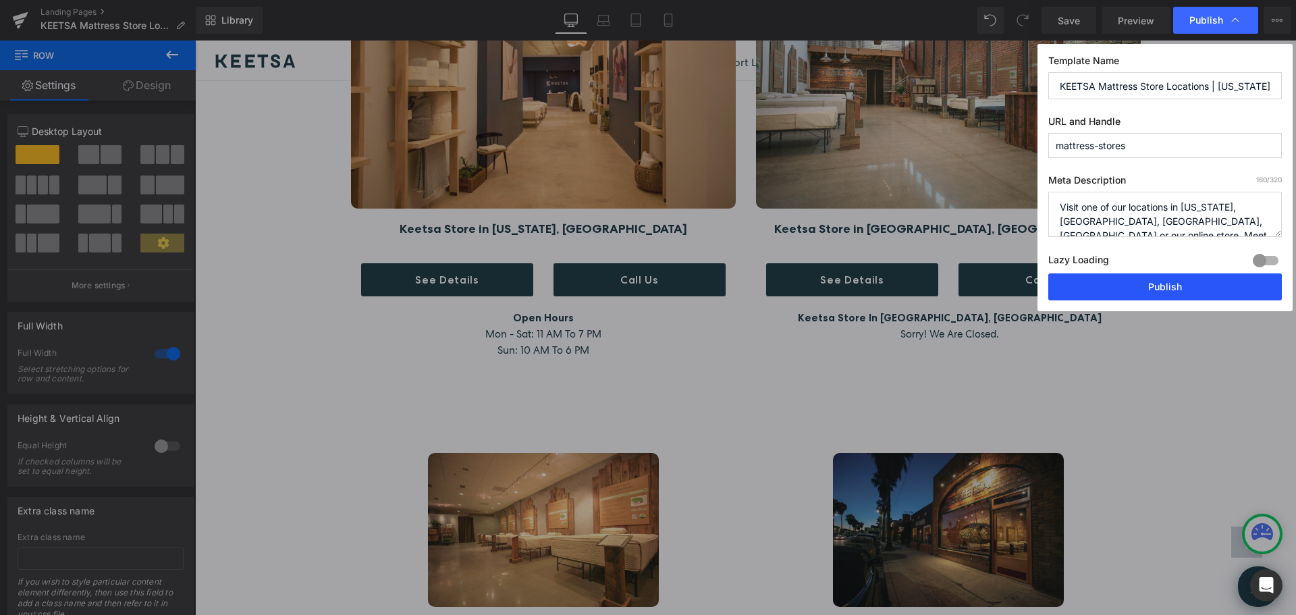
click at [1163, 284] on button "Publish" at bounding box center [1165, 286] width 234 height 27
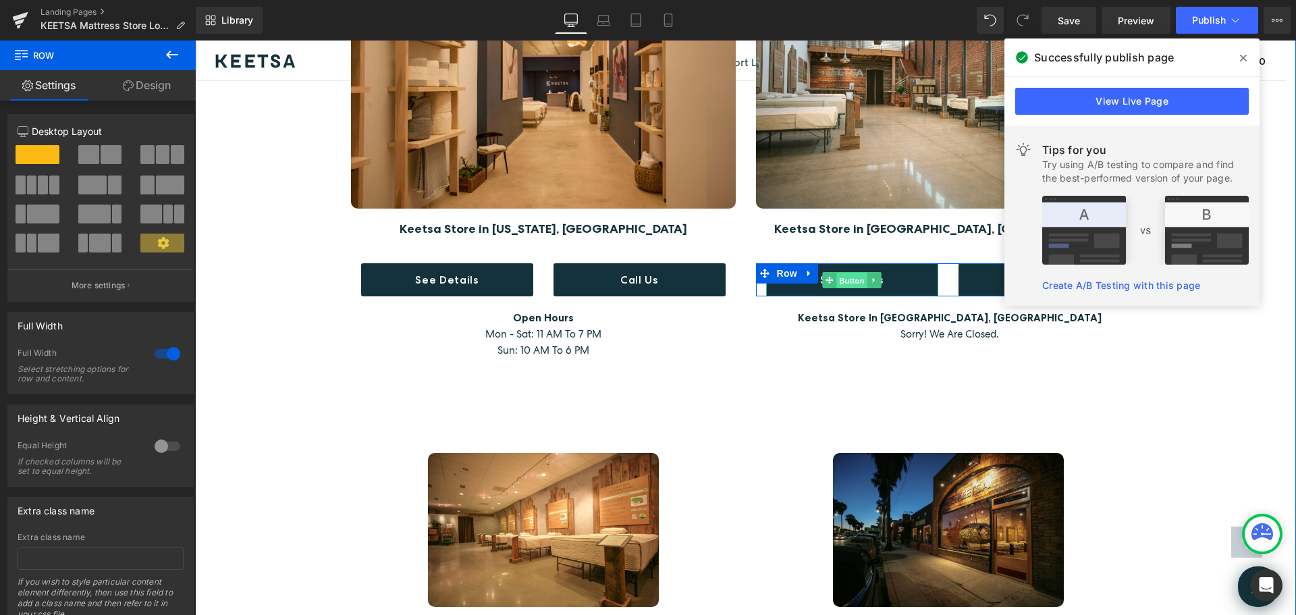
click at [855, 286] on span "Button" at bounding box center [851, 280] width 31 height 16
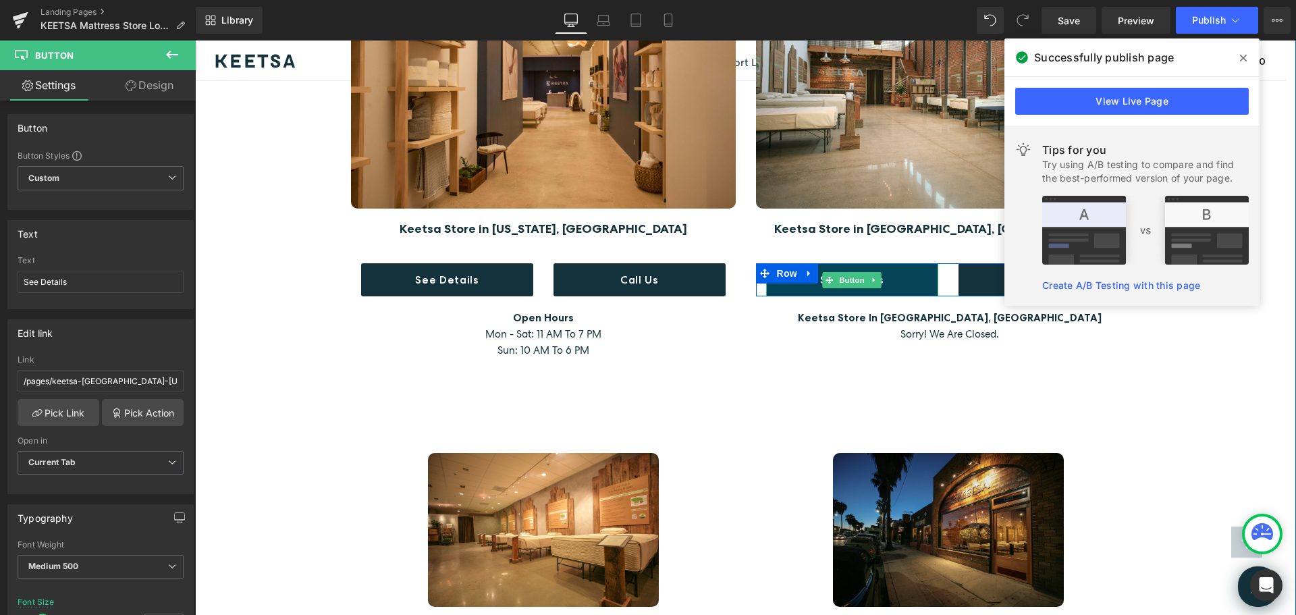
click at [903, 281] on link "See Details" at bounding box center [852, 279] width 172 height 33
click at [1183, 440] on div "Liquid Visit Keetsa Mattress Stores Heading Go ahead. Put your feet up. Heading…" at bounding box center [745, 13] width 1101 height 1547
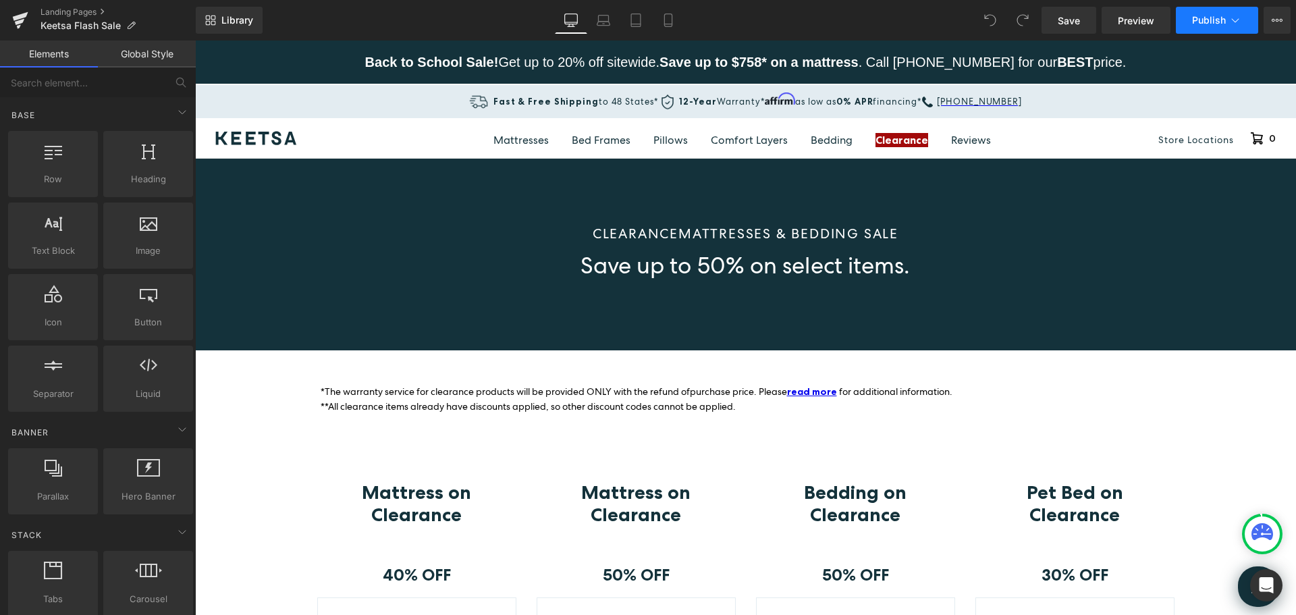
click at [1235, 22] on icon at bounding box center [1236, 21] width 14 height 14
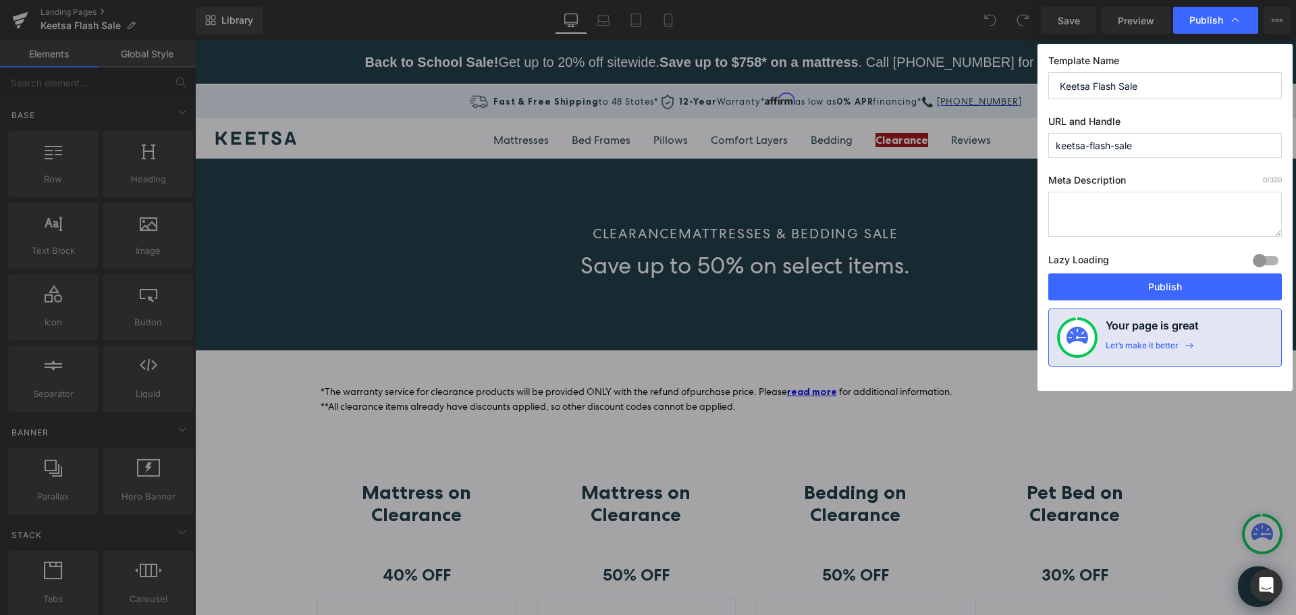
click at [1120, 88] on input "Keetsa Flash Sale" at bounding box center [1165, 85] width 234 height 27
type input "Keetsa Flash King Matress Sale"
click at [1116, 143] on input "keetsa-flash-sale" at bounding box center [1165, 145] width 234 height 25
type input "keetsa-flash-king-mattress-bedding-sale"
click at [1157, 85] on input "Keetsa Flash King Matress Sale" at bounding box center [1165, 85] width 234 height 27
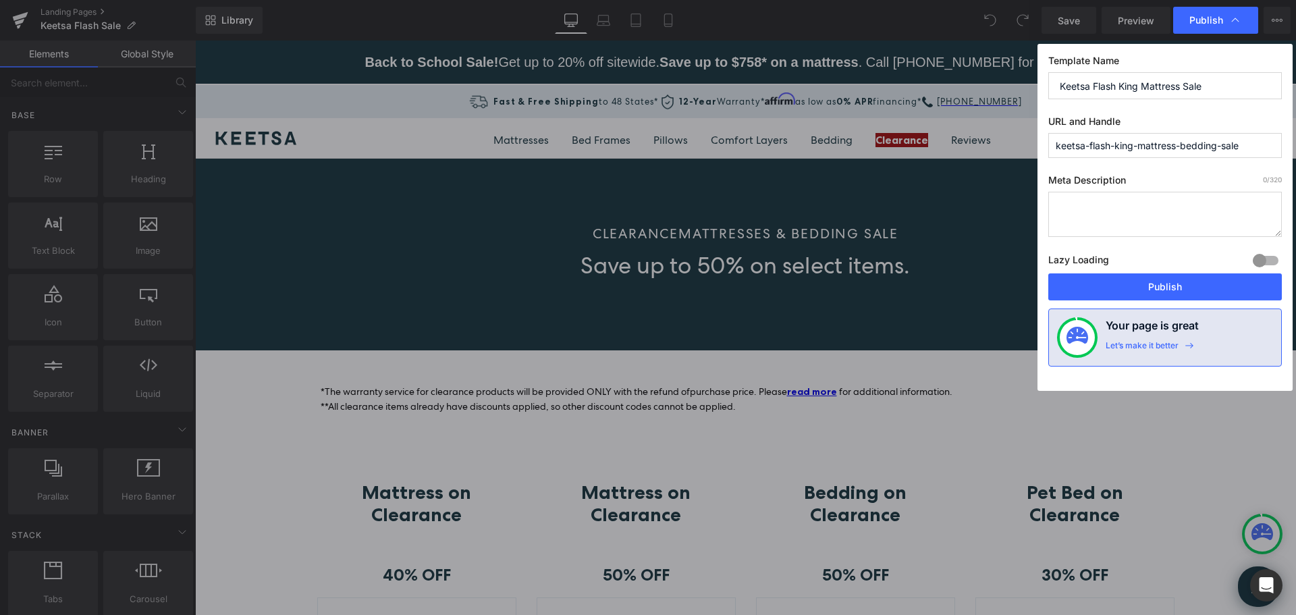
click at [1156, 213] on textarea at bounding box center [1165, 214] width 234 height 45
click at [1119, 86] on input "Keetsa Flash King Mattress Sale" at bounding box center [1165, 85] width 234 height 27
type input "Keetsa Flash Cal King Mattress Sale"
click at [1117, 150] on input "keetsa-flash-king-mattress-bedding-sale" at bounding box center [1165, 145] width 234 height 25
type input "keetsa-flash-calking-mattress-bedding-sale"
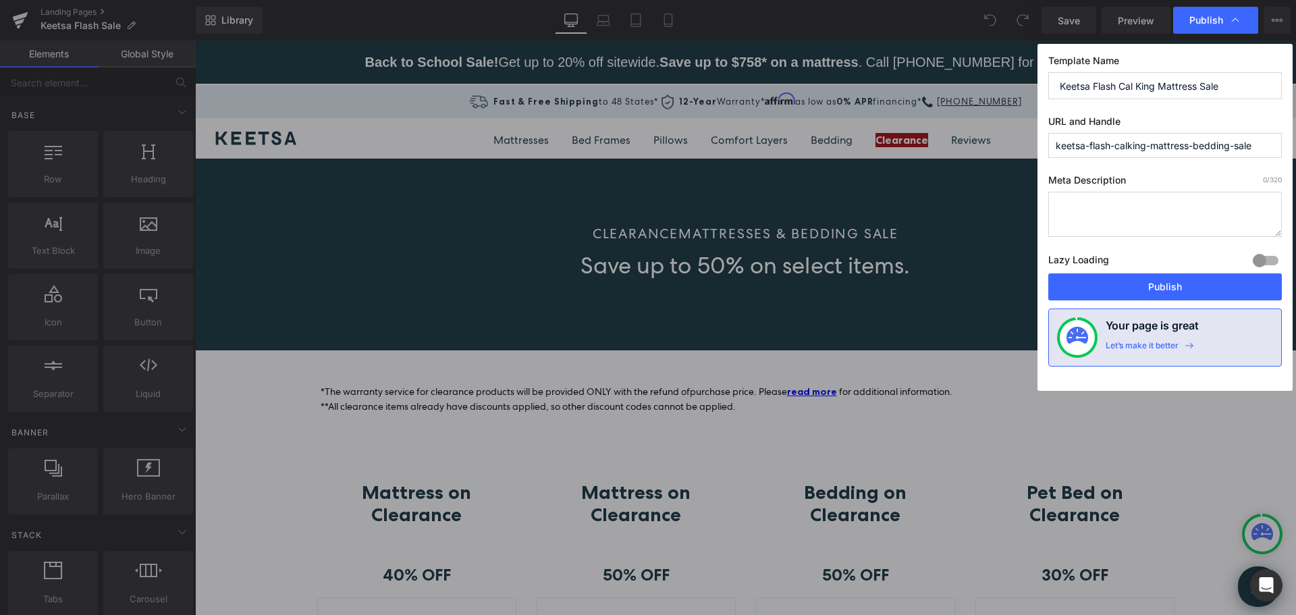
click at [1159, 207] on textarea at bounding box center [1165, 214] width 234 height 45
paste textarea "Offer valid [DATE]-[DATE]. Save up to $758 on a Keetsa mattress this [DATE] sal…"
drag, startPoint x: 1174, startPoint y: 205, endPoint x: 1034, endPoint y: 213, distance: 140.7
click at [1034, 213] on div "Publish Template Name Keetsa Flash Cal King Mattress Sale URL and Handle keetsa…" at bounding box center [648, 307] width 1296 height 615
drag, startPoint x: 1106, startPoint y: 223, endPoint x: 1054, endPoint y: 223, distance: 52.0
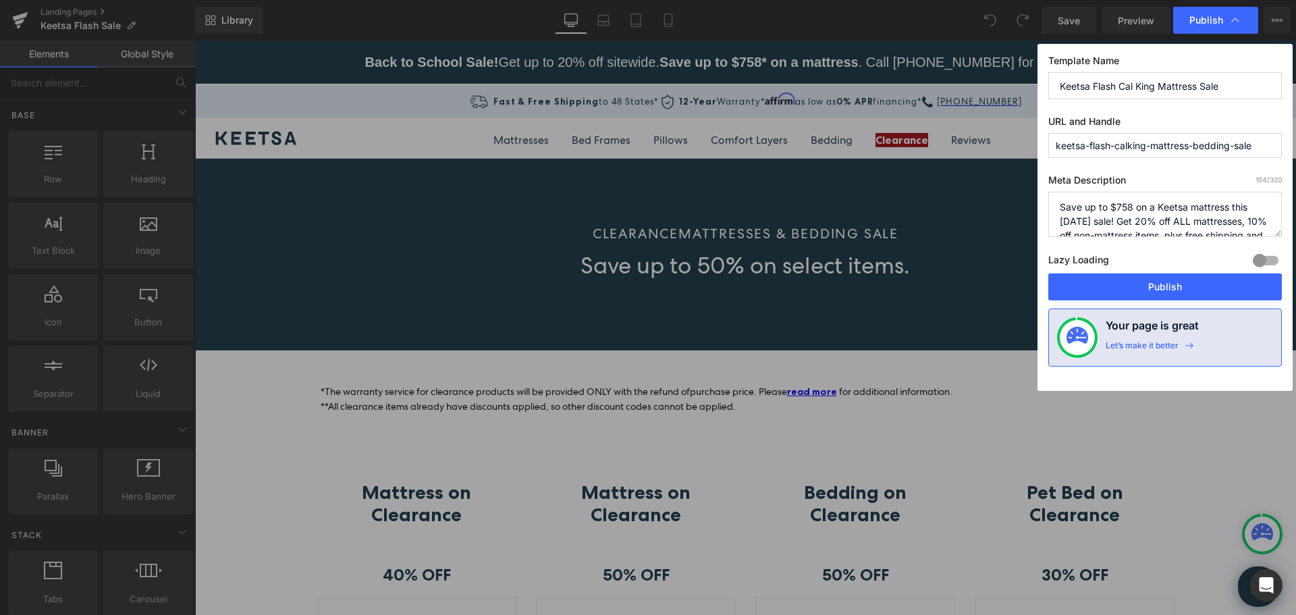
click at [1054, 223] on textarea "Save up to $758 on a Keetsa mattress this Labor Day sale! Get 20% off ALL mattr…" at bounding box center [1165, 214] width 234 height 45
click at [1128, 219] on textarea "Save up to $758 on a Keetsa mattress this flash sale! Get 20% off ALL mattresse…" at bounding box center [1165, 214] width 234 height 45
click at [1187, 219] on textarea "Save up to $758 on a Keetsa mattress this flash sale! Get 30% off ALL mattresse…" at bounding box center [1165, 214] width 234 height 45
click at [1109, 230] on textarea "Save up to $758 on a Keetsa mattress this flash sale! Get 30% off ALL calking m…" at bounding box center [1165, 214] width 234 height 45
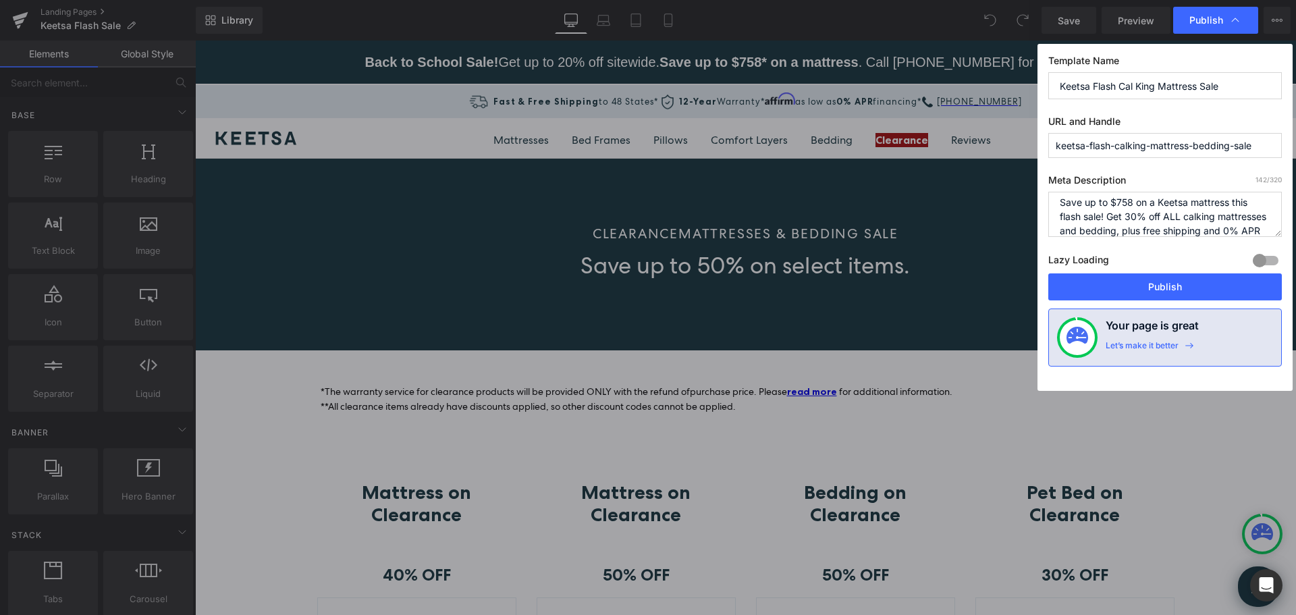
scroll to position [0, 0]
drag, startPoint x: 1132, startPoint y: 203, endPoint x: 1121, endPoint y: 191, distance: 15.8
click at [1117, 204] on textarea "Save up to $758 on a Keetsa mattress this flash sale! Get 30% off ALL calking m…" at bounding box center [1165, 214] width 234 height 45
click at [1121, 211] on textarea "Save up to $1137 on a Keetsa mattress this flash sale! Get 30% off ALL calking …" at bounding box center [1165, 214] width 234 height 45
click at [1225, 227] on textarea "Save up to $1,137 on a Keetsa mattress this flash sale! Get 30% off ALL calking…" at bounding box center [1165, 214] width 234 height 45
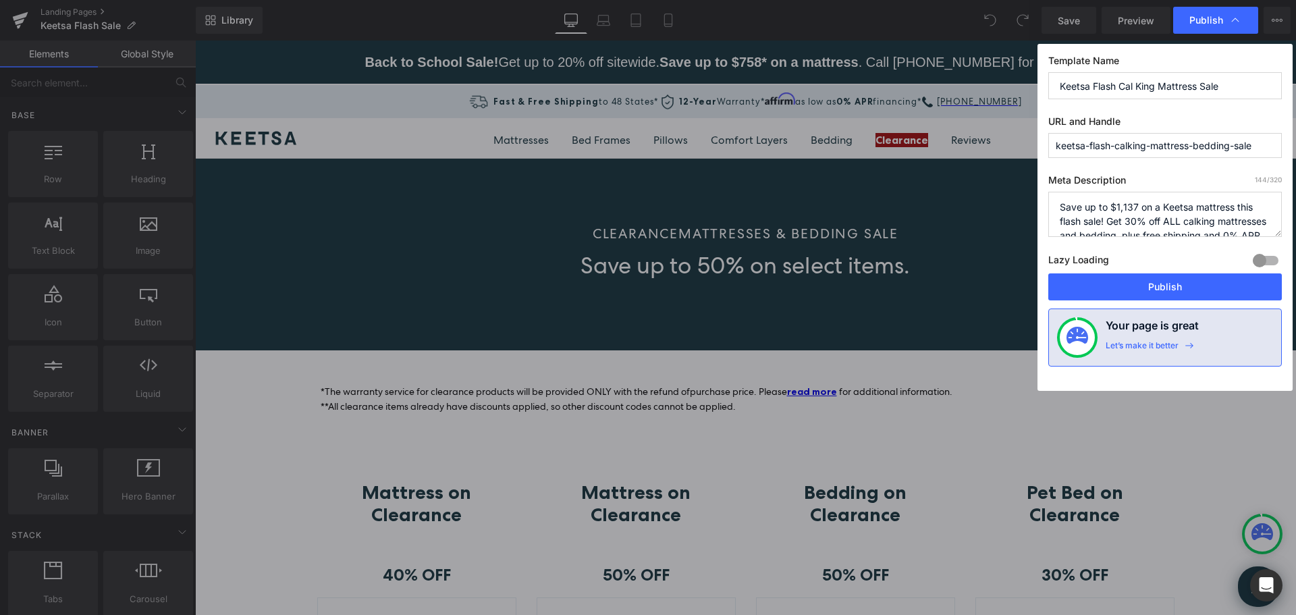
click at [1060, 208] on textarea "Save up to $1,137 on a Keetsa mattress this flash sale! Get 30% off ALL calking…" at bounding box center [1165, 214] width 234 height 45
type textarea "Save up to $1,137 on a Keetsa mattress this flash sale! Get 30% off ALL calking…"
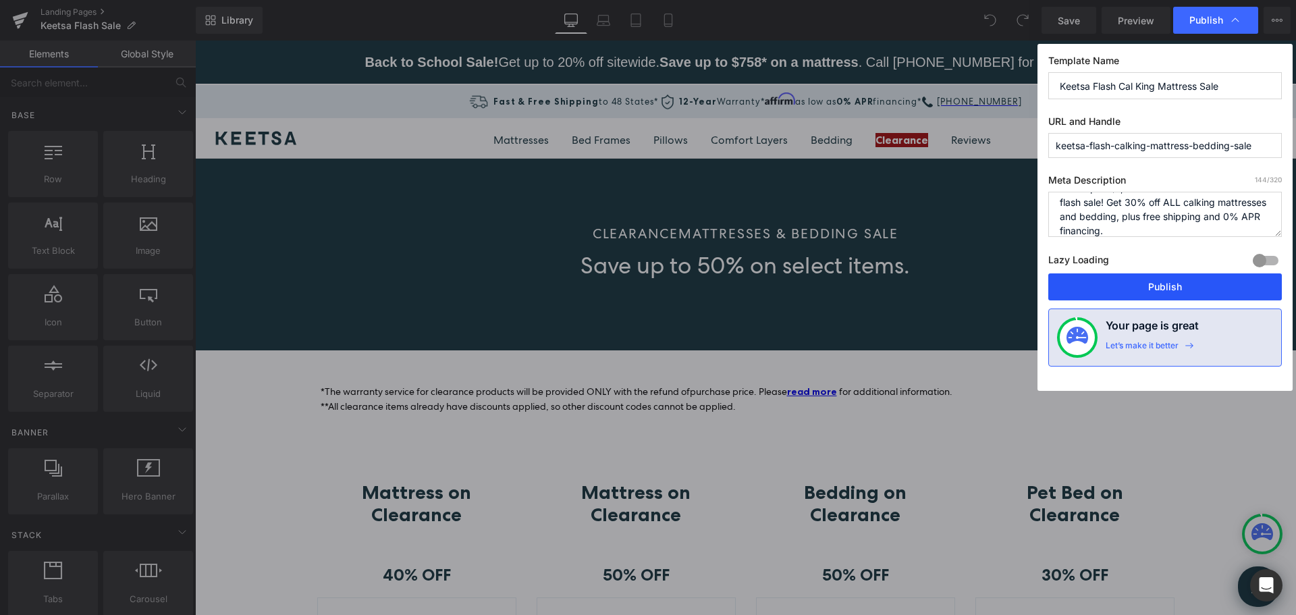
click at [1161, 284] on button "Publish" at bounding box center [1165, 286] width 234 height 27
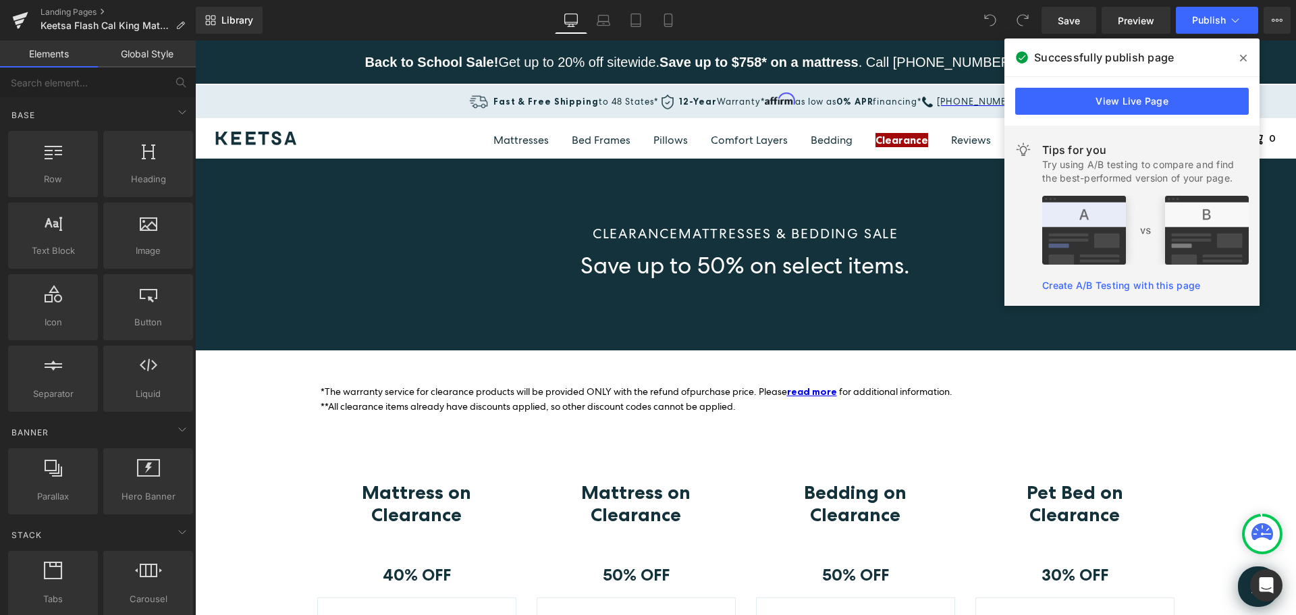
click at [1243, 58] on icon at bounding box center [1243, 58] width 7 height 7
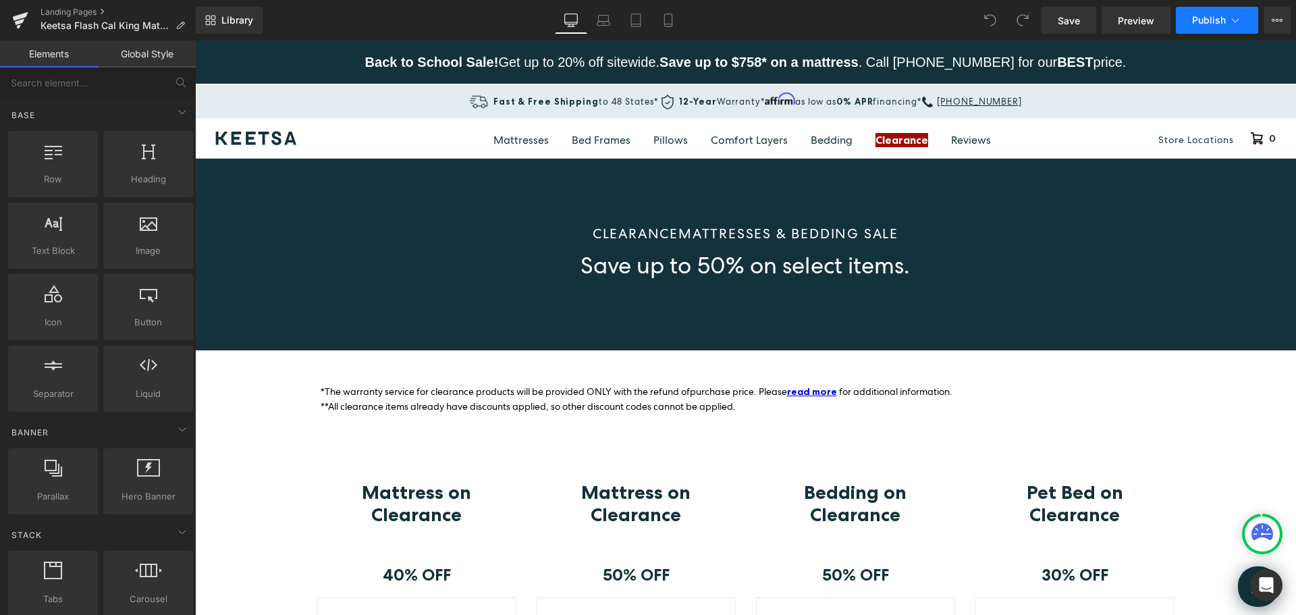
click at [1233, 12] on button "Publish" at bounding box center [1217, 20] width 82 height 27
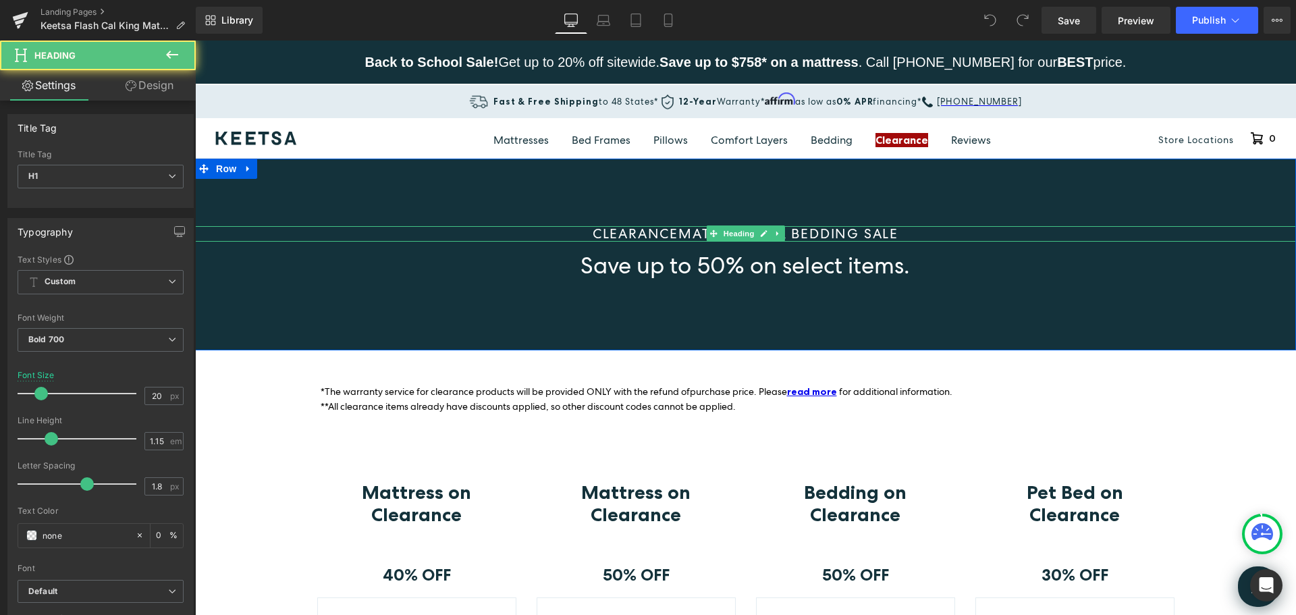
click at [672, 232] on span "CLEARANCE" at bounding box center [636, 234] width 86 height 18
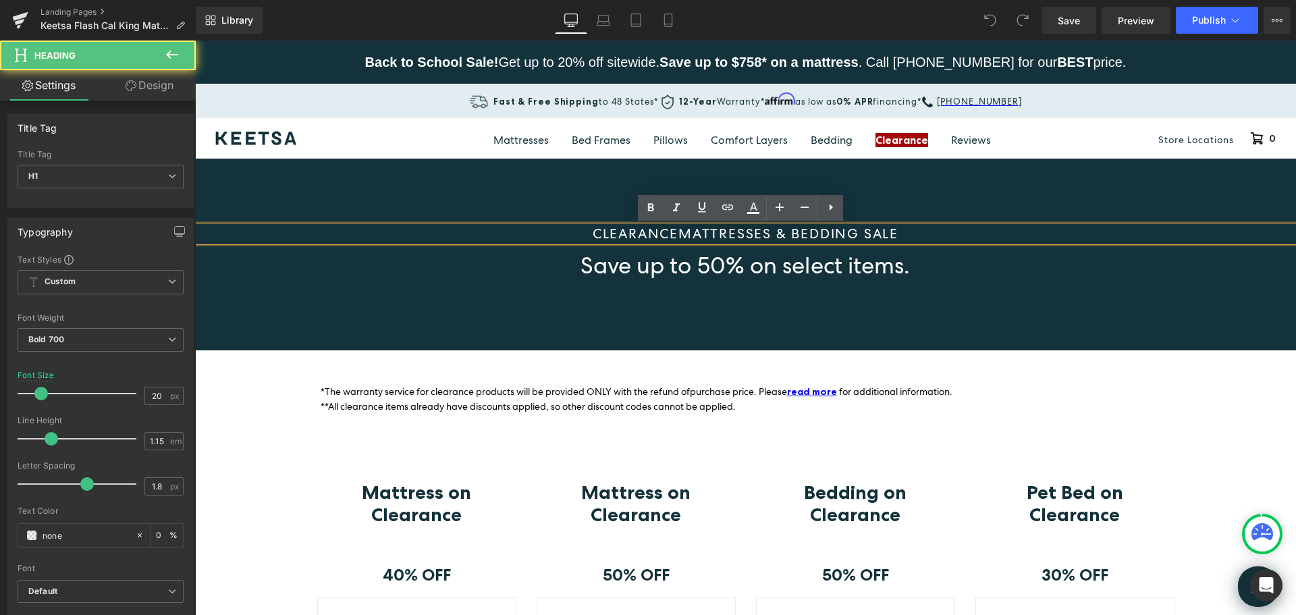
drag, startPoint x: 675, startPoint y: 234, endPoint x: 589, endPoint y: 234, distance: 86.4
click at [593, 234] on span "CLEARANCE" at bounding box center [636, 234] width 86 height 18
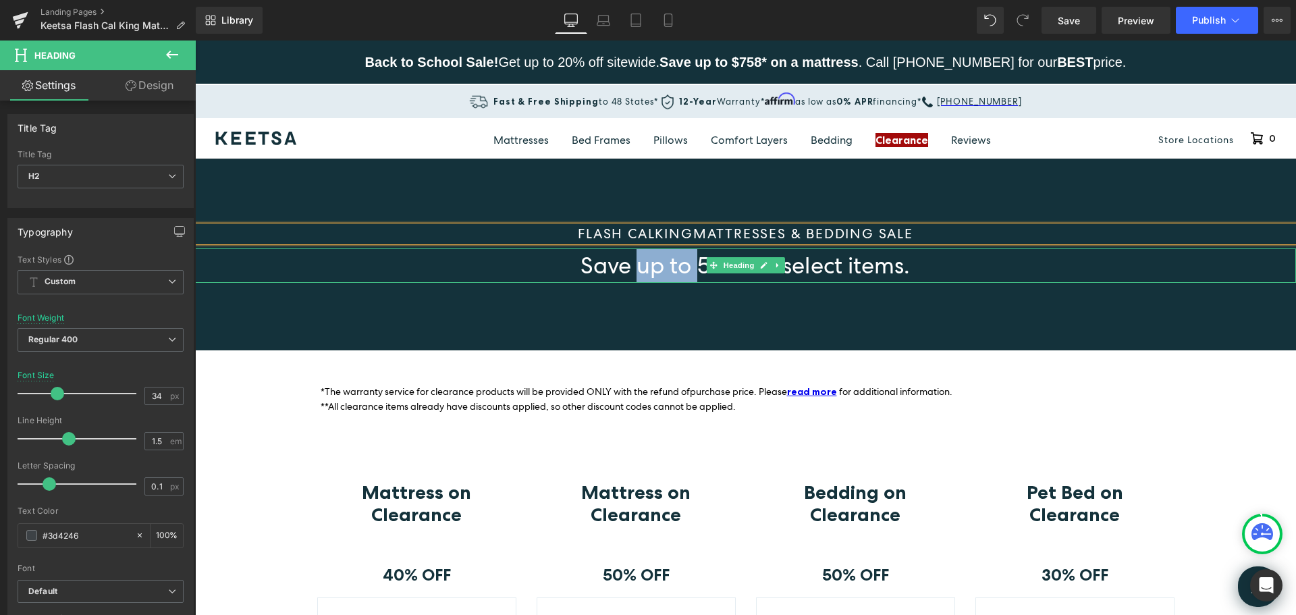
drag, startPoint x: 633, startPoint y: 266, endPoint x: 697, endPoint y: 262, distance: 64.9
click at [697, 262] on span "Save up to 50% on select items." at bounding box center [745, 265] width 329 height 30
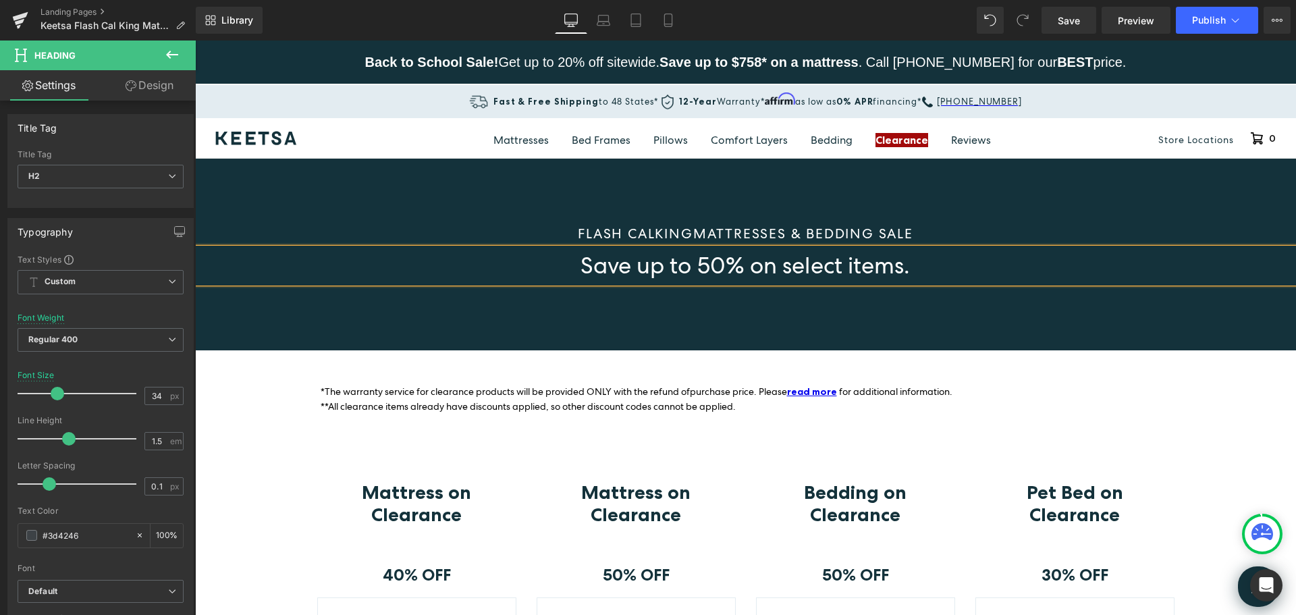
click at [703, 265] on span "Save up to 50% on select items." at bounding box center [745, 265] width 329 height 30
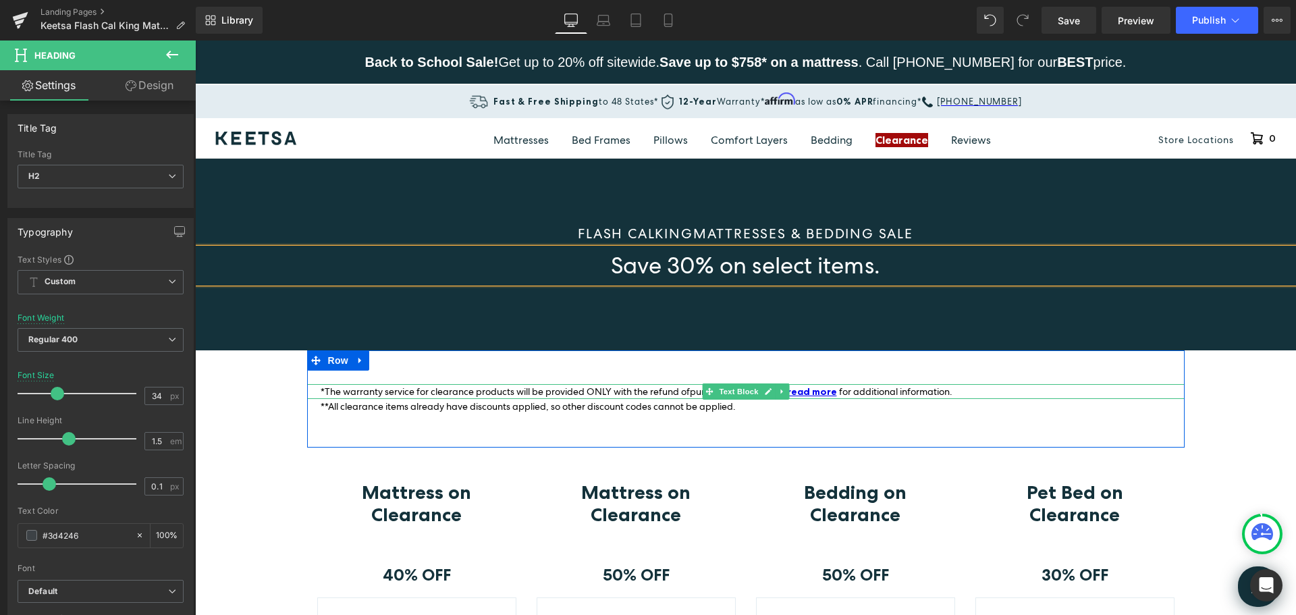
click at [469, 392] on span "*The warranty service for clearance products will be provided ONLY with the ref…" at bounding box center [505, 391] width 369 height 12
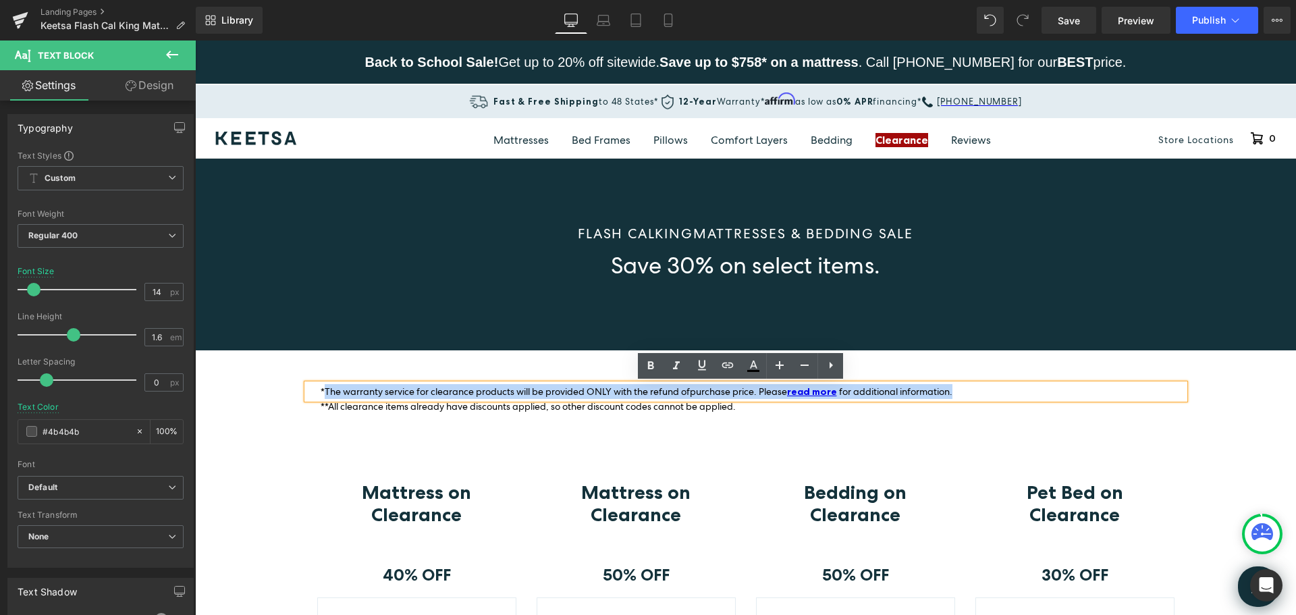
drag, startPoint x: 965, startPoint y: 392, endPoint x: 320, endPoint y: 396, distance: 644.8
click at [321, 396] on p "*The warranty service for clearance products will be provided ONLY with the ref…" at bounding box center [753, 391] width 864 height 15
click at [994, 388] on p "*The warranty service for clearance products will be provided ONLY with the ref…" at bounding box center [753, 391] width 864 height 15
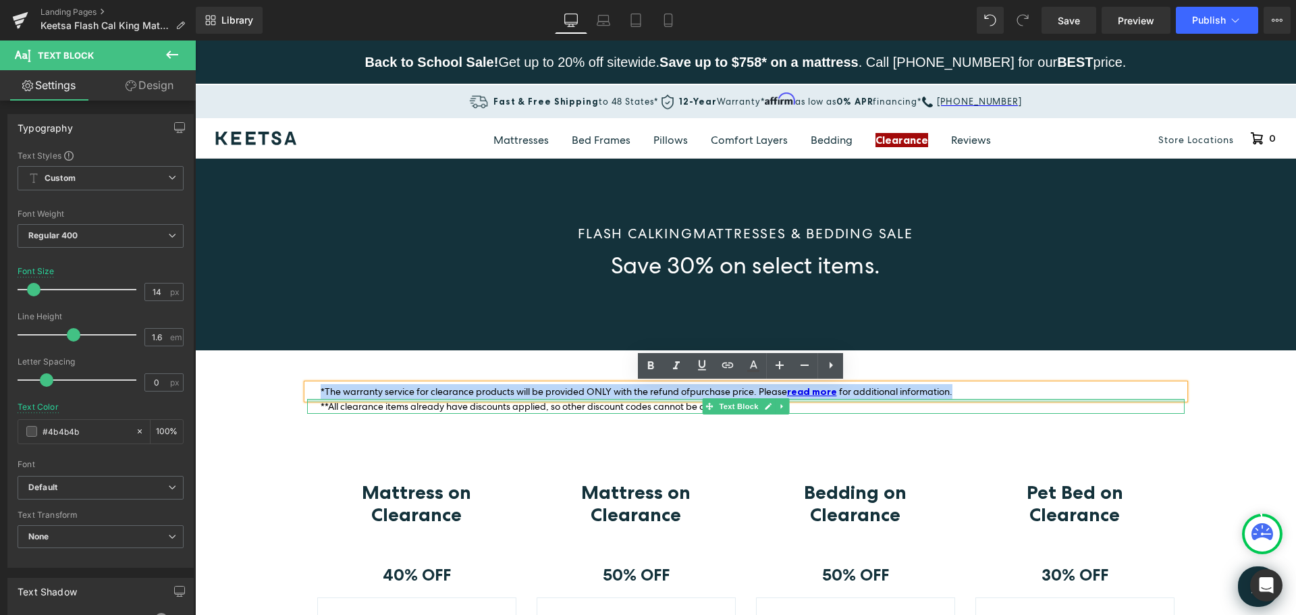
drag, startPoint x: 994, startPoint y: 391, endPoint x: 315, endPoint y: 398, distance: 679.9
click at [315, 398] on div "*The warranty service for clearance products will be provided ONLY with the ref…" at bounding box center [746, 399] width 878 height 30
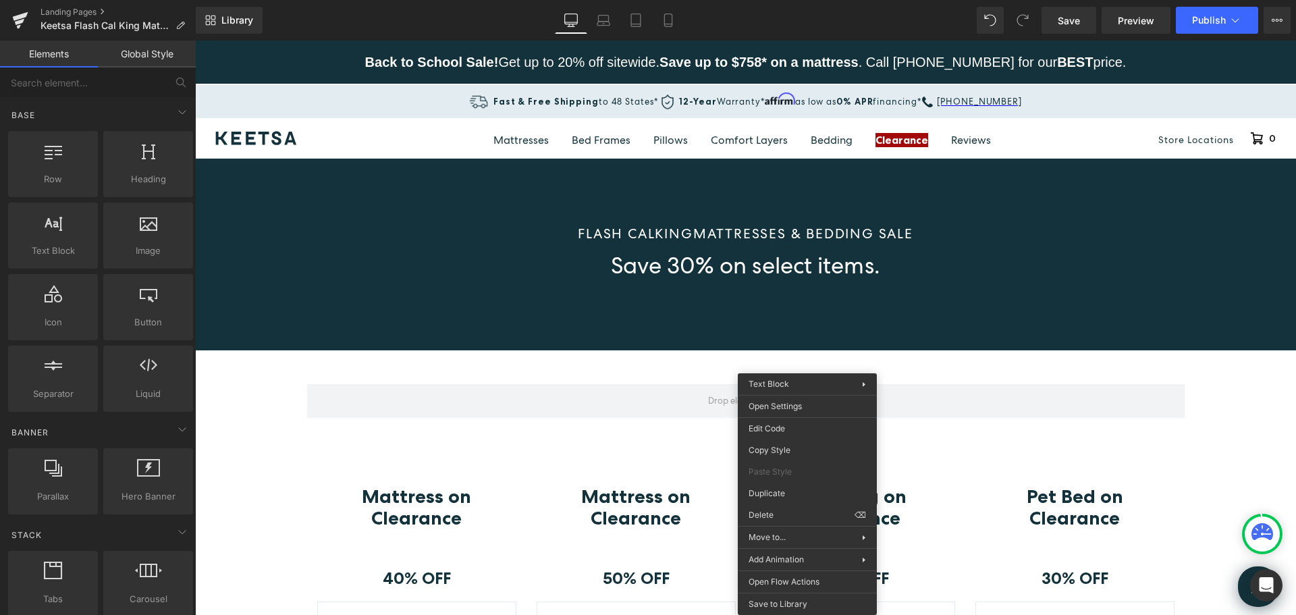
drag, startPoint x: 972, startPoint y: 553, endPoint x: 776, endPoint y: 512, distance: 199.9
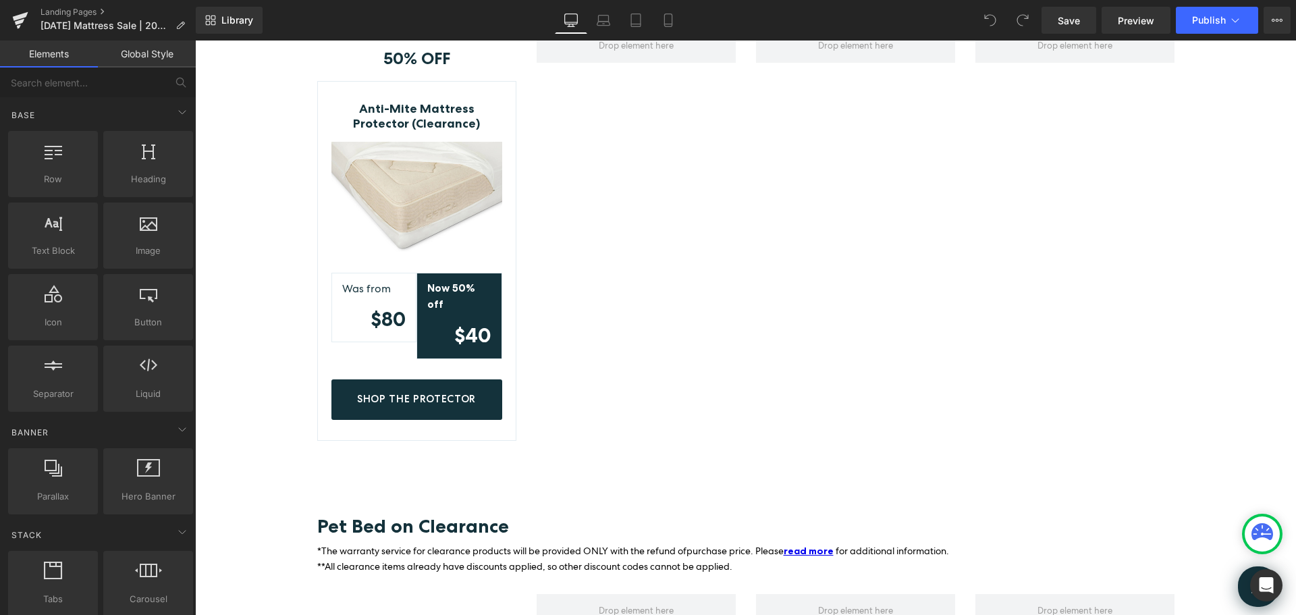
scroll to position [2430, 0]
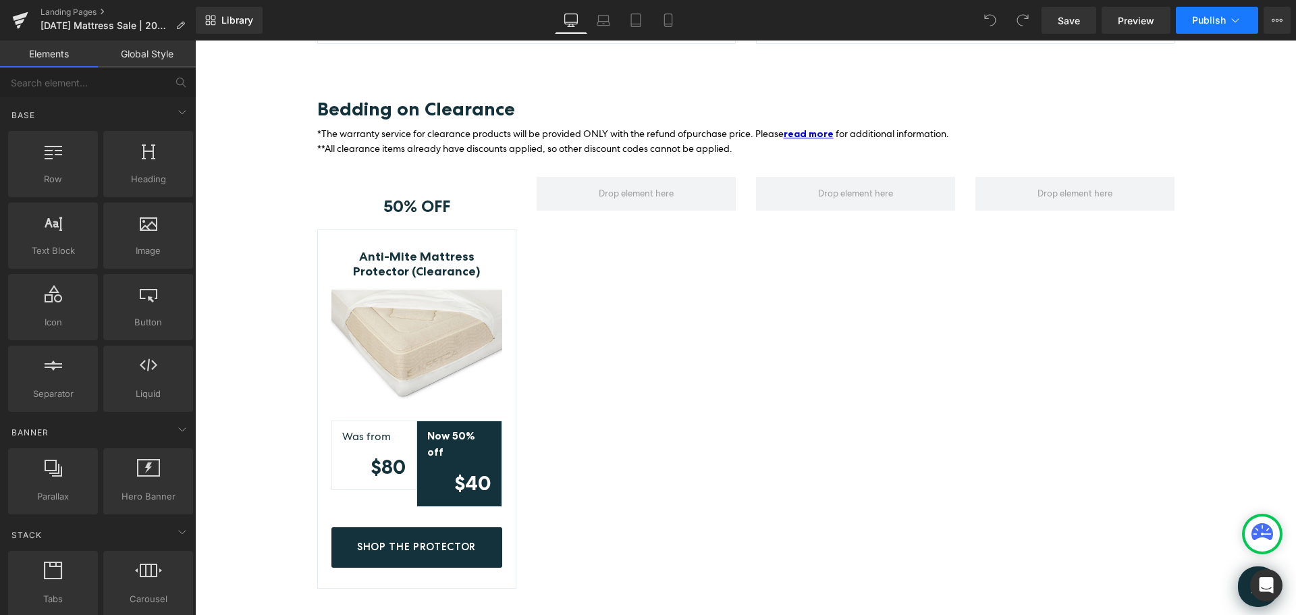
click at [1231, 17] on icon at bounding box center [1236, 21] width 14 height 14
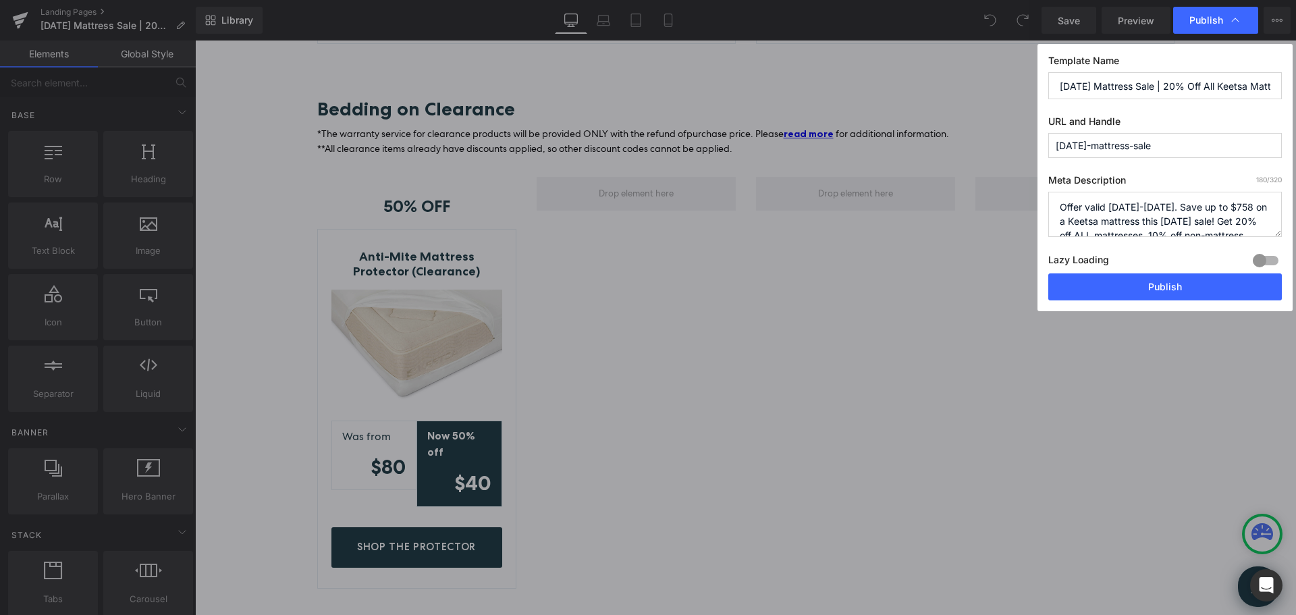
click at [1146, 229] on textarea "Offer valid [DATE]-[DATE]. Save up to $758 on a Keetsa mattress this [DATE] sal…" at bounding box center [1165, 214] width 234 height 45
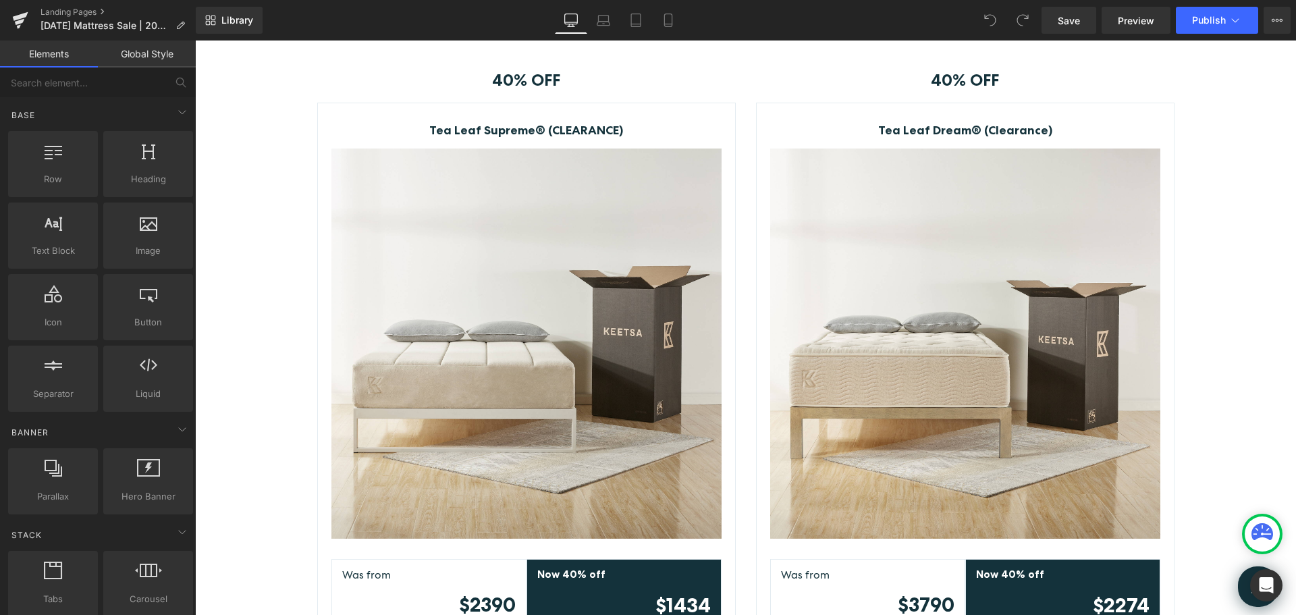
scroll to position [1755, 0]
